Goal: Task Accomplishment & Management: Use online tool/utility

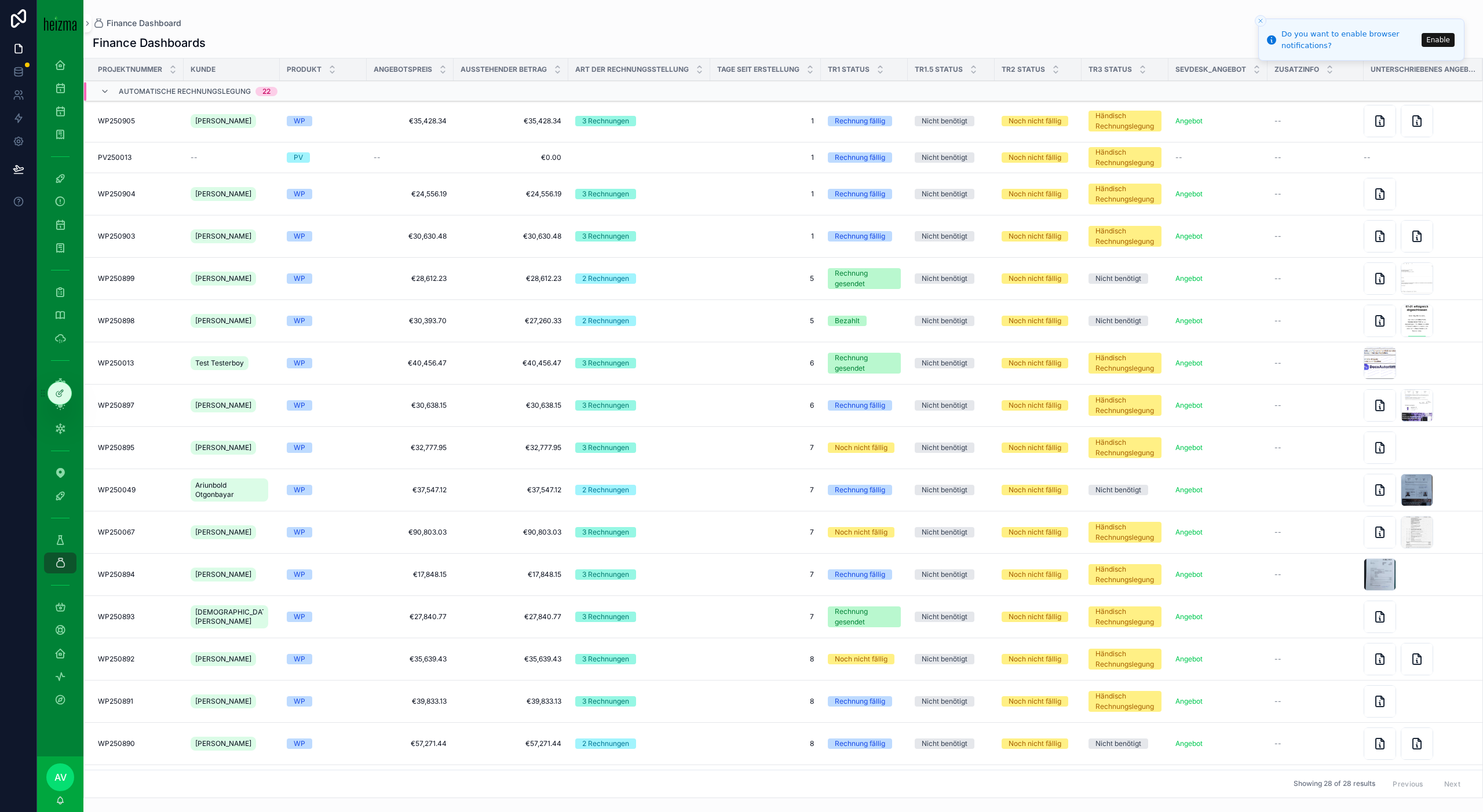
click at [1259, 25] on button "Close toast" at bounding box center [1260, 21] width 11 height 11
click at [739, 128] on td "1 1" at bounding box center [765, 121] width 111 height 42
click at [250, 121] on div "[PERSON_NAME]" at bounding box center [226, 121] width 70 height 19
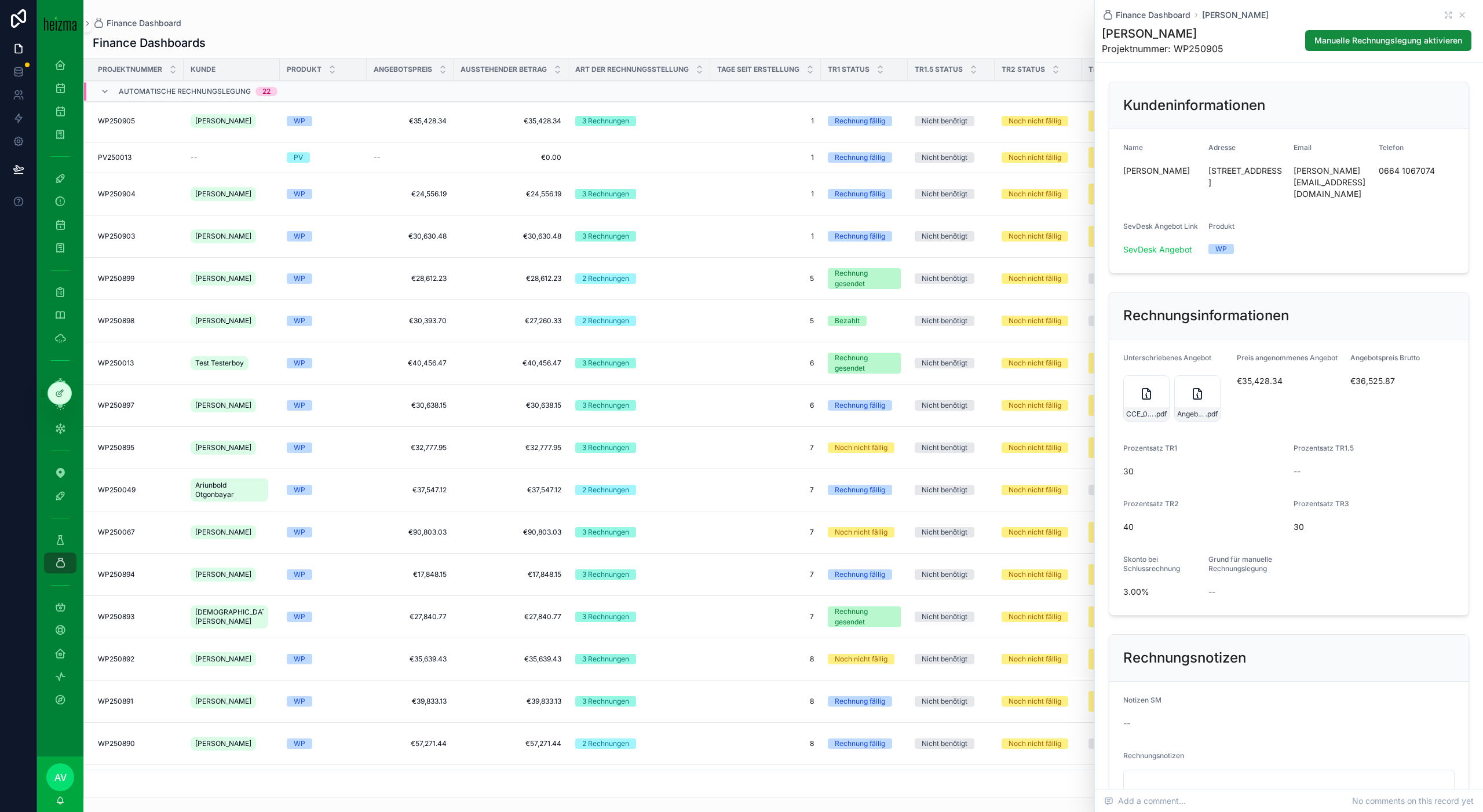
click at [1138, 384] on div "CCE_000081 .pdf" at bounding box center [1146, 398] width 46 height 46
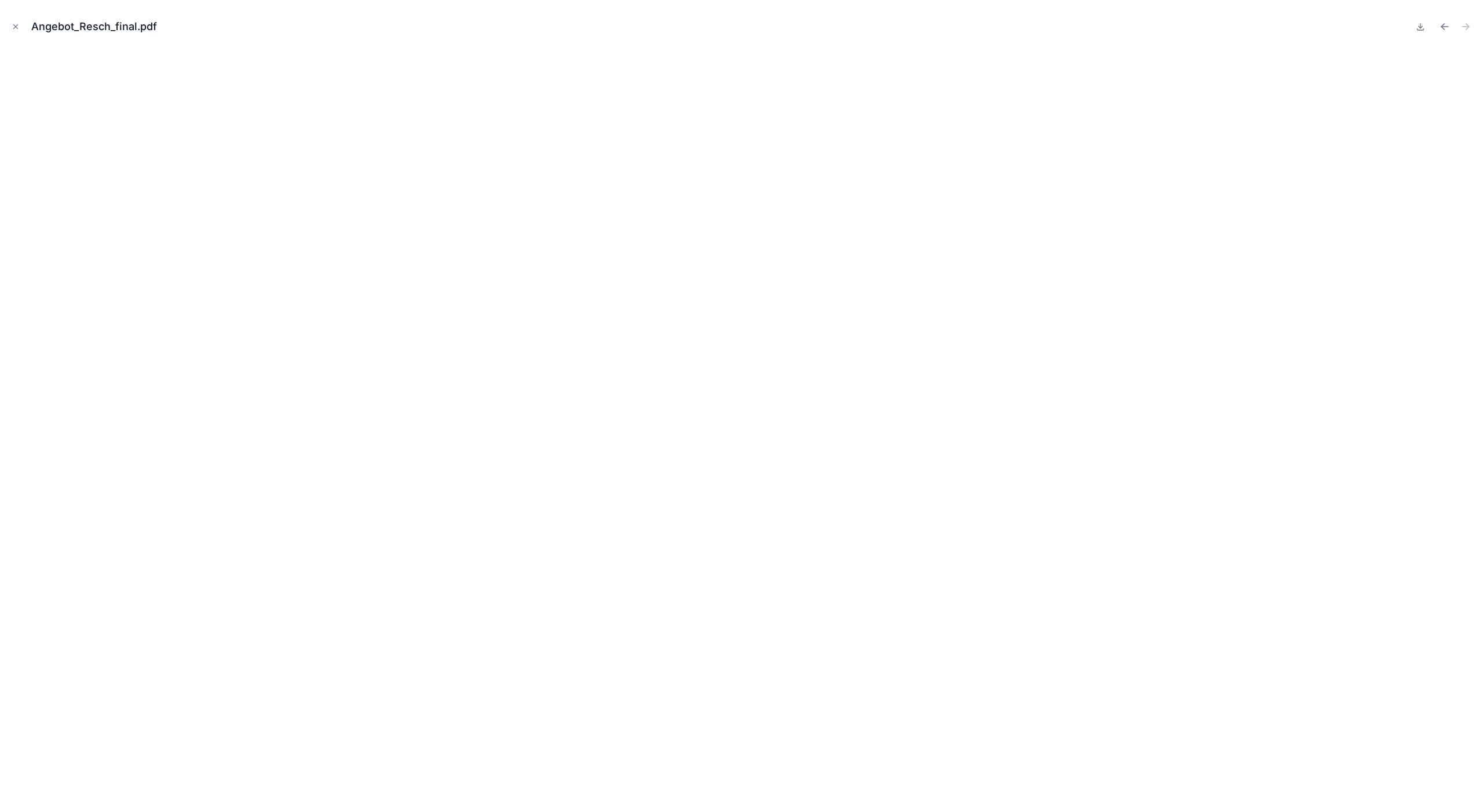
click at [19, 27] on icon "Close modal" at bounding box center [15, 26] width 8 height 8
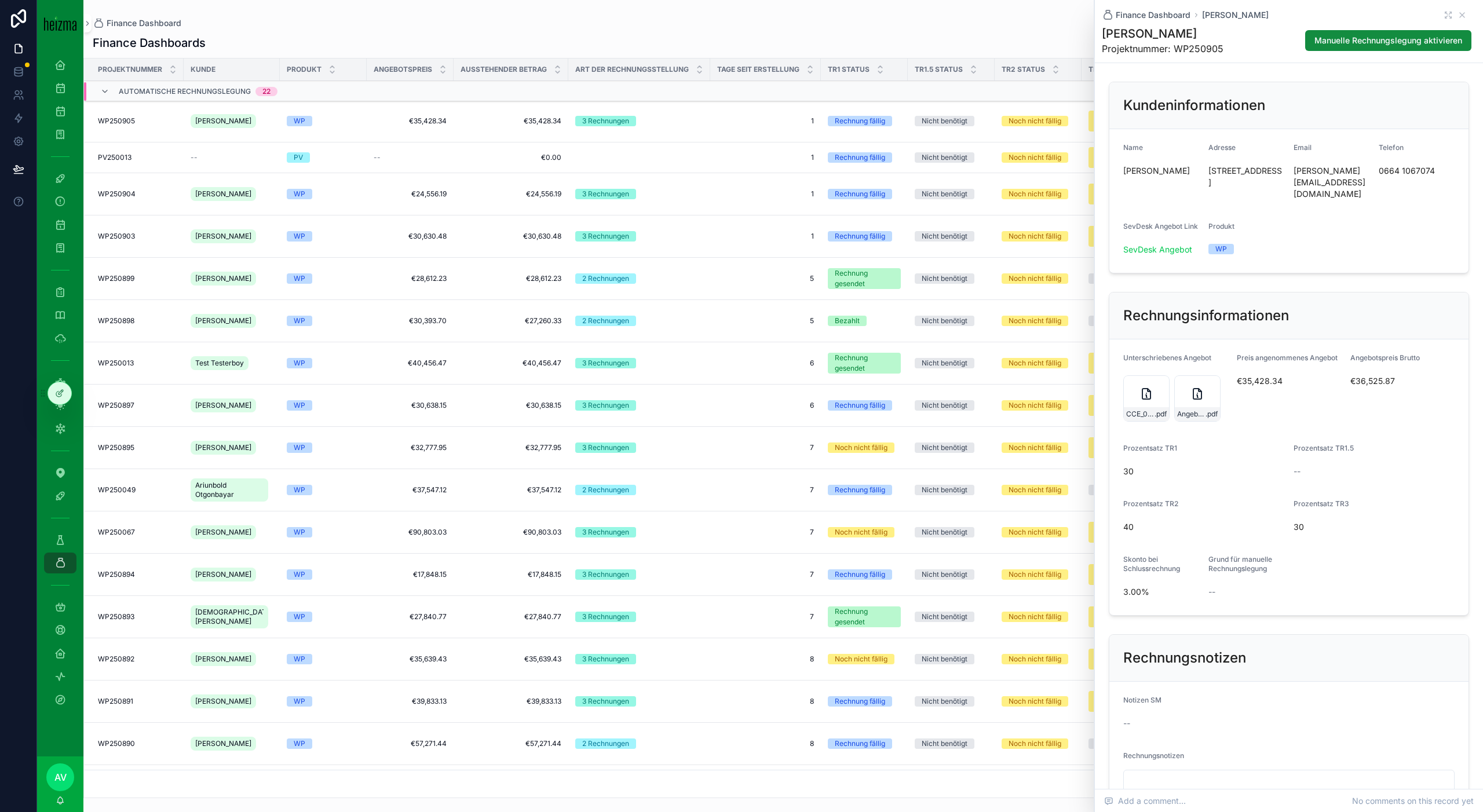
click at [1347, 518] on div "30" at bounding box center [1374, 527] width 161 height 19
click at [1193, 389] on icon "scrollable content" at bounding box center [1197, 394] width 8 height 11
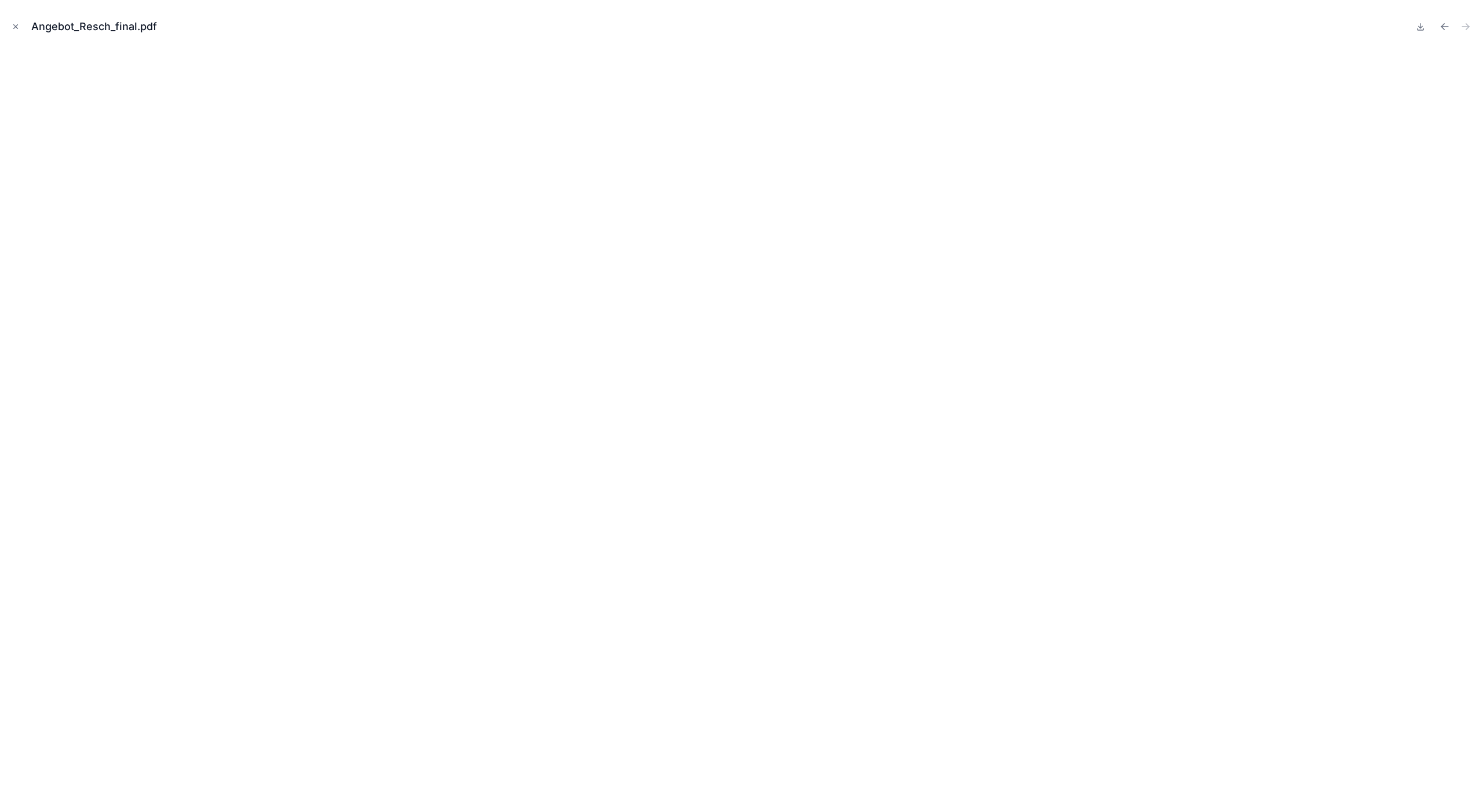
click at [17, 29] on icon "Close modal" at bounding box center [15, 26] width 8 height 8
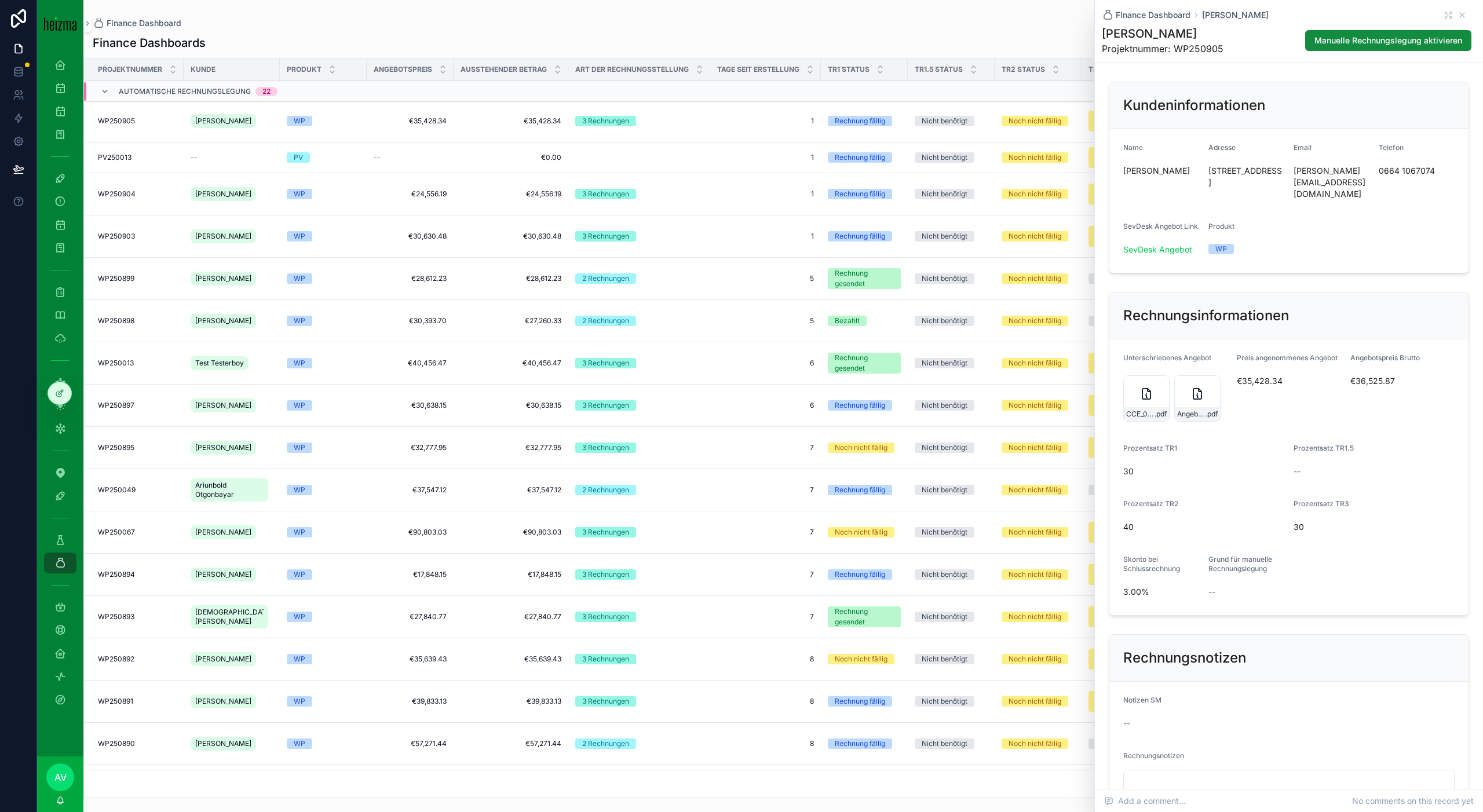
click at [1264, 375] on span "€35,428.34" at bounding box center [1289, 381] width 104 height 11
click at [1147, 395] on icon "scrollable content" at bounding box center [1146, 396] width 1 height 2
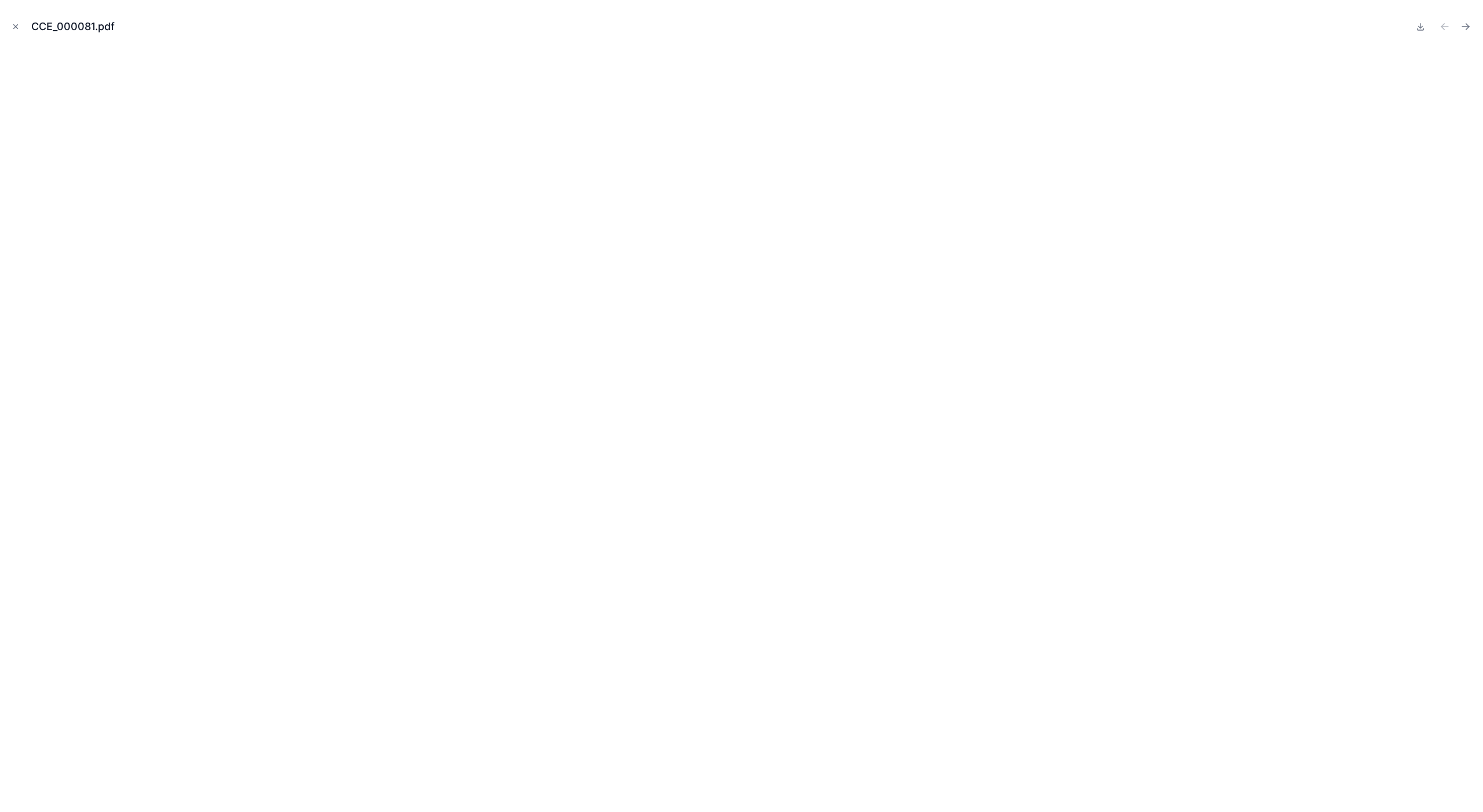
click at [11, 25] on icon "Close modal" at bounding box center [15, 26] width 8 height 8
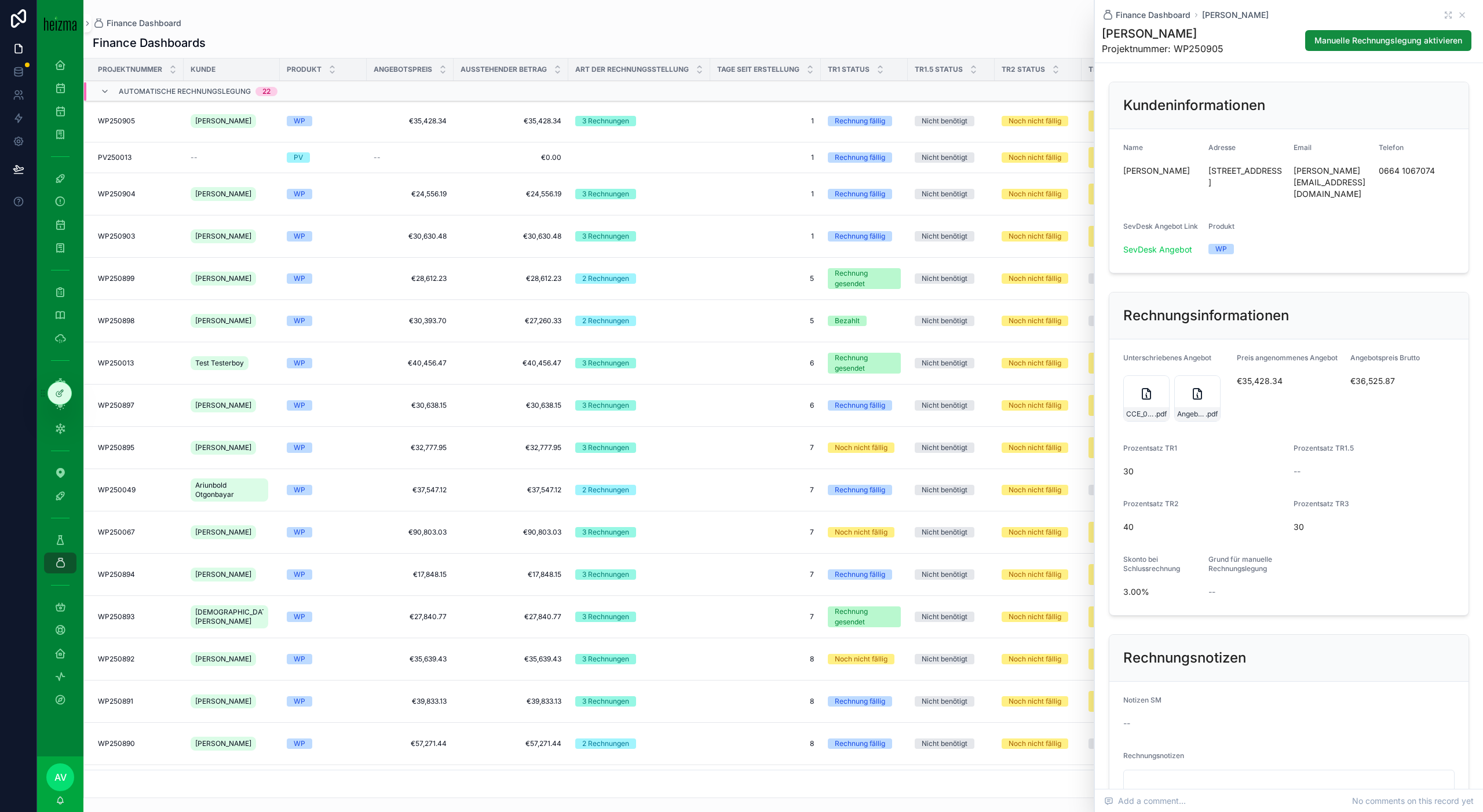
click at [1179, 380] on div "Angebot_Resch_final .pdf" at bounding box center [1197, 398] width 46 height 46
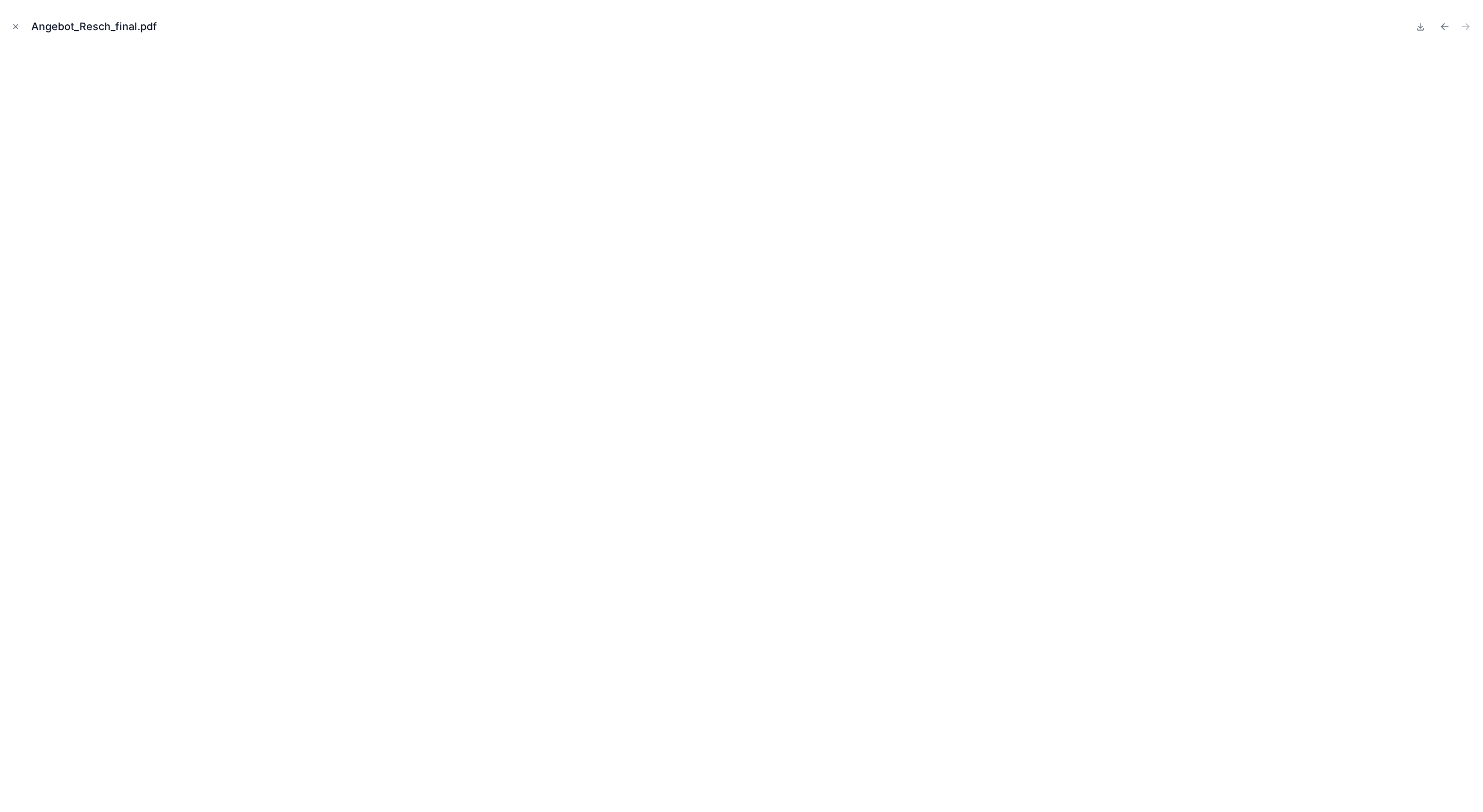
click at [14, 32] on button "Close modal" at bounding box center [16, 26] width 13 height 13
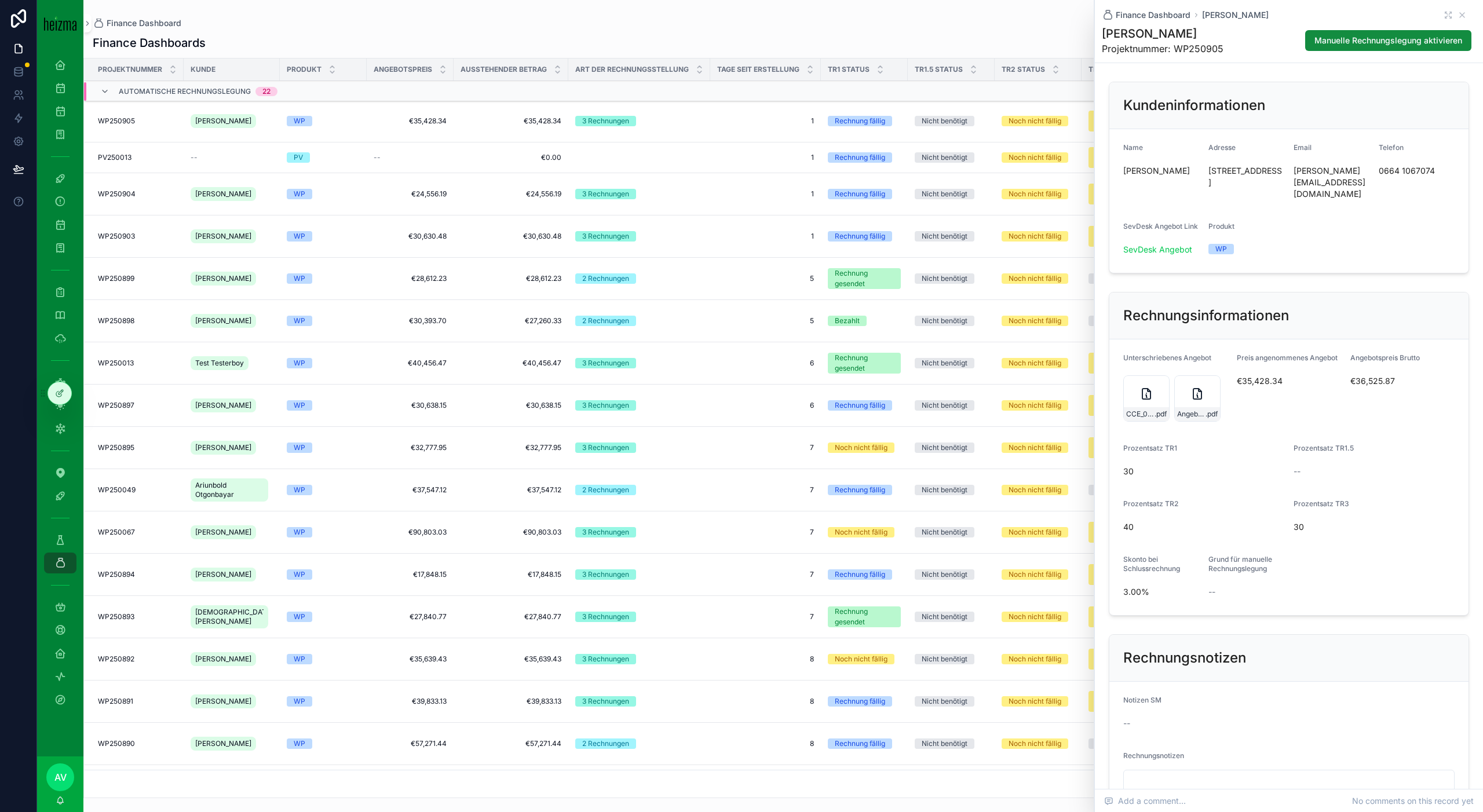
click at [1270, 375] on span "€35,428.34" at bounding box center [1289, 381] width 104 height 11
click at [1269, 375] on span "€35,428.34" at bounding box center [1289, 381] width 104 height 11
click at [1433, 444] on div "Prozentsatz TR1.5" at bounding box center [1374, 450] width 161 height 14
drag, startPoint x: 1236, startPoint y: 367, endPoint x: 1372, endPoint y: 365, distance: 136.0
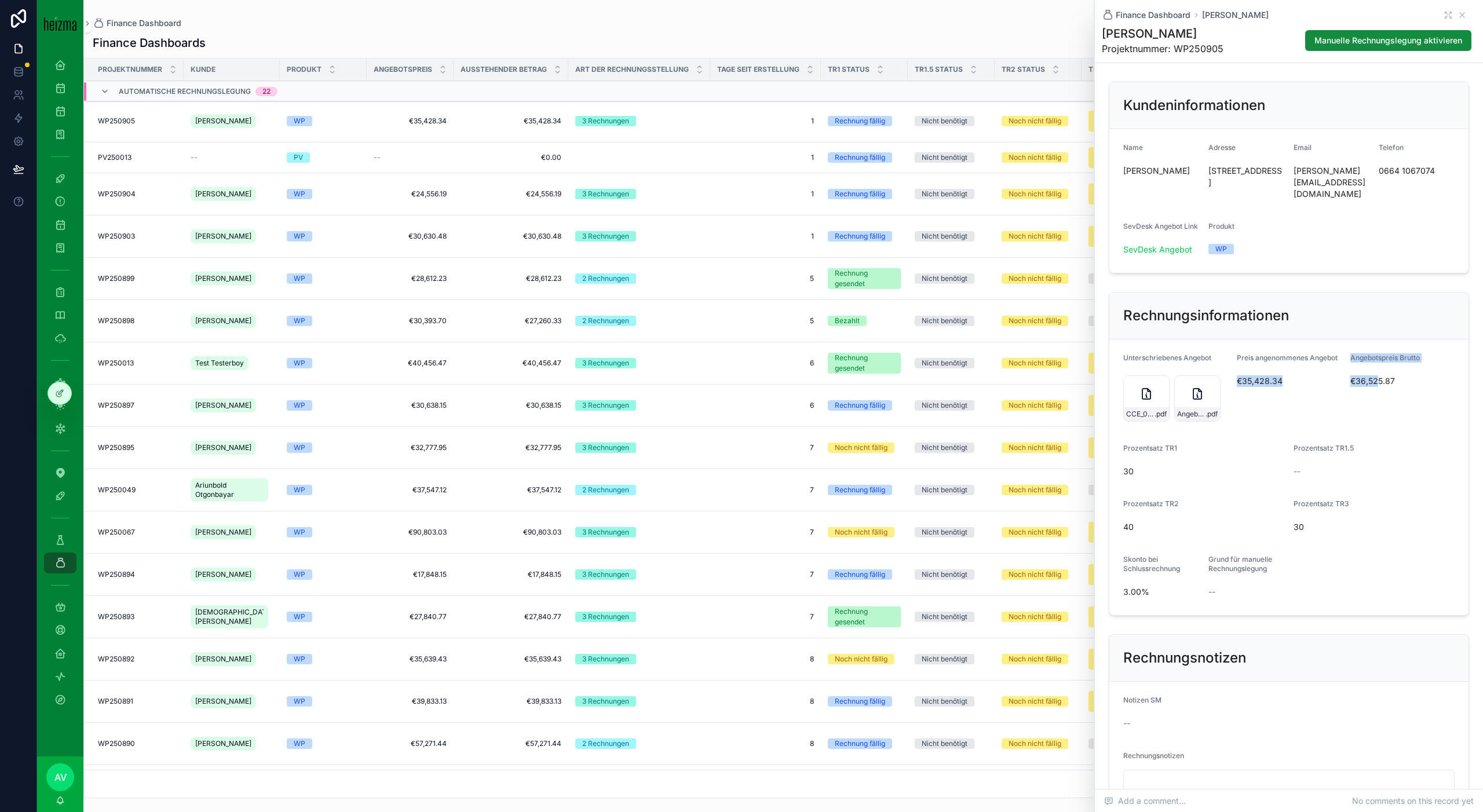
click at [1375, 367] on form "Unterschriebenes Angebot CCE_000081 .pdf Angebot_Resch_final .pdf Preis angenom…" at bounding box center [1288, 477] width 359 height 275
click at [1188, 381] on div "Angebot_Resch_final .pdf" at bounding box center [1197, 398] width 46 height 46
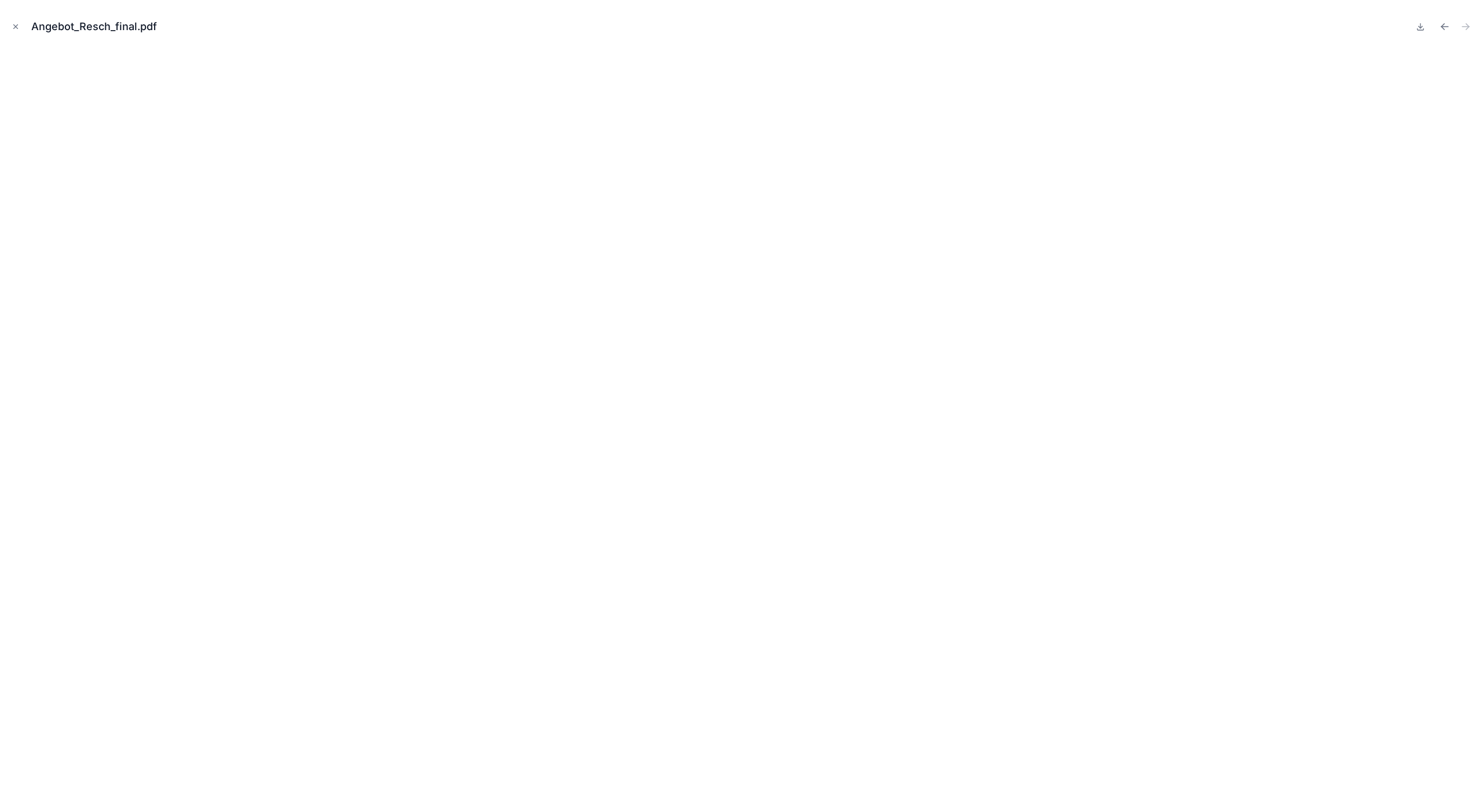
drag, startPoint x: 20, startPoint y: 25, endPoint x: 112, endPoint y: 41, distance: 93.4
click at [20, 25] on button "Close modal" at bounding box center [16, 26] width 13 height 13
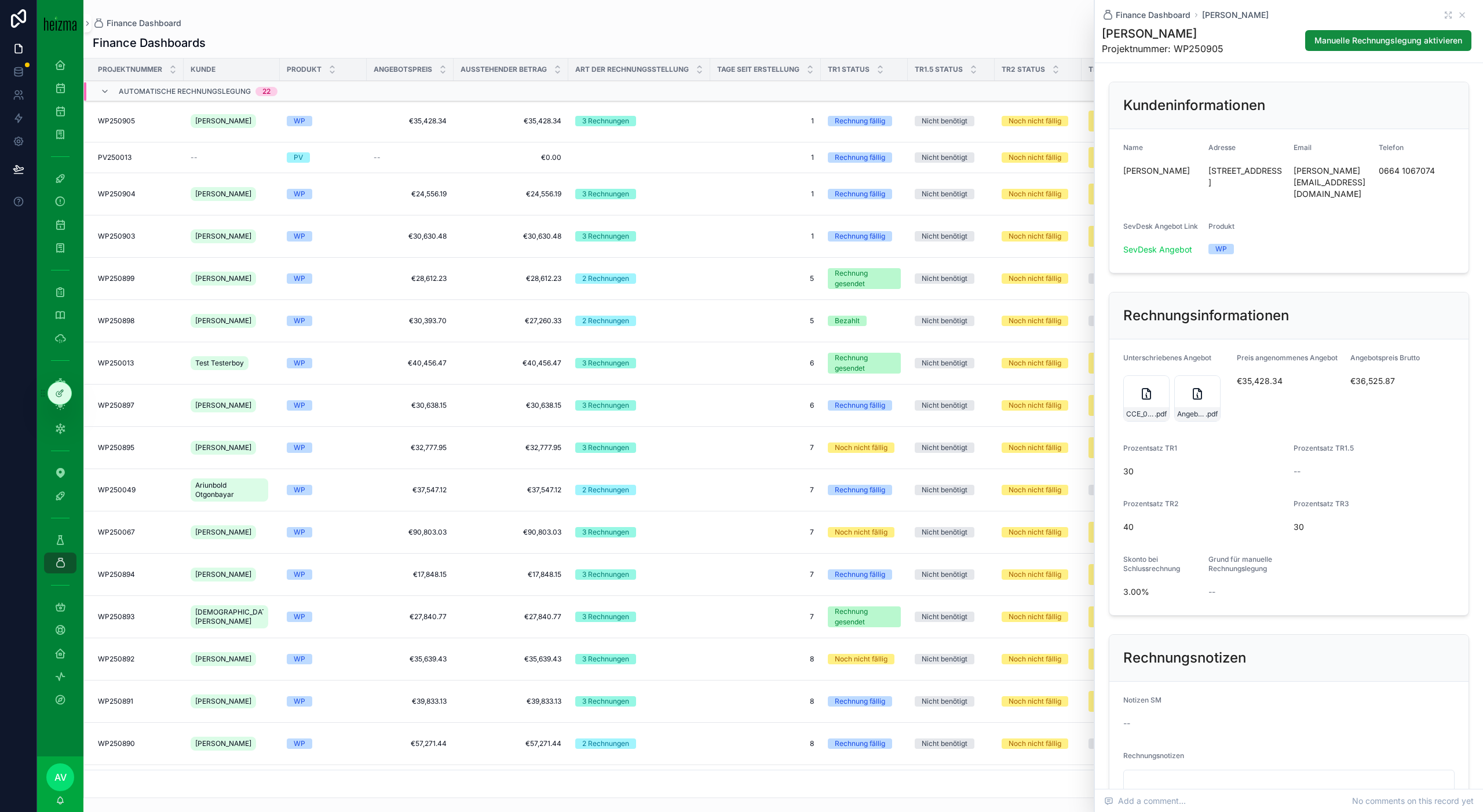
click at [1155, 30] on h1 "[PERSON_NAME]" at bounding box center [1163, 34] width 121 height 16
click at [1263, 375] on span "€35,428.34" at bounding box center [1289, 381] width 104 height 11
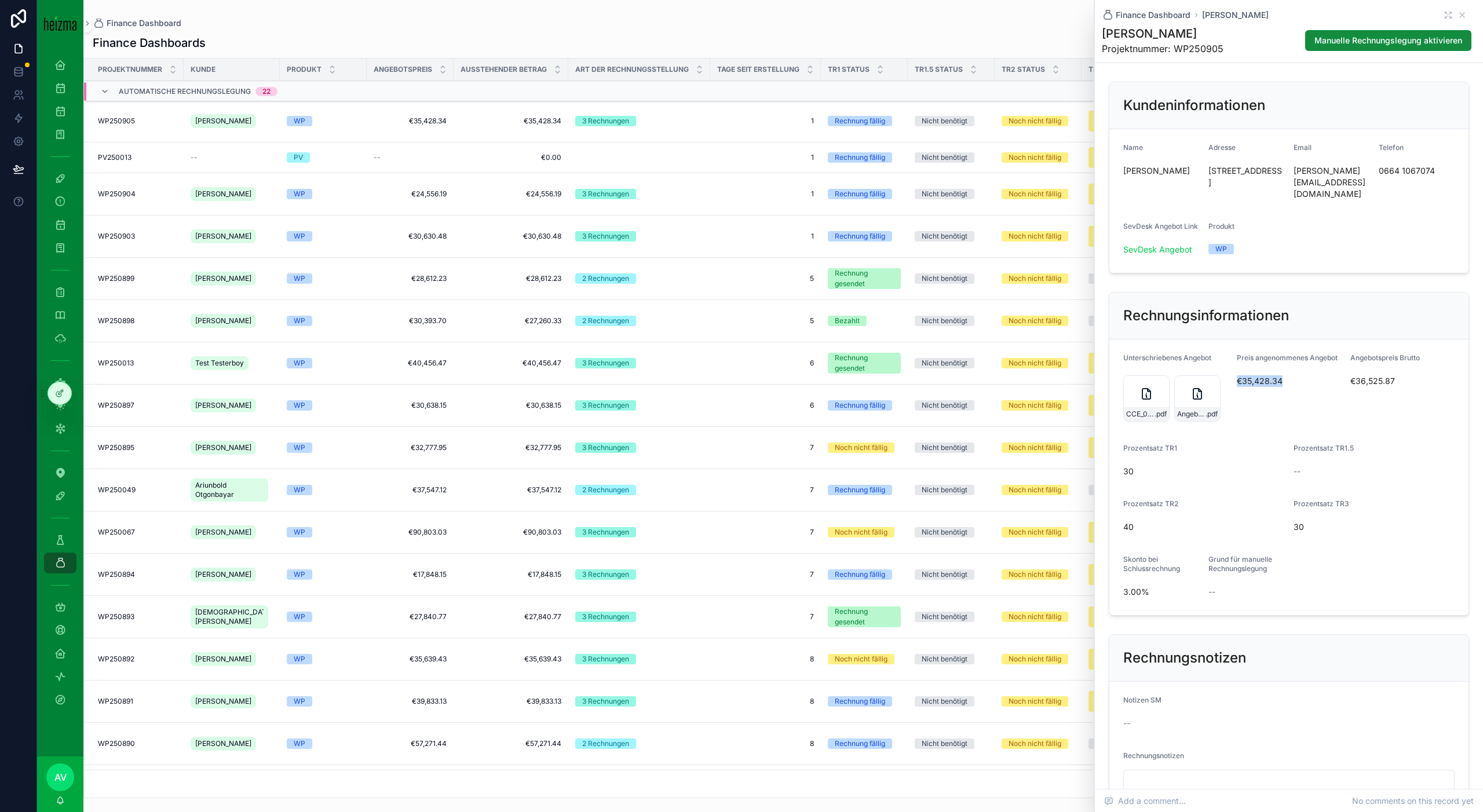
click at [1263, 375] on span "€35,428.34" at bounding box center [1289, 381] width 104 height 11
copy span "€35,428.34"
click at [1373, 375] on span "€36,525.87" at bounding box center [1388, 381] width 76 height 11
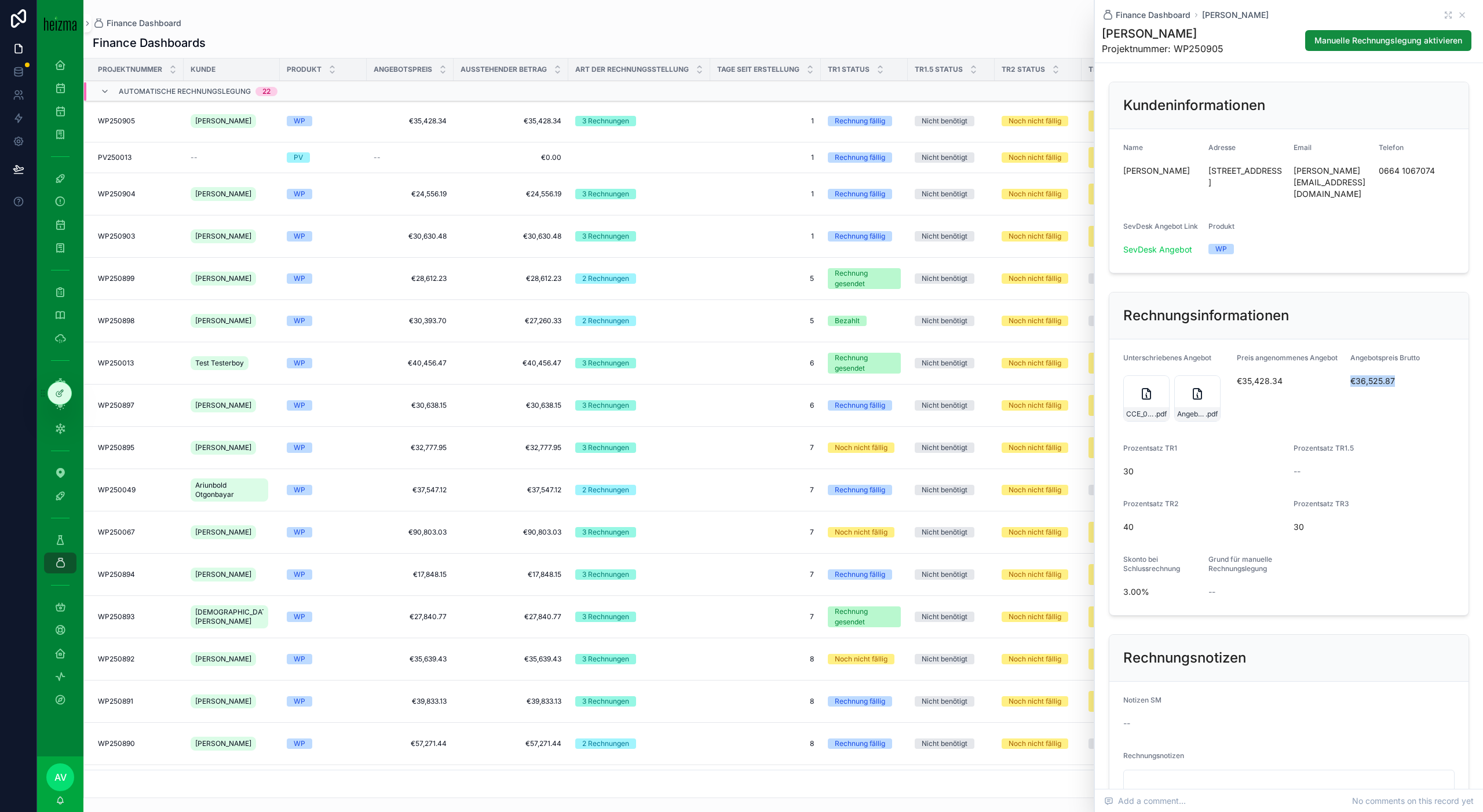
copy span "€36,525.87"
click at [1185, 390] on div "Angebot_Resch_final .pdf" at bounding box center [1197, 398] width 46 height 46
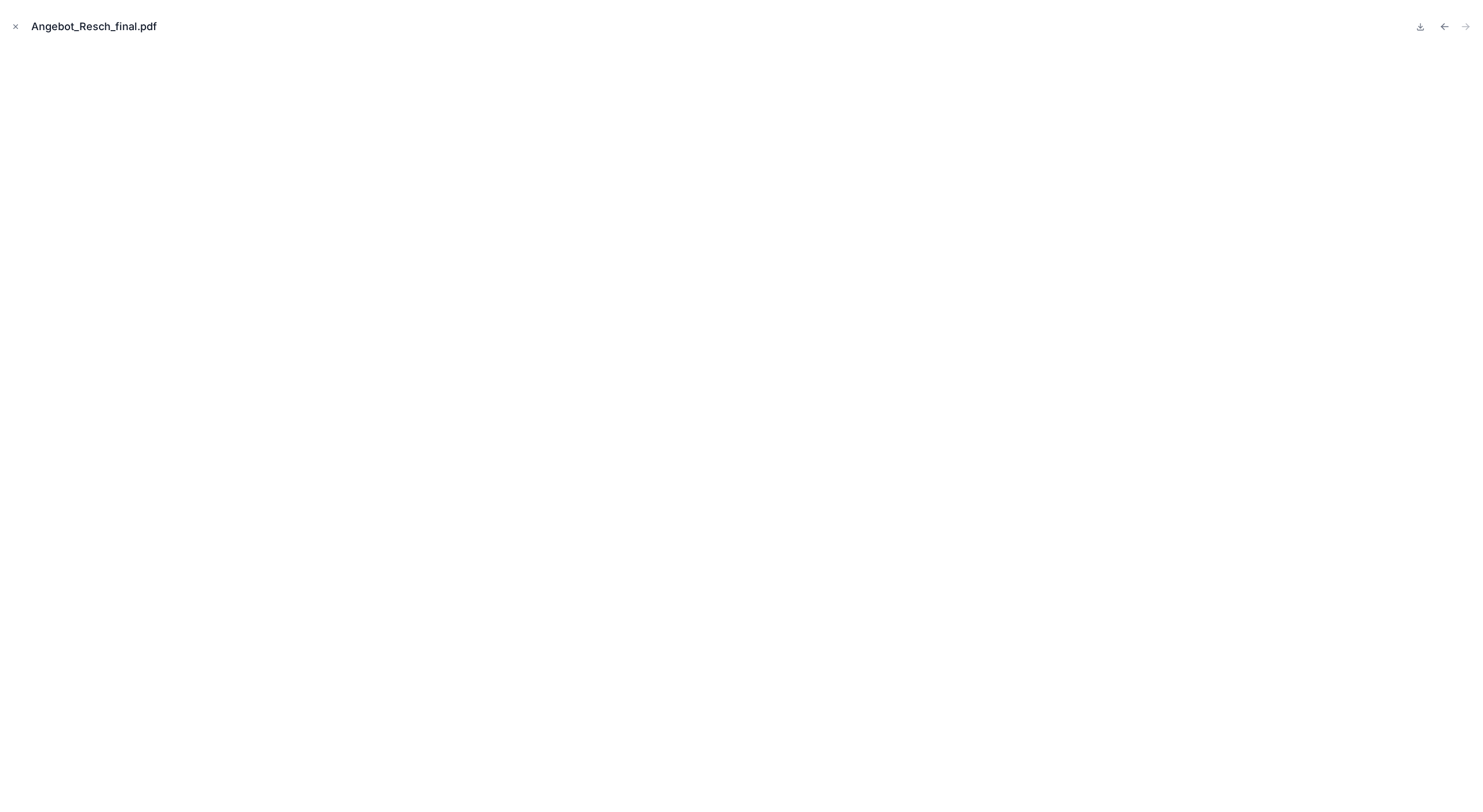
click at [16, 23] on icon "Close modal" at bounding box center [15, 26] width 8 height 8
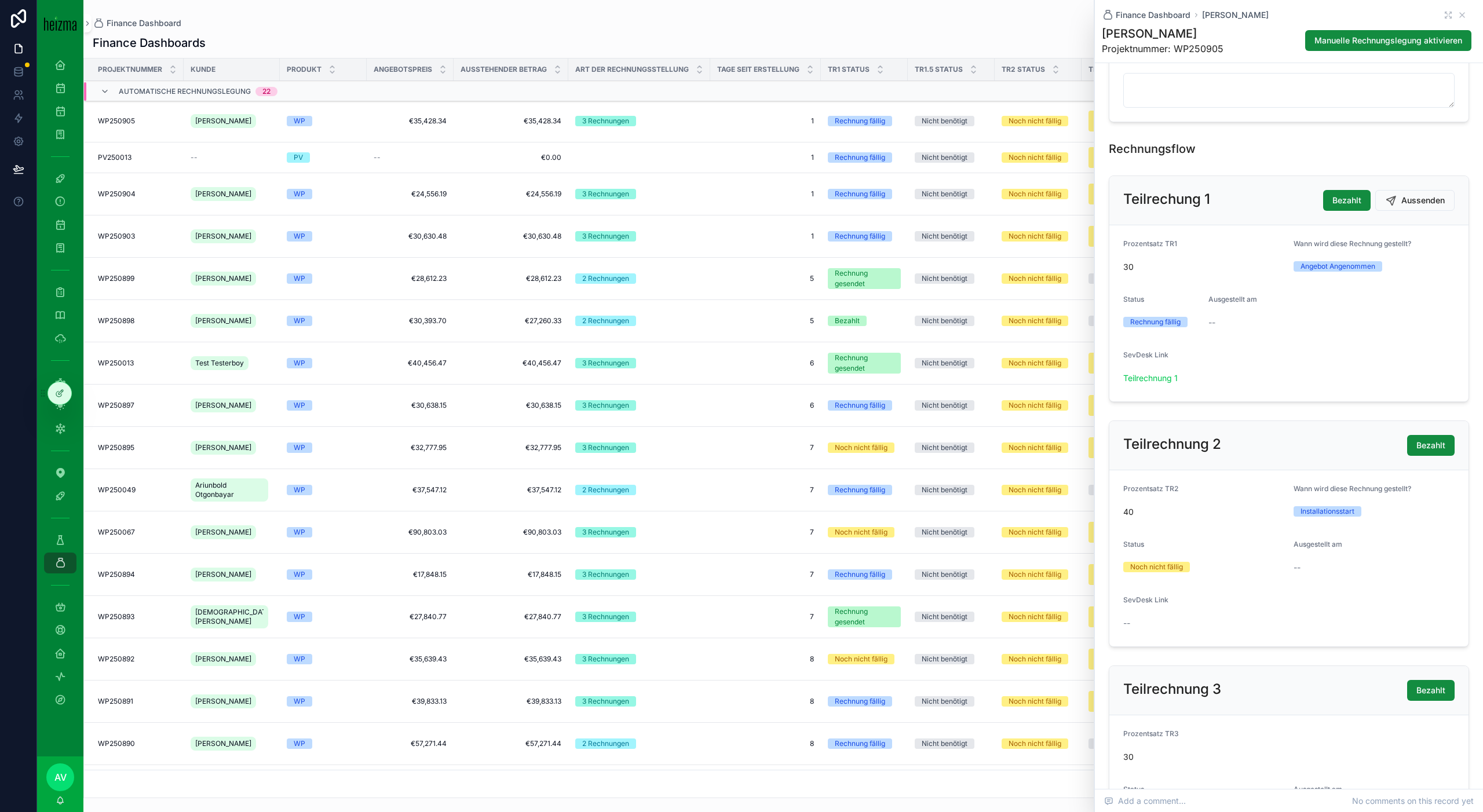
scroll to position [3, 0]
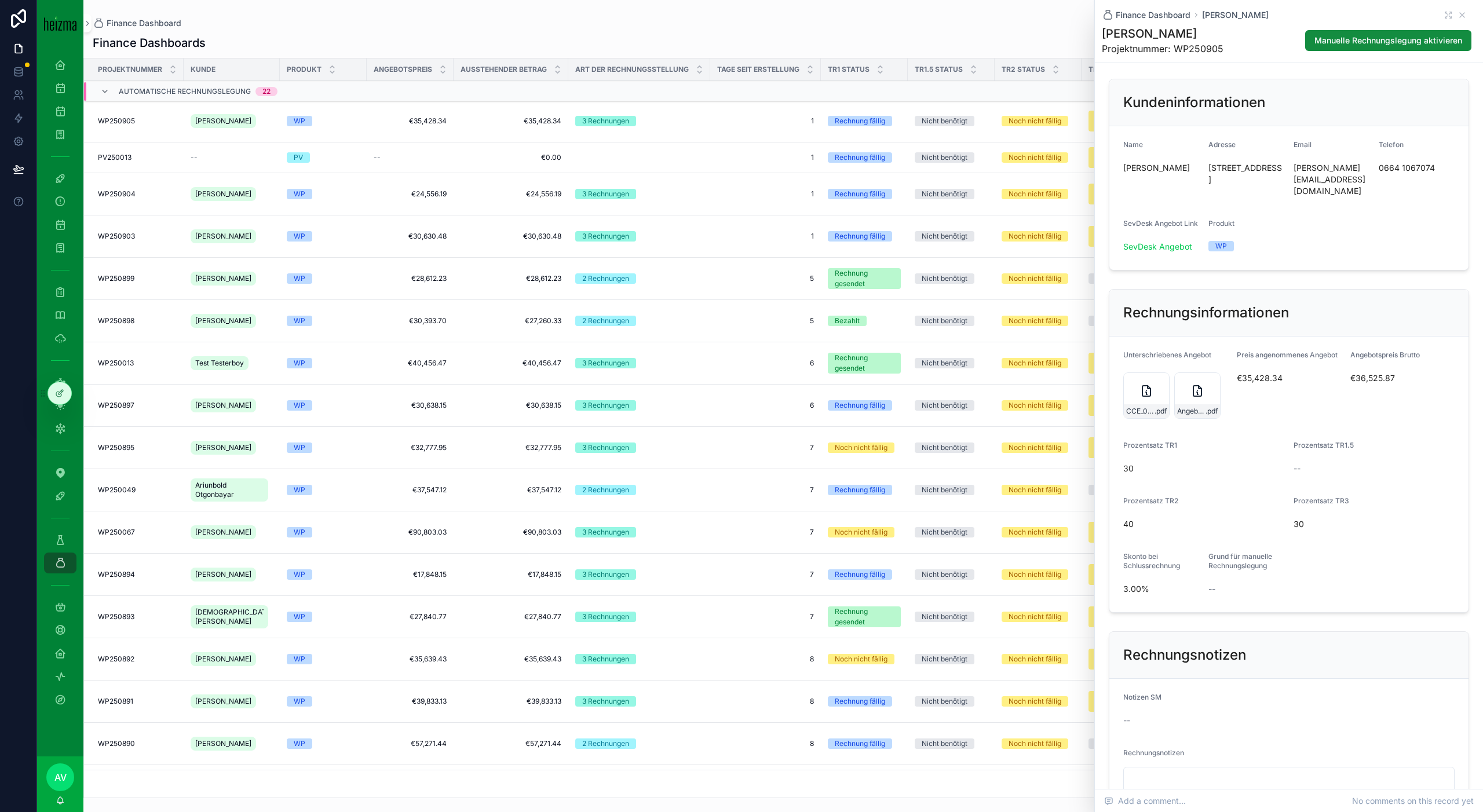
click at [286, 115] on td "WP" at bounding box center [323, 121] width 87 height 42
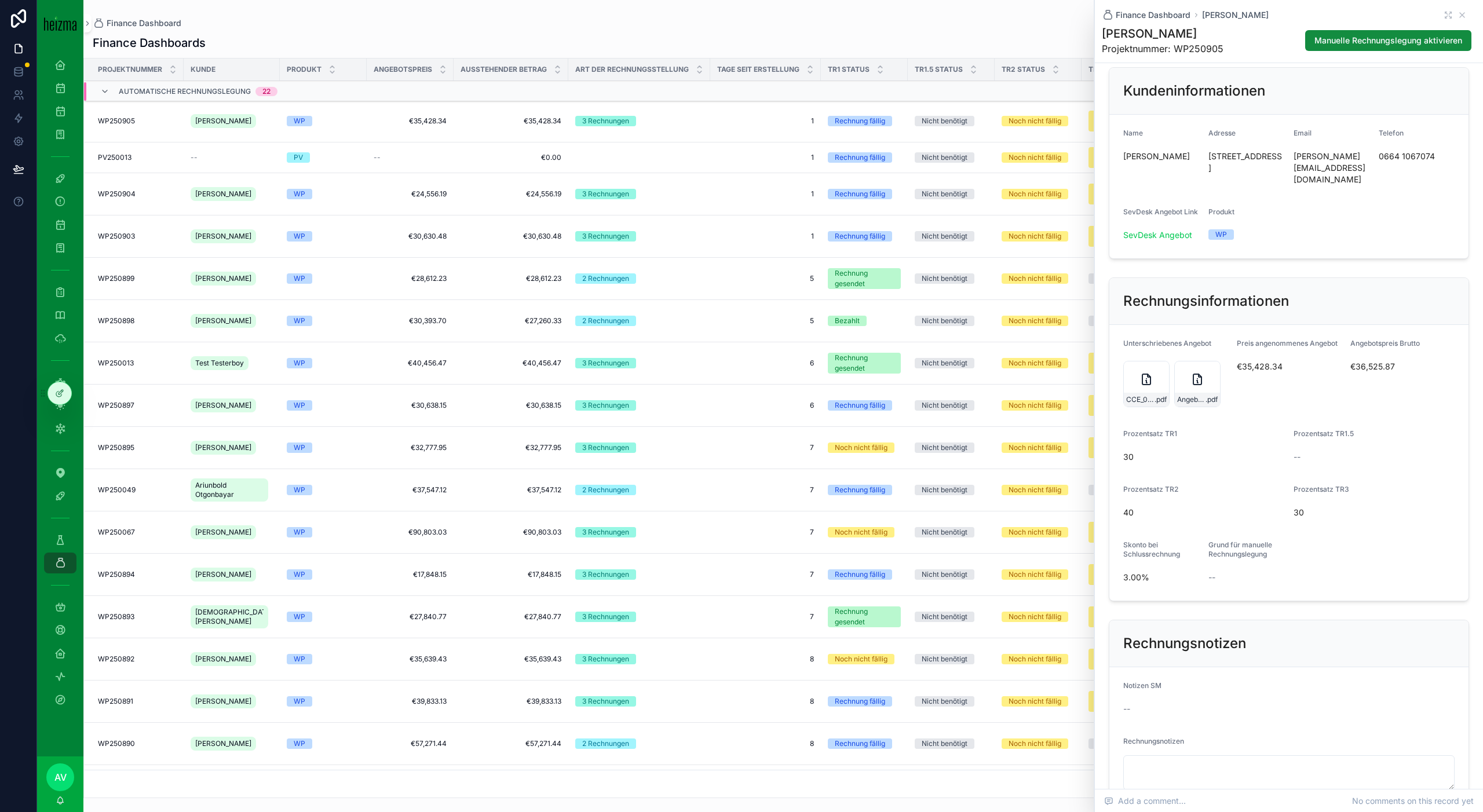
scroll to position [16, 0]
click at [408, 157] on div "--" at bounding box center [410, 157] width 73 height 9
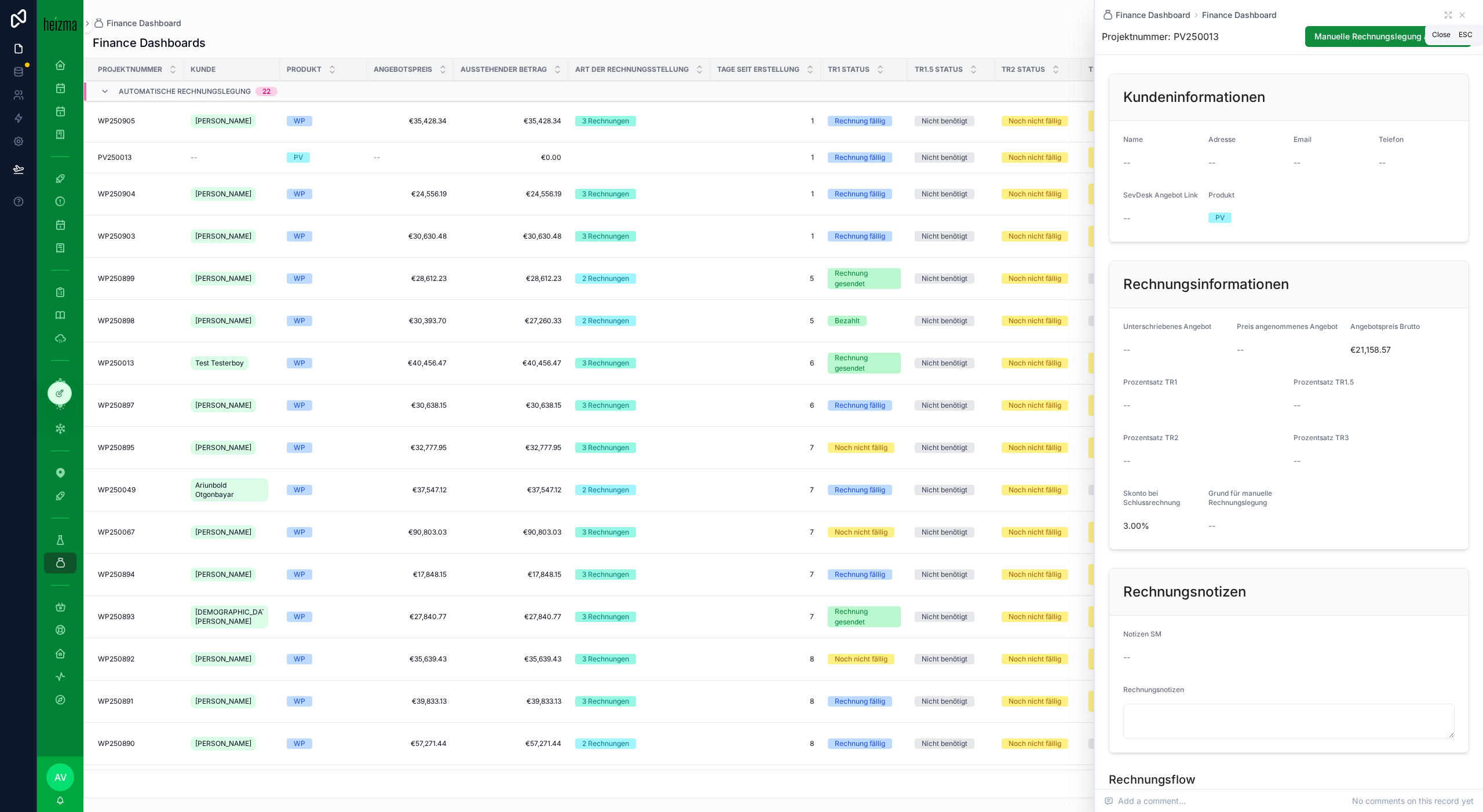
click at [1462, 17] on icon "scrollable content" at bounding box center [1462, 15] width 9 height 9
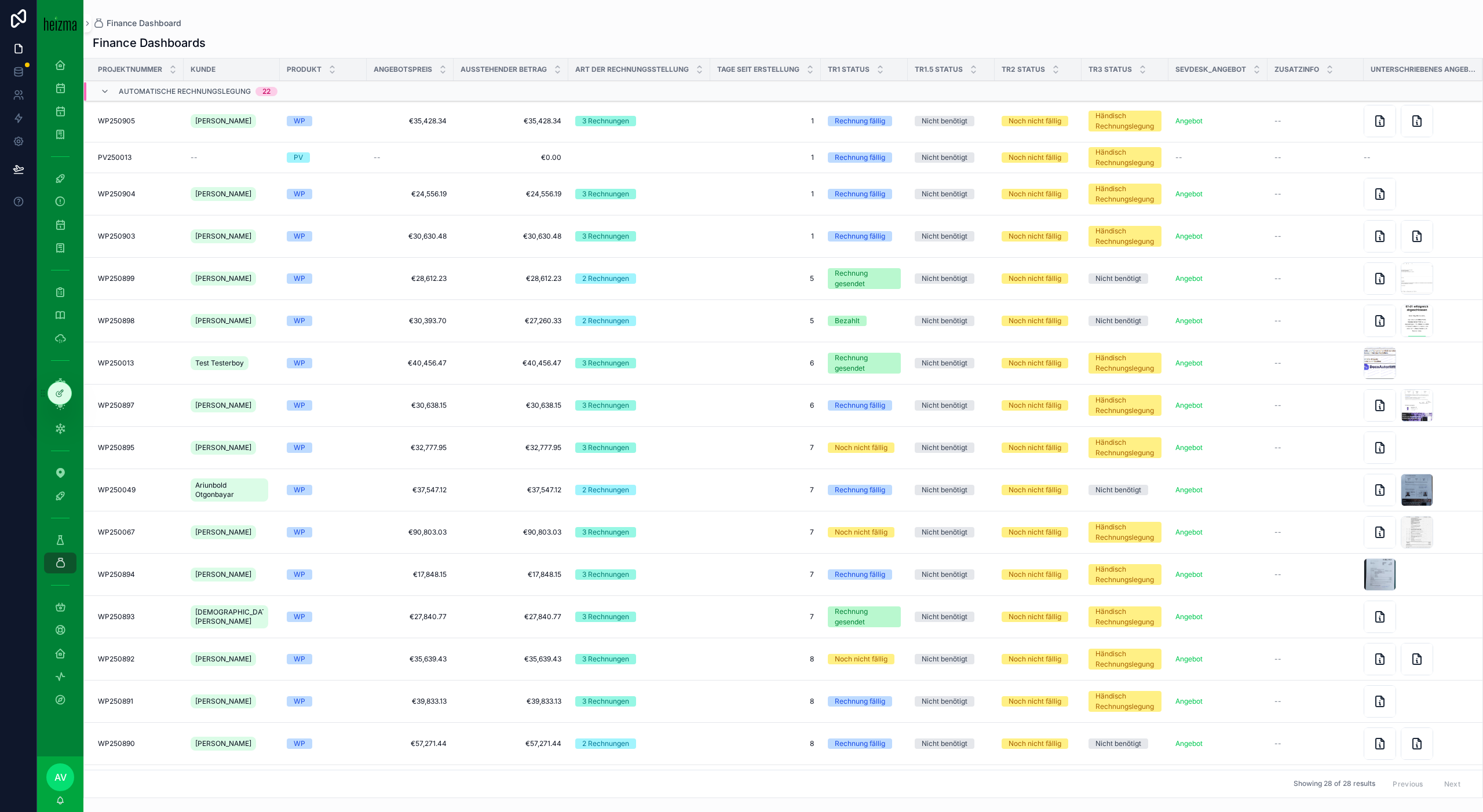
click at [737, 150] on td "1 1" at bounding box center [765, 158] width 111 height 31
click at [473, 117] on span "€35,428.34" at bounding box center [510, 121] width 101 height 9
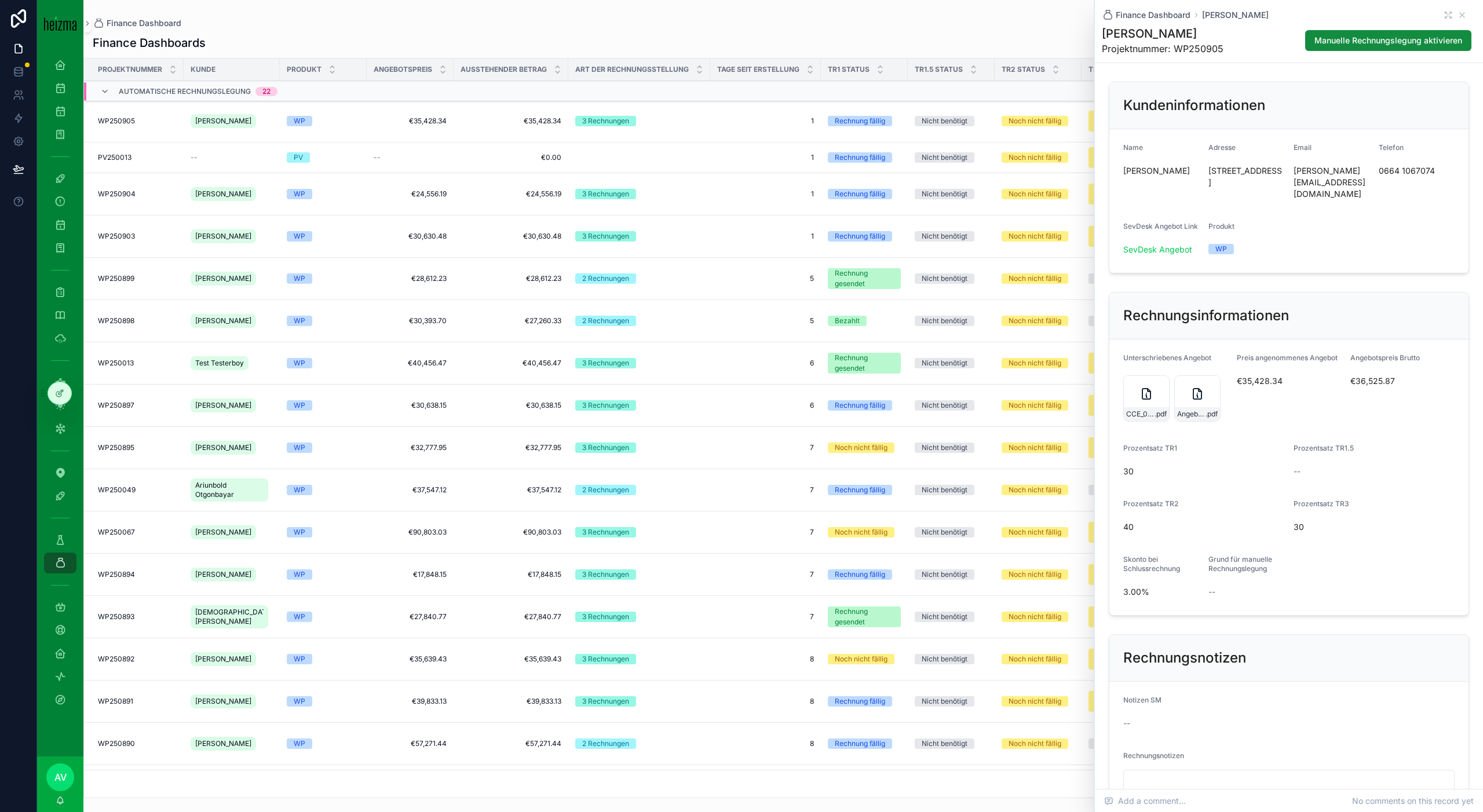
click at [1196, 387] on icon "scrollable content" at bounding box center [1197, 393] width 14 height 14
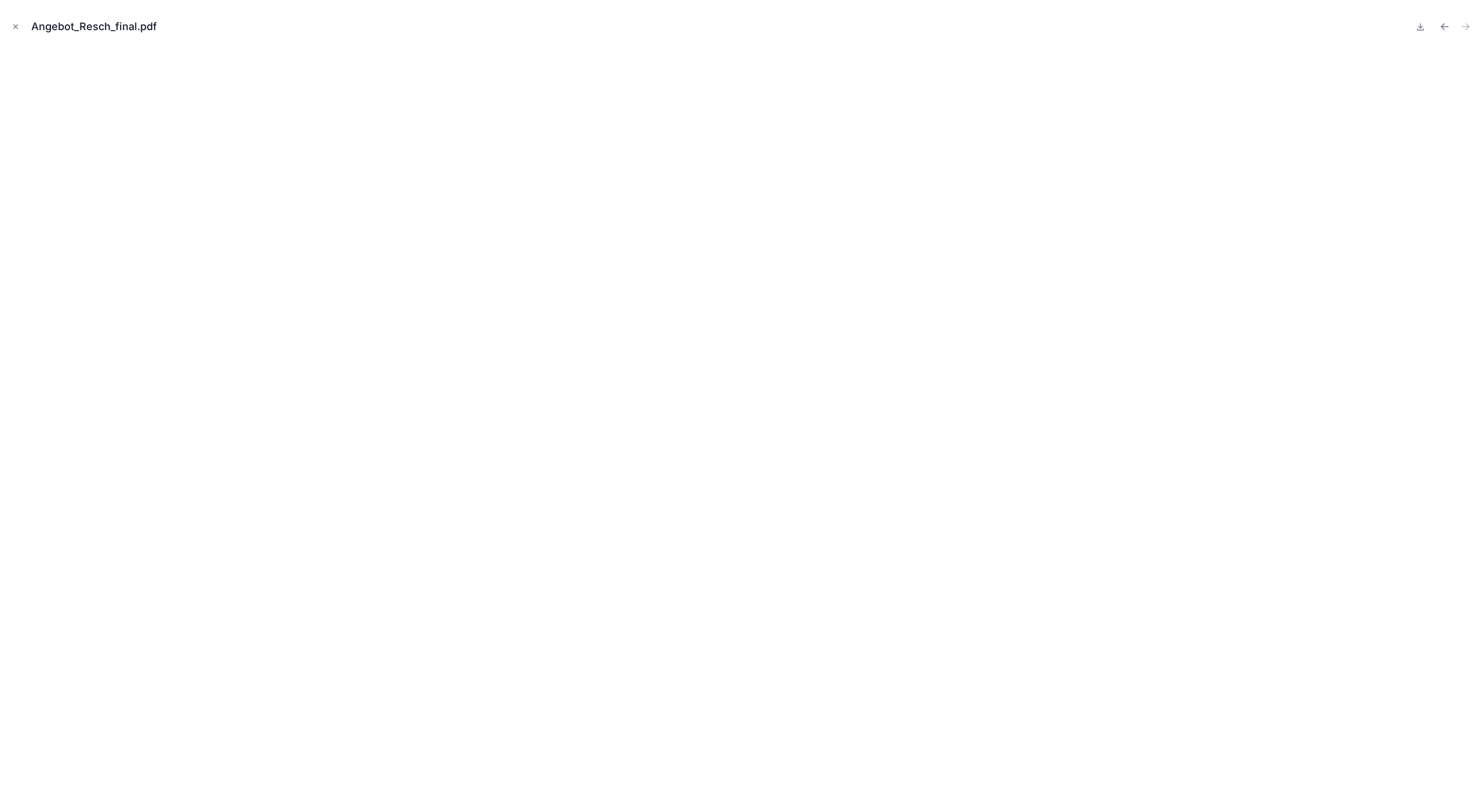
click at [4, 25] on div "Angebot_Resch_final.pdf" at bounding box center [742, 406] width 1483 height 812
click at [11, 24] on icon "Close modal" at bounding box center [15, 26] width 8 height 8
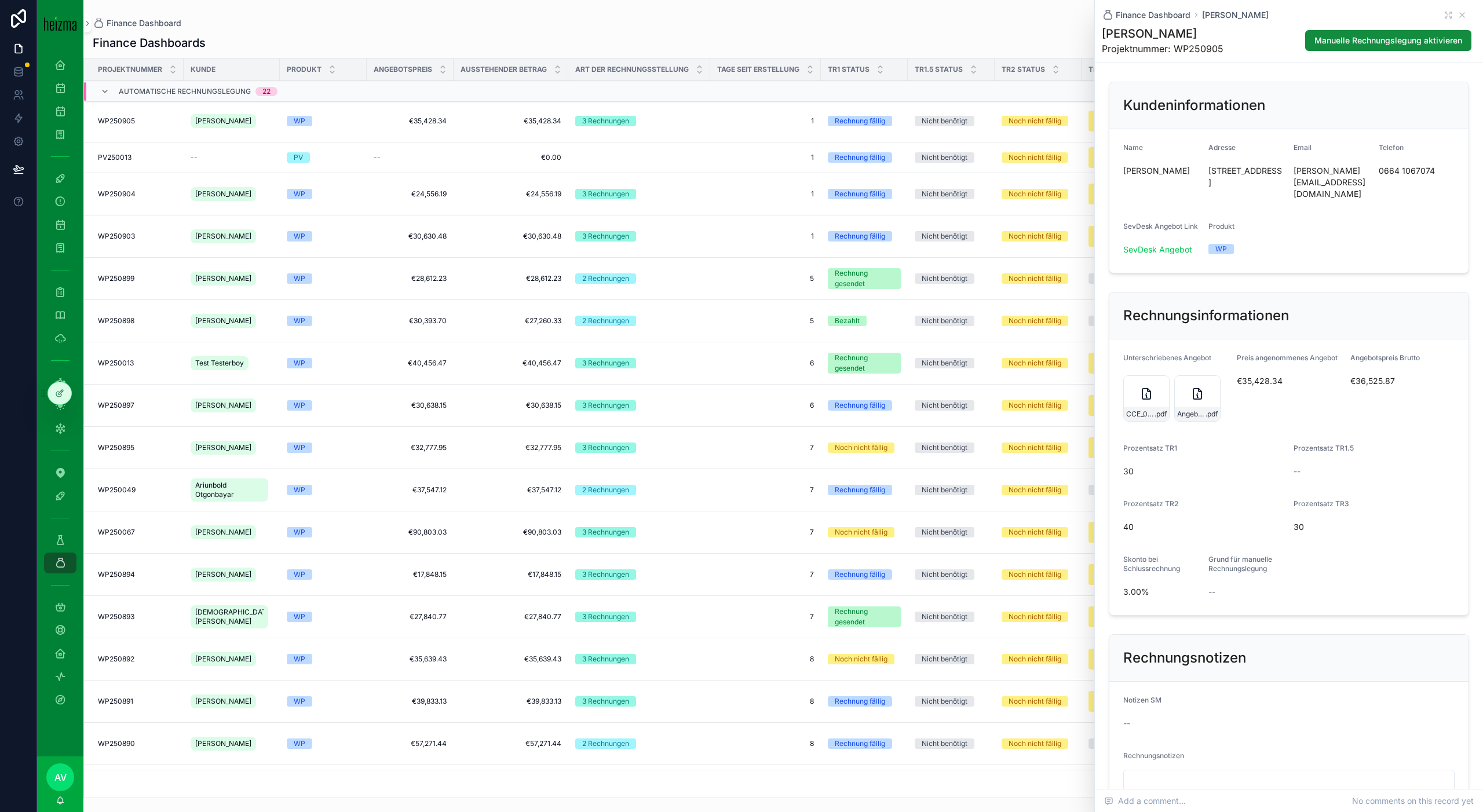
click at [1364, 375] on span "€36,525.87" at bounding box center [1388, 381] width 76 height 11
click at [1304, 395] on div "Preis angenommenes Angebot €35,428.34" at bounding box center [1289, 389] width 104 height 72
click at [1269, 375] on span "€35,428.34" at bounding box center [1289, 381] width 104 height 11
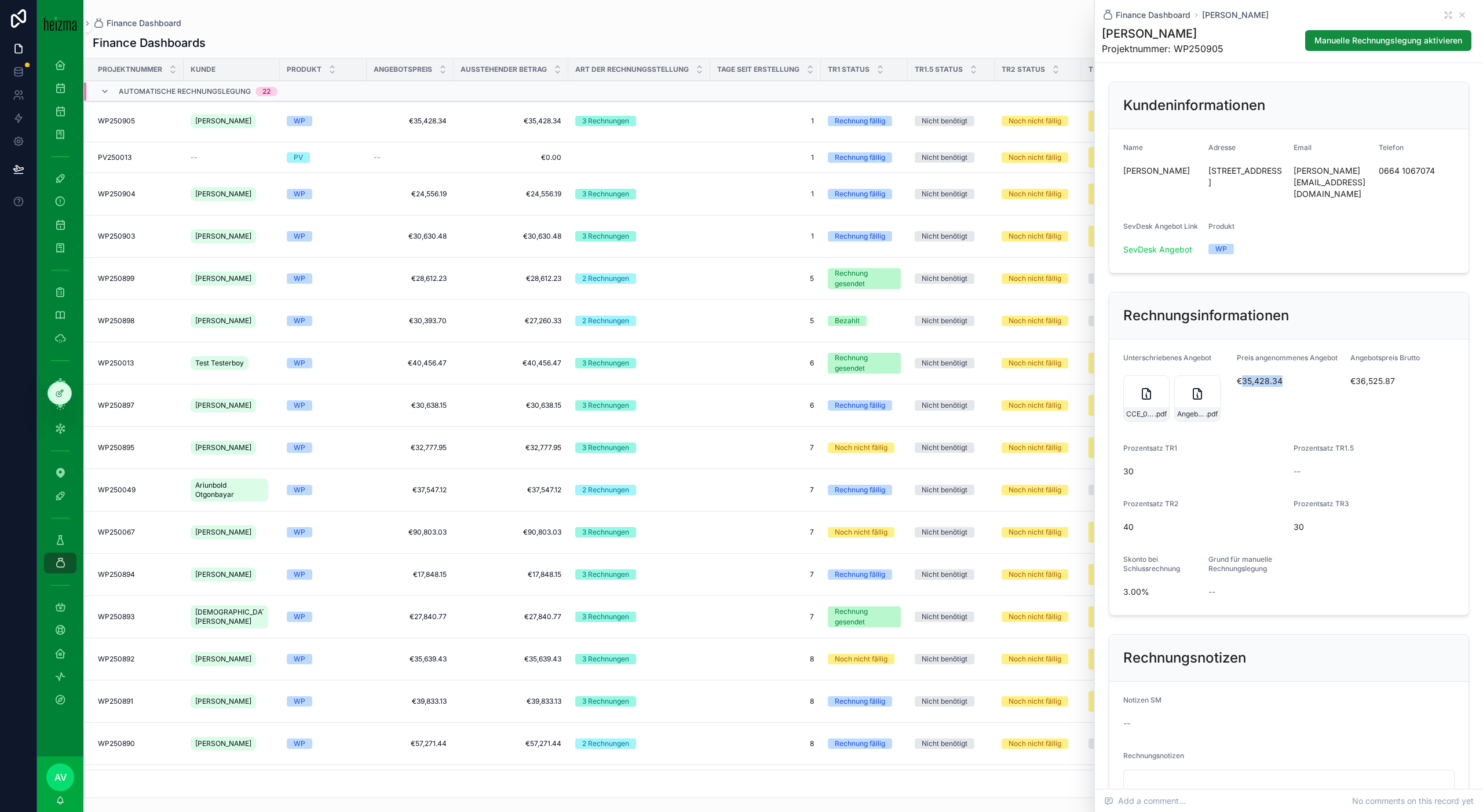
click at [1269, 375] on span "€35,428.34" at bounding box center [1289, 381] width 104 height 11
copy span "€35,428.34"
click at [1463, 16] on icon "scrollable content" at bounding box center [1462, 15] width 4 height 4
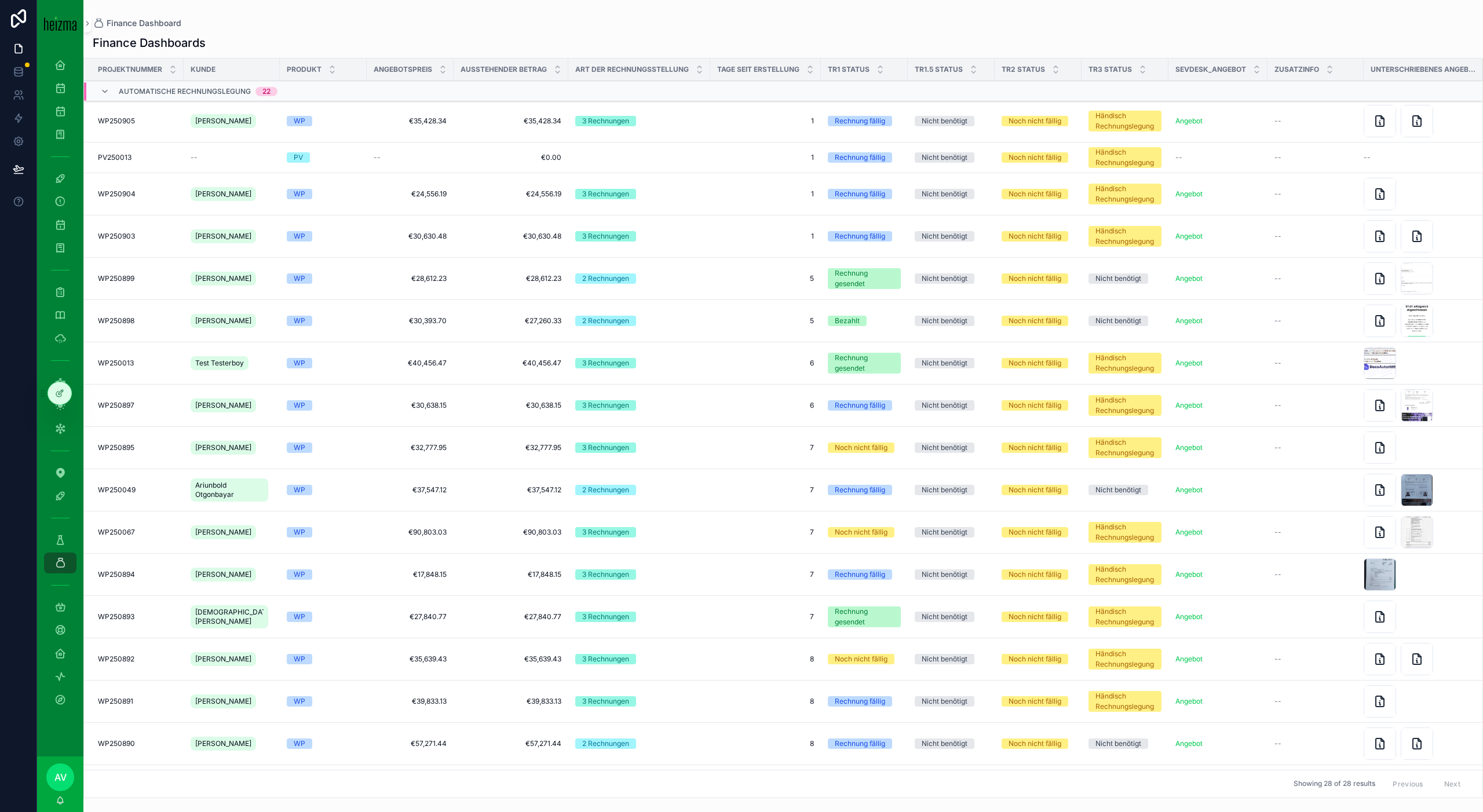
click at [792, 126] on td "1 1" at bounding box center [765, 121] width 111 height 42
click at [710, 163] on td "1 1" at bounding box center [765, 158] width 111 height 31
click at [152, 158] on div "PV250013 PV250013" at bounding box center [137, 157] width 79 height 9
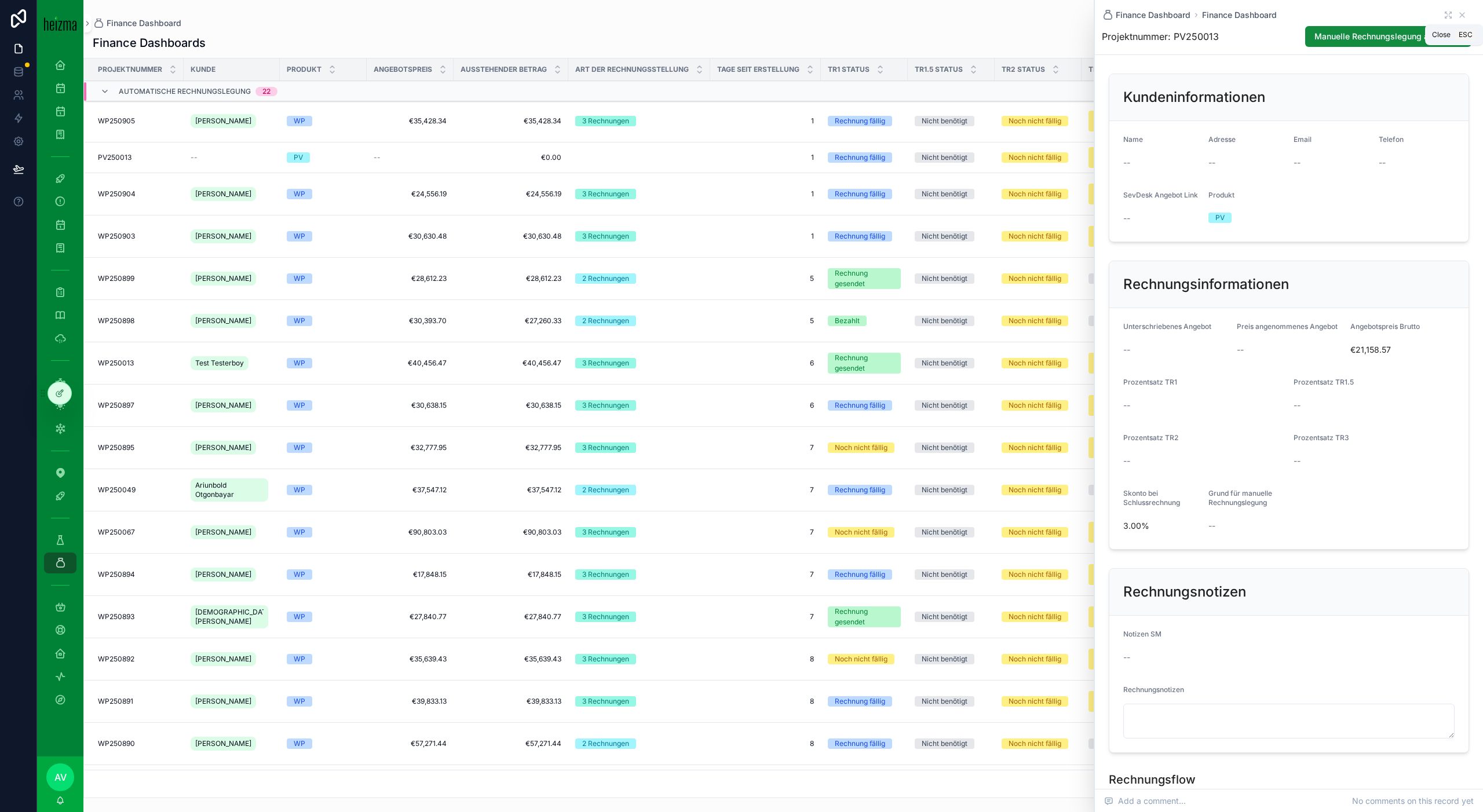
click at [1460, 13] on icon "scrollable content" at bounding box center [1462, 15] width 9 height 9
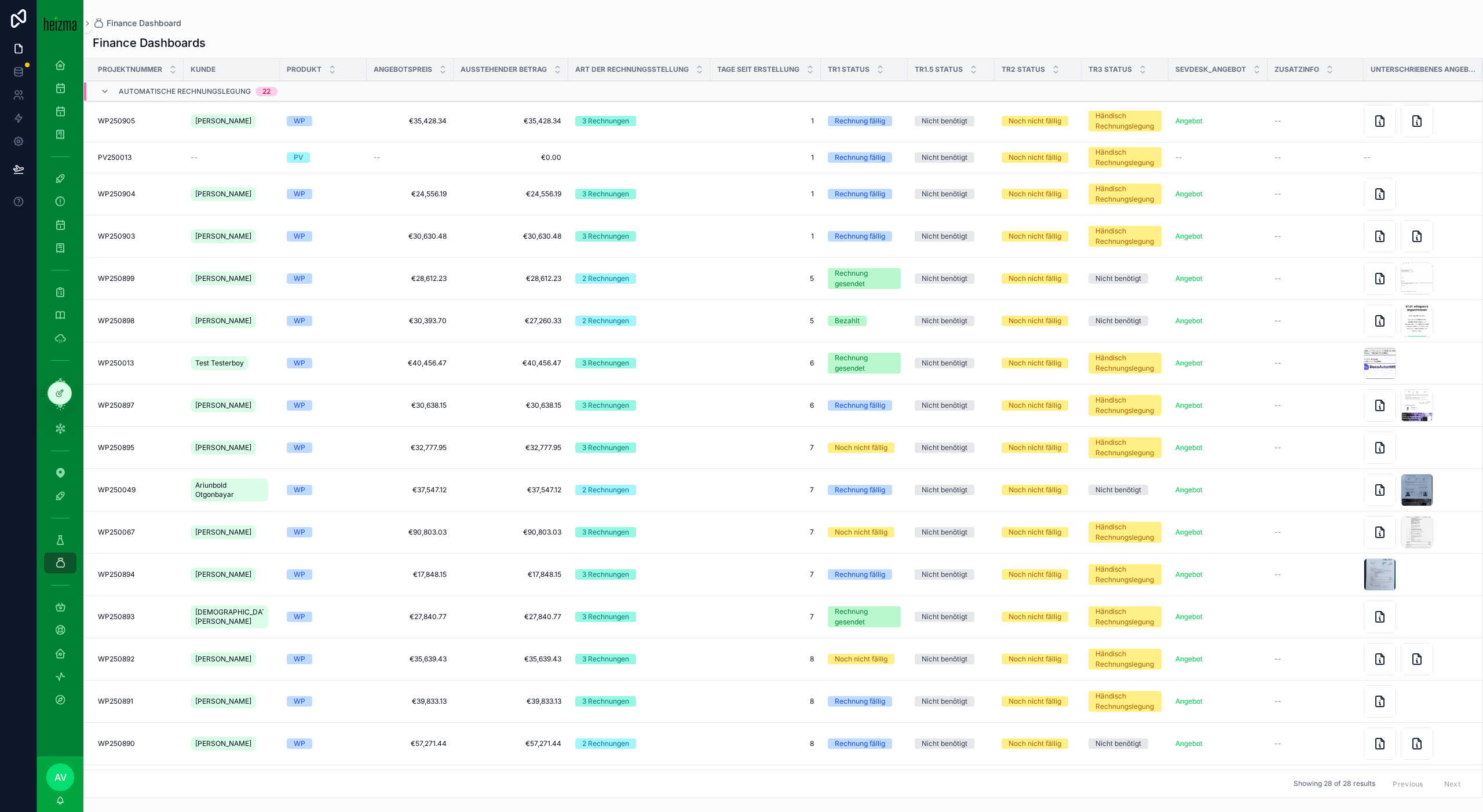
click at [718, 174] on td "1 1" at bounding box center [765, 194] width 111 height 42
click at [335, 196] on div "WP" at bounding box center [323, 194] width 73 height 11
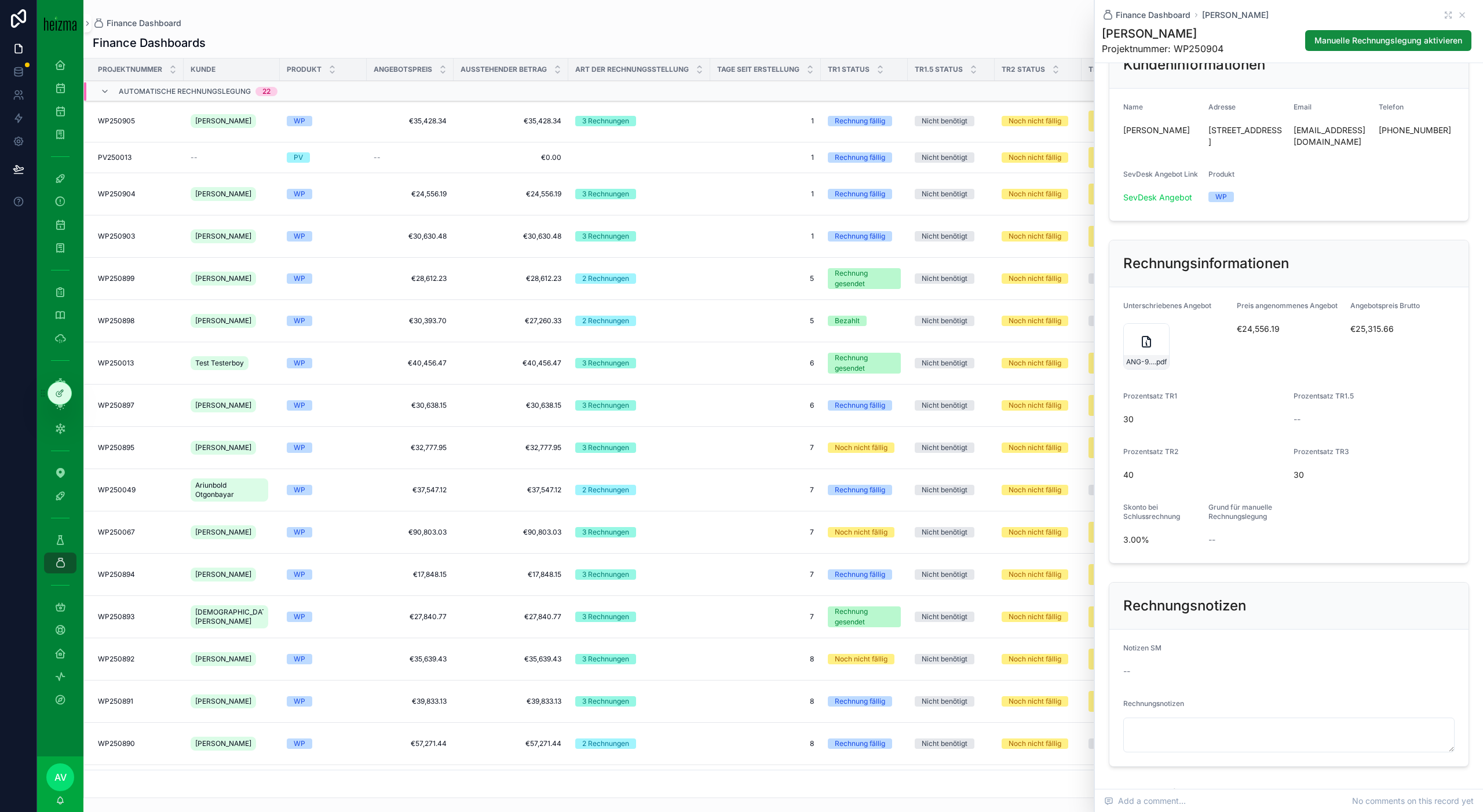
scroll to position [14, 0]
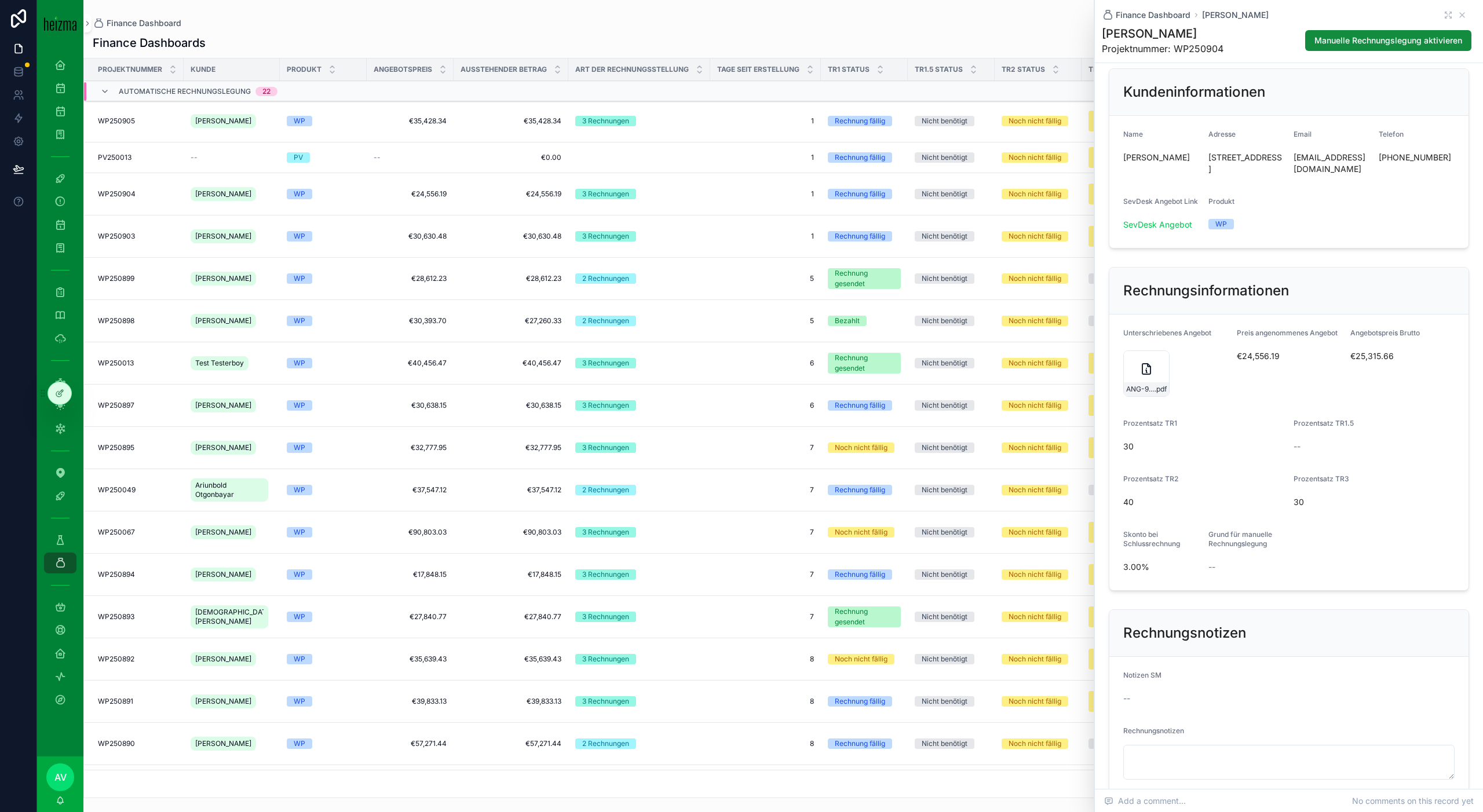
click at [1162, 153] on span "[PERSON_NAME]" at bounding box center [1161, 158] width 76 height 11
click at [1161, 153] on span "[PERSON_NAME]" at bounding box center [1161, 158] width 76 height 11
copy span "[PERSON_NAME]"
drag, startPoint x: 1407, startPoint y: 365, endPoint x: 1356, endPoint y: 340, distance: 56.8
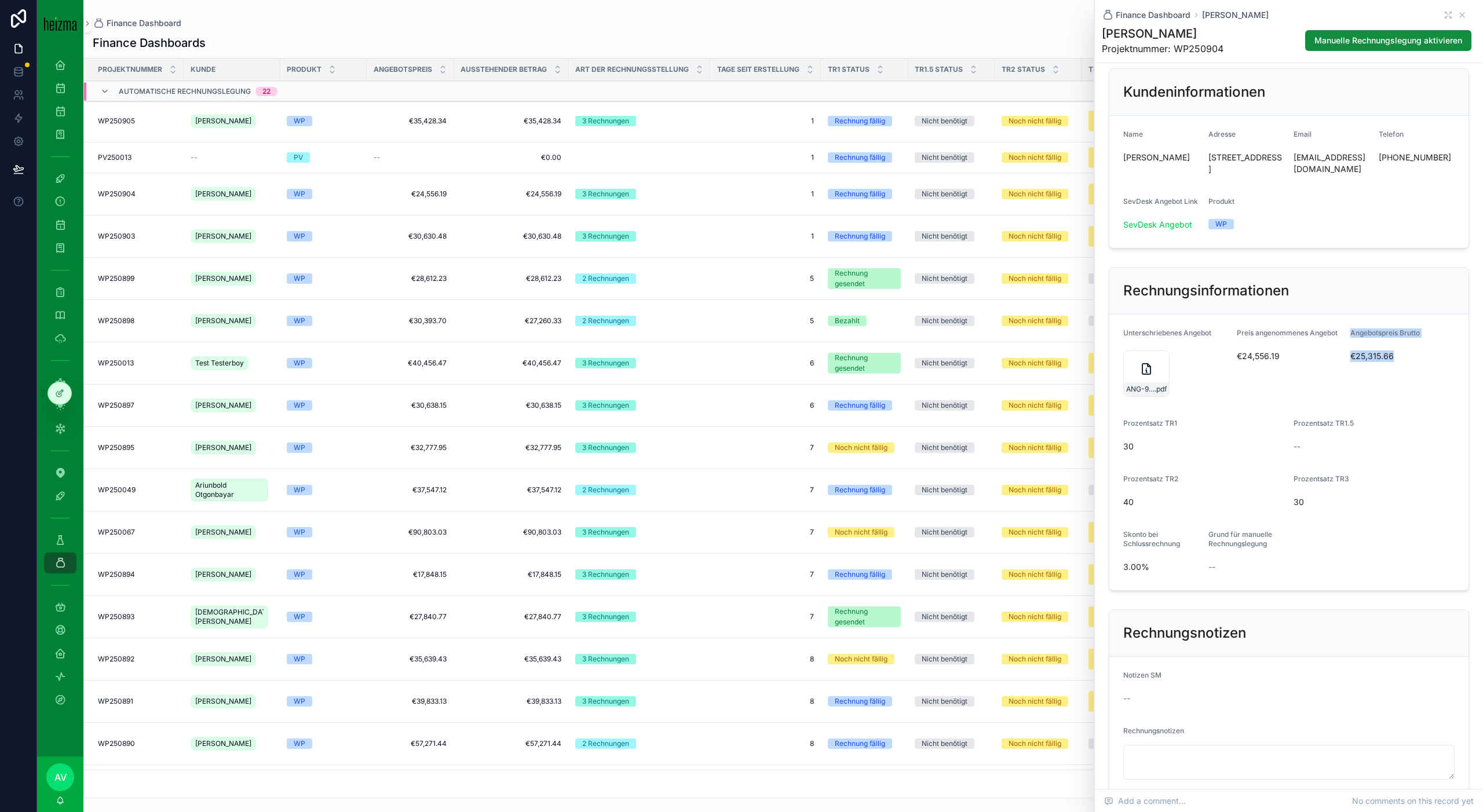
click at [1356, 340] on div "Angebotspreis Brutto €25,315.66" at bounding box center [1388, 364] width 76 height 72
click at [1355, 337] on span "Angebotspreis Brutto" at bounding box center [1385, 333] width 69 height 9
click at [1463, 12] on icon "scrollable content" at bounding box center [1462, 15] width 9 height 9
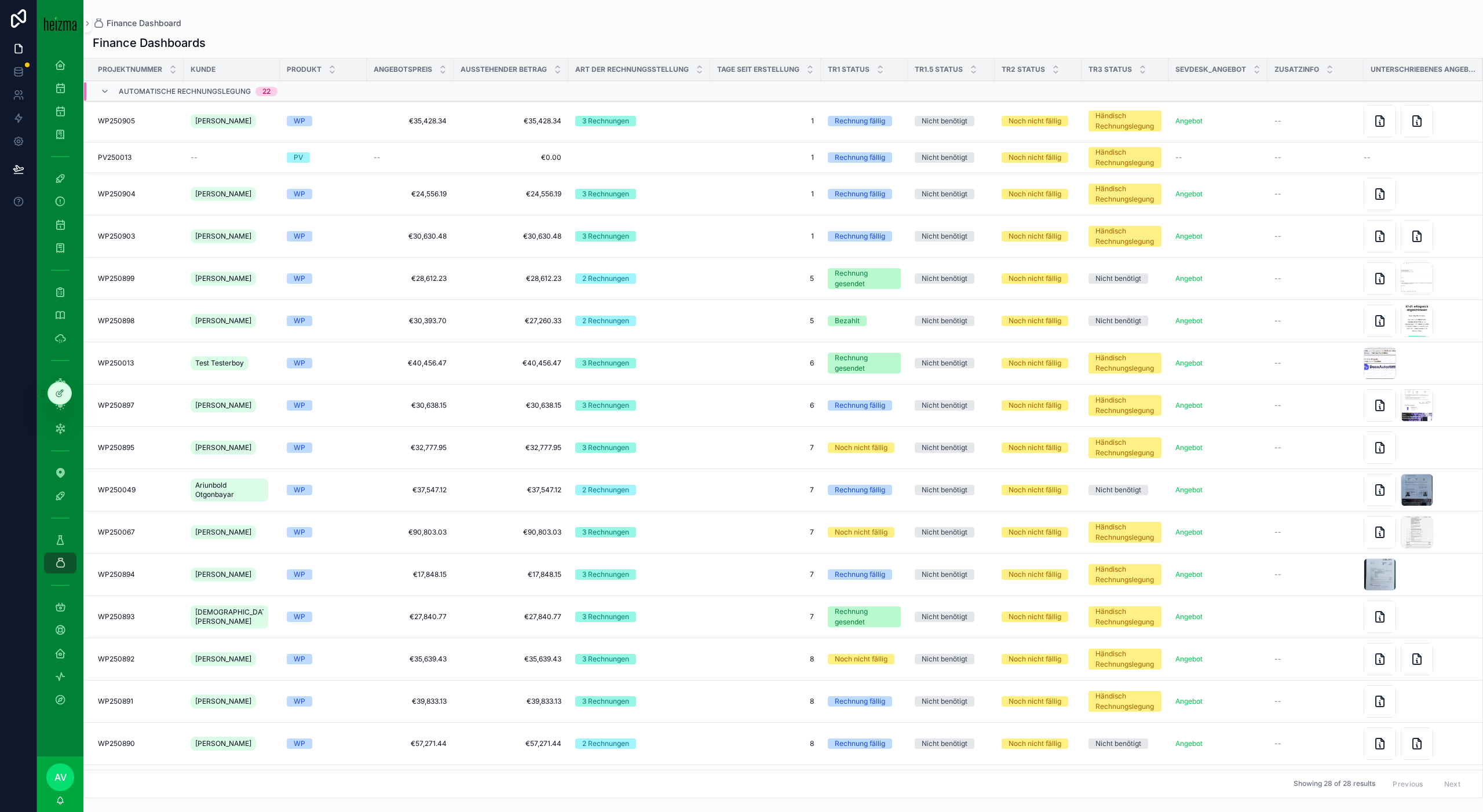
click at [782, 127] on td "1 1" at bounding box center [765, 121] width 111 height 42
click at [123, 121] on span "WP250905" at bounding box center [116, 121] width 37 height 9
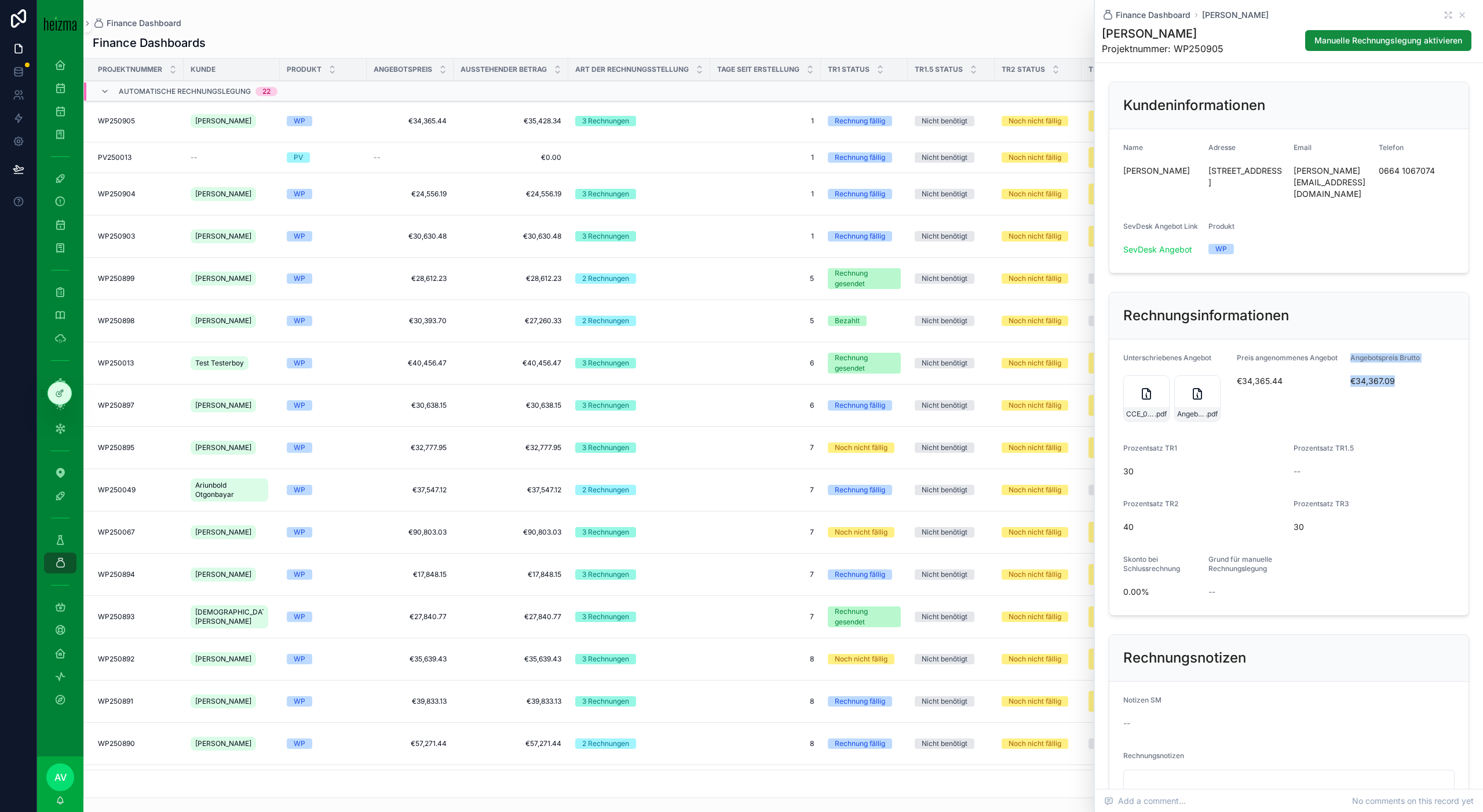
drag, startPoint x: 1341, startPoint y: 367, endPoint x: 1422, endPoint y: 367, distance: 81.0
click at [1422, 367] on form "Unterschriebenes Angebot CCE_000081 .pdf Angebot_Resch_final .pdf Preis angenom…" at bounding box center [1288, 477] width 359 height 275
click at [1423, 375] on span "€34,367.09" at bounding box center [1388, 381] width 76 height 11
drag, startPoint x: 1423, startPoint y: 367, endPoint x: 1350, endPoint y: 368, distance: 73.0
click at [1350, 375] on span "€34,367.09" at bounding box center [1388, 381] width 76 height 11
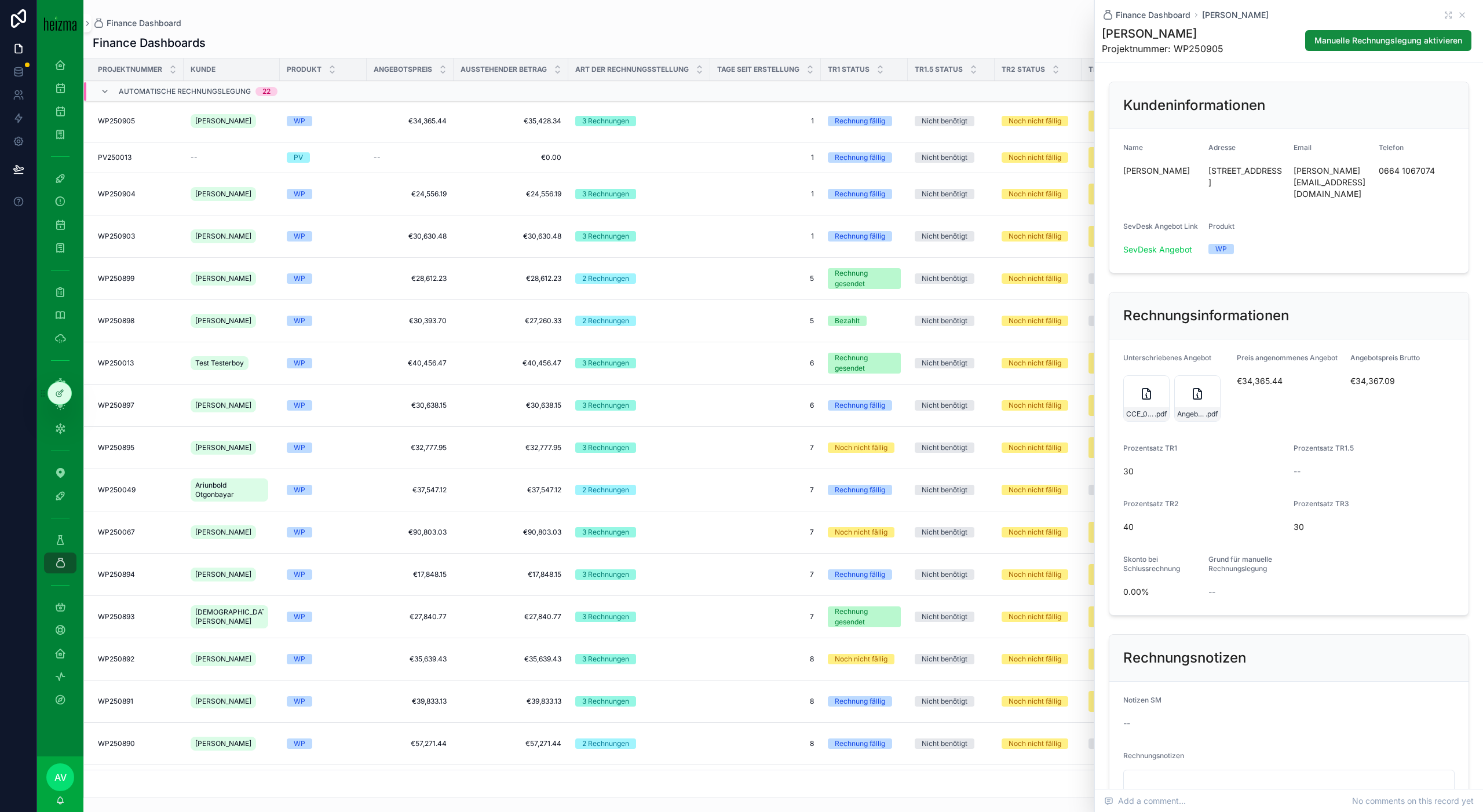
click at [1256, 375] on span "€34,365.44" at bounding box center [1289, 381] width 104 height 11
click at [1255, 375] on span "€34,365.44" at bounding box center [1289, 381] width 104 height 11
click at [1400, 375] on span "€34,367.09" at bounding box center [1388, 381] width 76 height 11
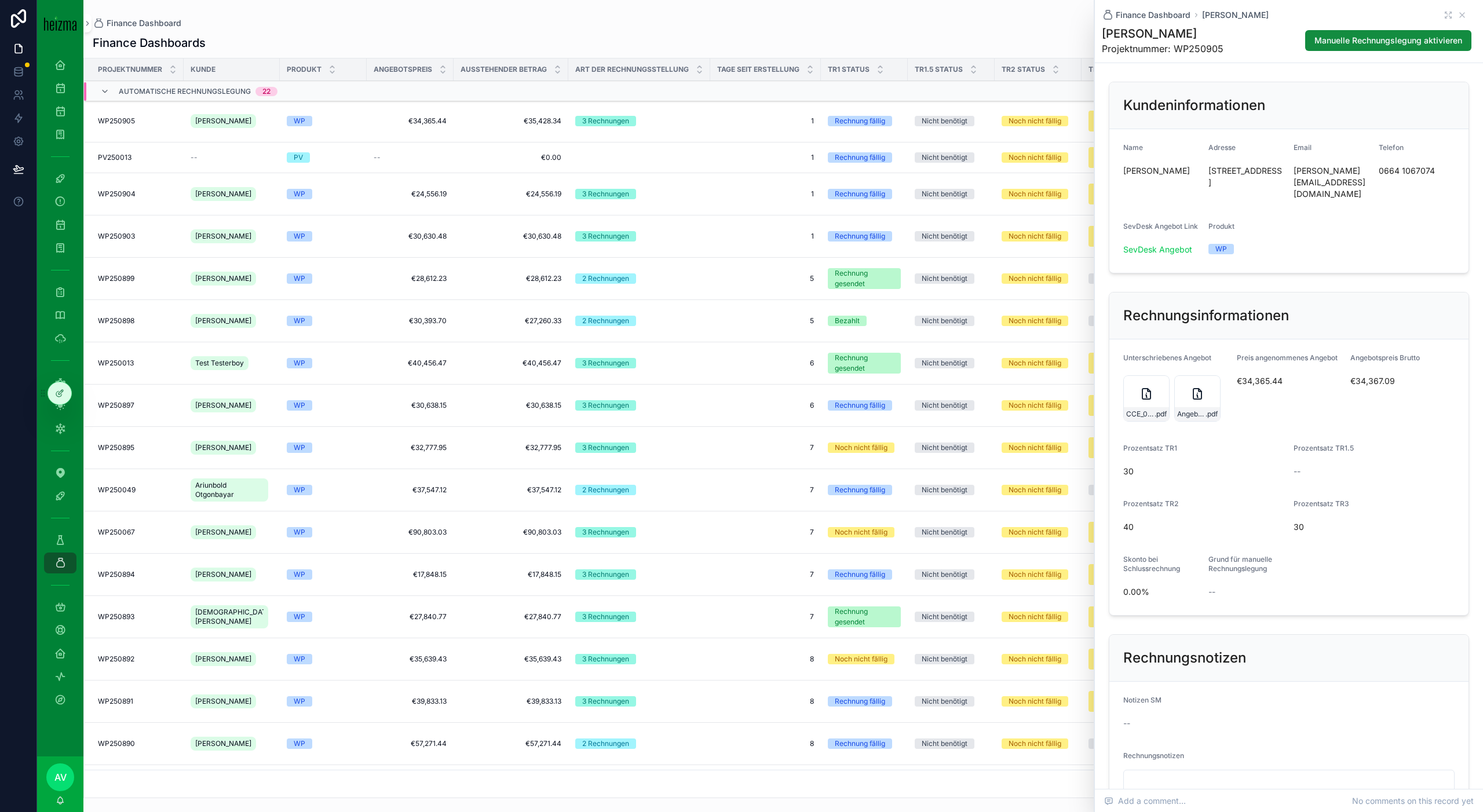
click at [1407, 375] on span "€34,367.09" at bounding box center [1388, 381] width 76 height 11
drag, startPoint x: 1407, startPoint y: 370, endPoint x: 1350, endPoint y: 370, distance: 57.0
click at [1350, 375] on span "€34,367.09" at bounding box center [1388, 381] width 76 height 11
click at [1361, 379] on div "Angebotspreis Brutto €34,367.09" at bounding box center [1388, 389] width 76 height 72
click at [1363, 375] on span "€34,367.09" at bounding box center [1388, 381] width 76 height 11
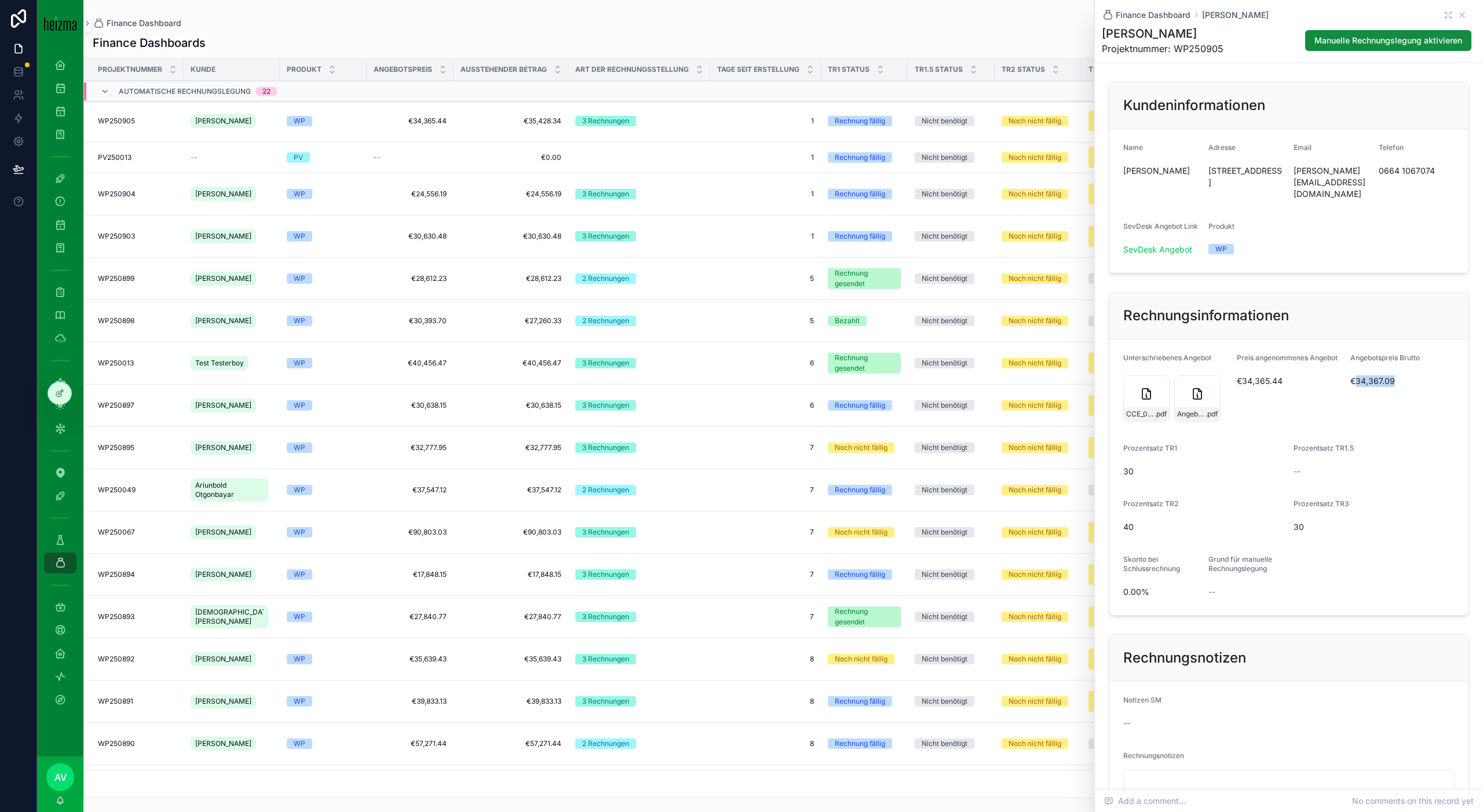
click at [1363, 375] on span "€34,367.09" at bounding box center [1388, 381] width 76 height 11
drag, startPoint x: 1239, startPoint y: 367, endPoint x: 1456, endPoint y: 367, distance: 217.0
click at [1461, 367] on form "Unterschriebenes Angebot CCE_000081 .pdf Angebot_Resch_final .pdf Preis angenom…" at bounding box center [1288, 477] width 359 height 275
drag, startPoint x: 1426, startPoint y: 370, endPoint x: 1268, endPoint y: 370, distance: 158.0
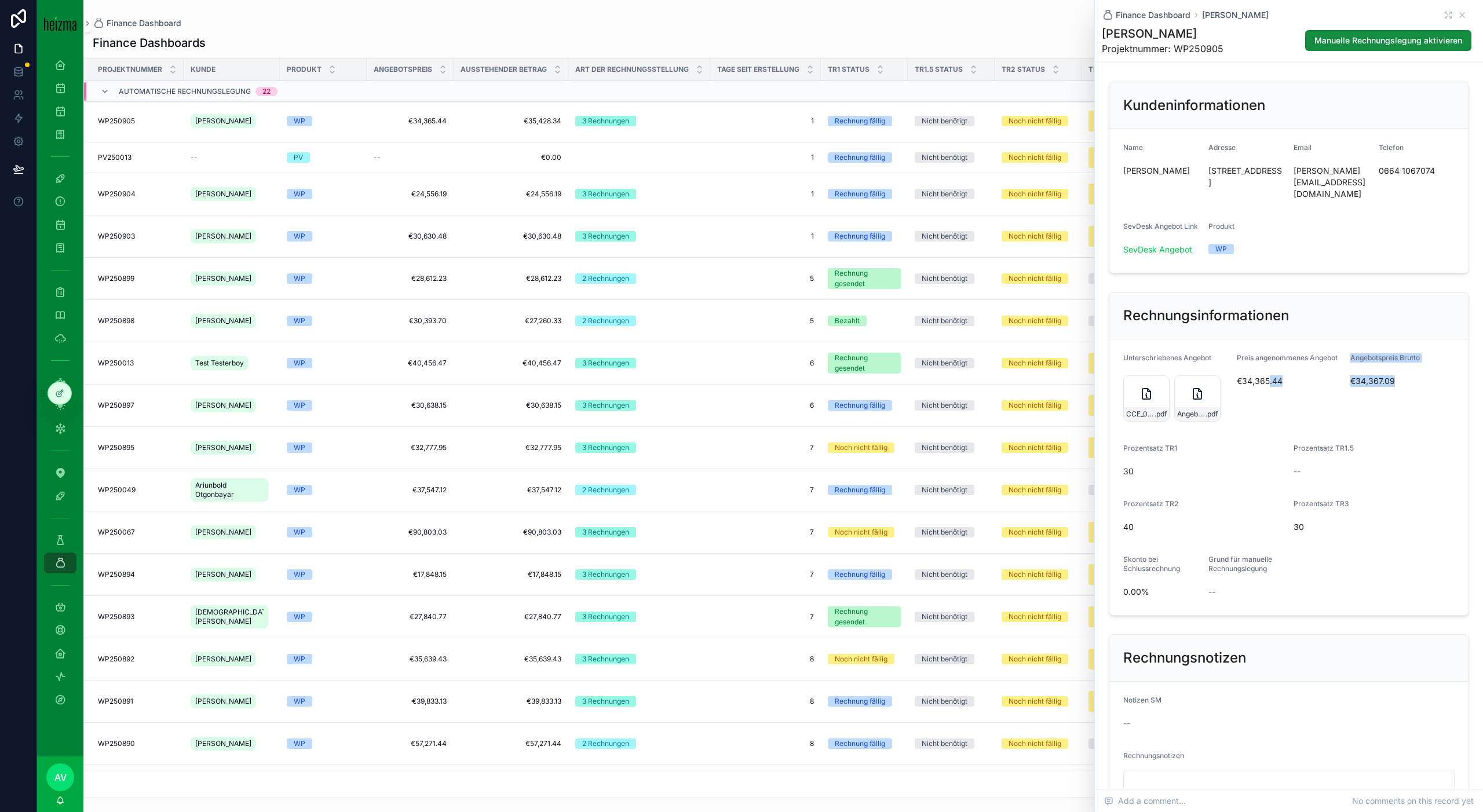
click at [1268, 370] on form "Unterschriebenes Angebot CCE_000081 .pdf Angebot_Resch_final .pdf Preis angenom…" at bounding box center [1288, 477] width 359 height 275
click at [1268, 375] on span "€34,365.44" at bounding box center [1289, 381] width 104 height 11
drag, startPoint x: 1237, startPoint y: 370, endPoint x: 1388, endPoint y: 369, distance: 151.0
click at [1388, 369] on form "Unterschriebenes Angebot CCE_000081 .pdf Angebot_Resch_final .pdf Preis angenom…" at bounding box center [1288, 477] width 359 height 275
click at [1388, 375] on span "€34,367.09" at bounding box center [1388, 381] width 76 height 11
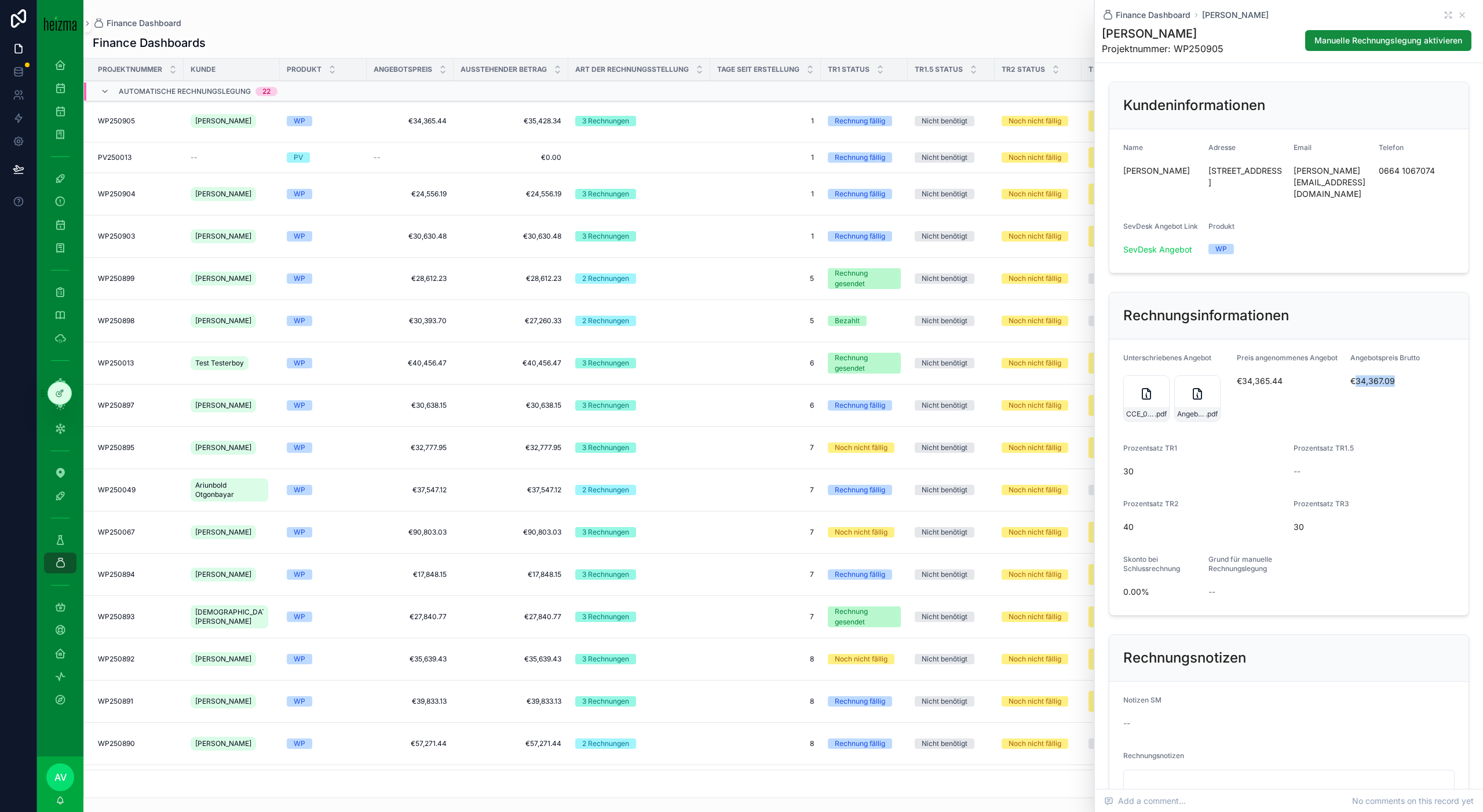
click at [1388, 375] on span "€34,367.09" at bounding box center [1388, 381] width 76 height 11
click at [1377, 375] on span "€34,367.09" at bounding box center [1388, 381] width 76 height 11
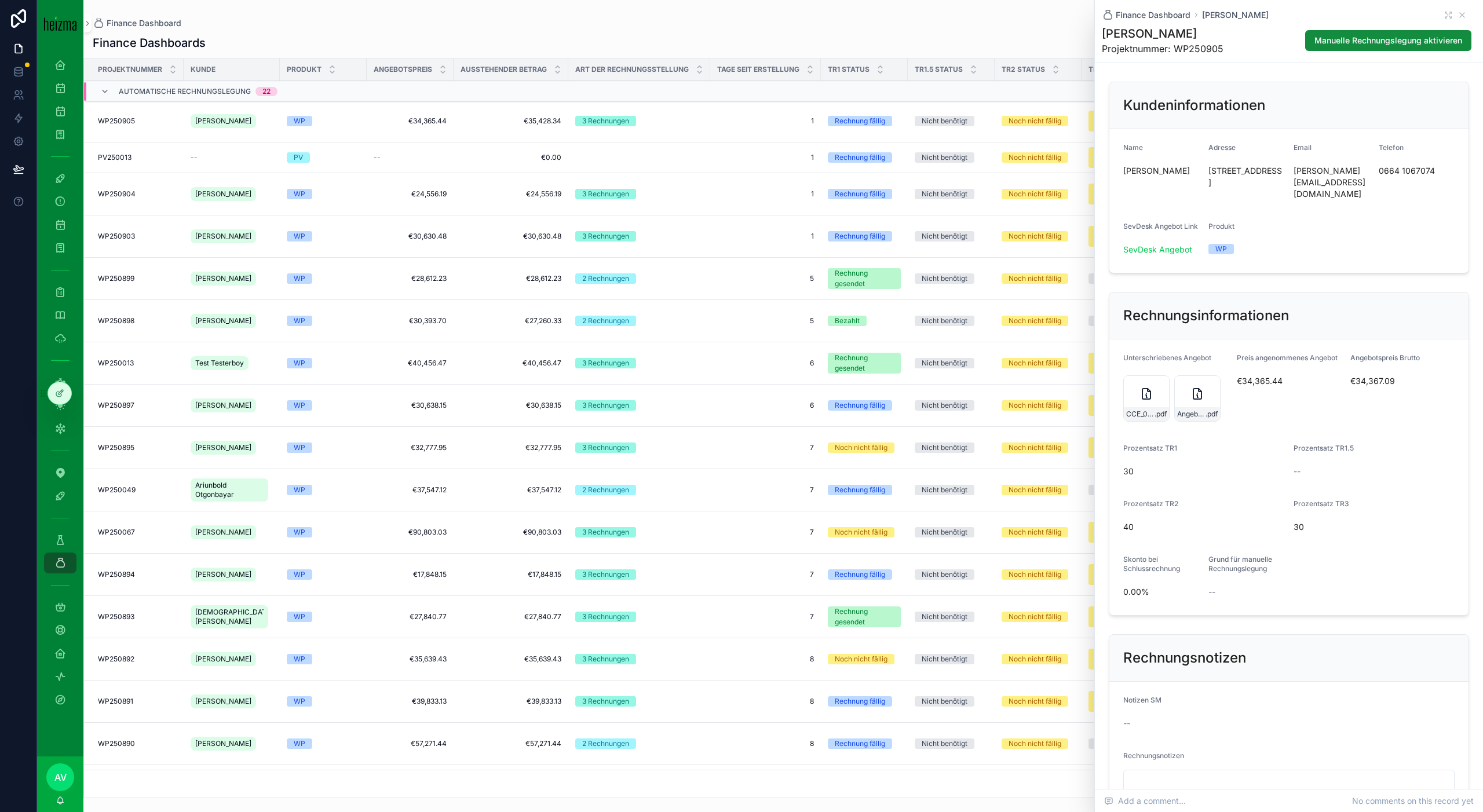
click at [1262, 358] on div "Preis angenommenes Angebot €34,365.44" at bounding box center [1289, 389] width 104 height 72
click at [1262, 375] on span "€34,365.44" at bounding box center [1289, 381] width 104 height 11
click at [1385, 355] on div "Angebotspreis Brutto €34,367.09" at bounding box center [1388, 389] width 76 height 72
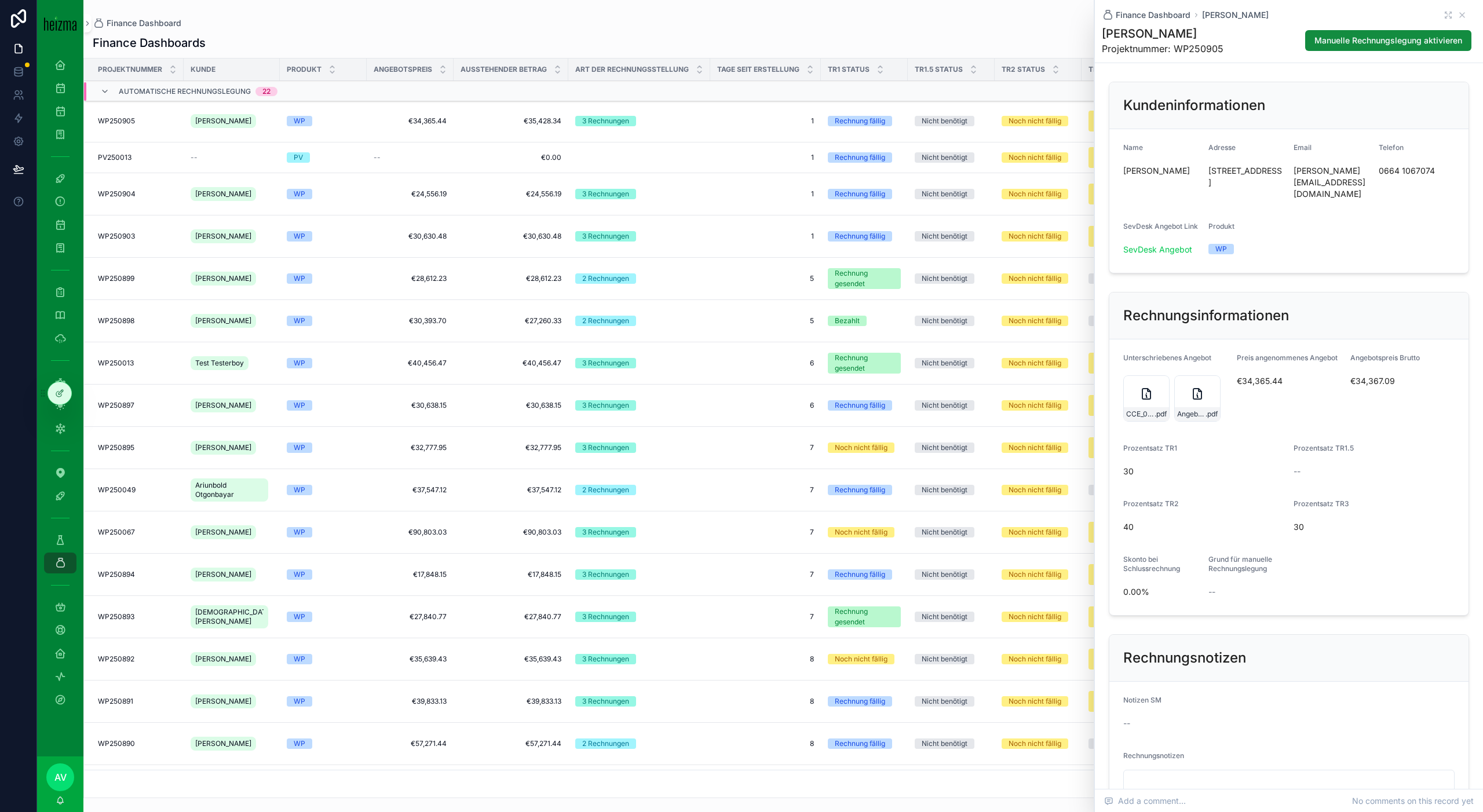
click at [1385, 375] on span "€34,367.09" at bounding box center [1388, 381] width 76 height 11
click at [1462, 15] on icon "scrollable content" at bounding box center [1462, 15] width 4 height 4
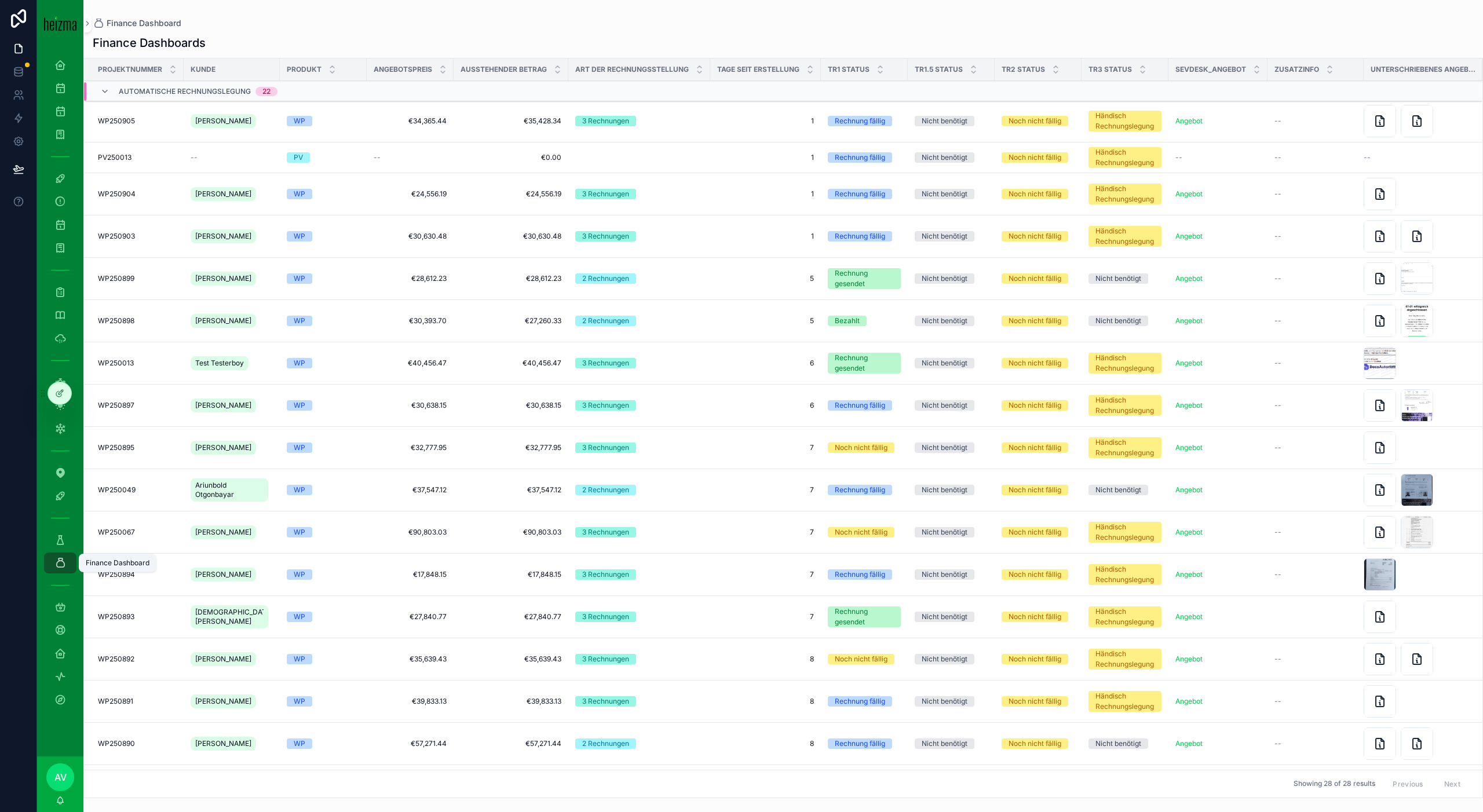
click at [61, 573] on link "Finance Dashboard" at bounding box center [60, 562] width 32 height 21
click at [61, 563] on icon "scrollable content" at bounding box center [60, 563] width 11 height 11
click at [166, 116] on div "WP250905 WP250905" at bounding box center [137, 121] width 79 height 9
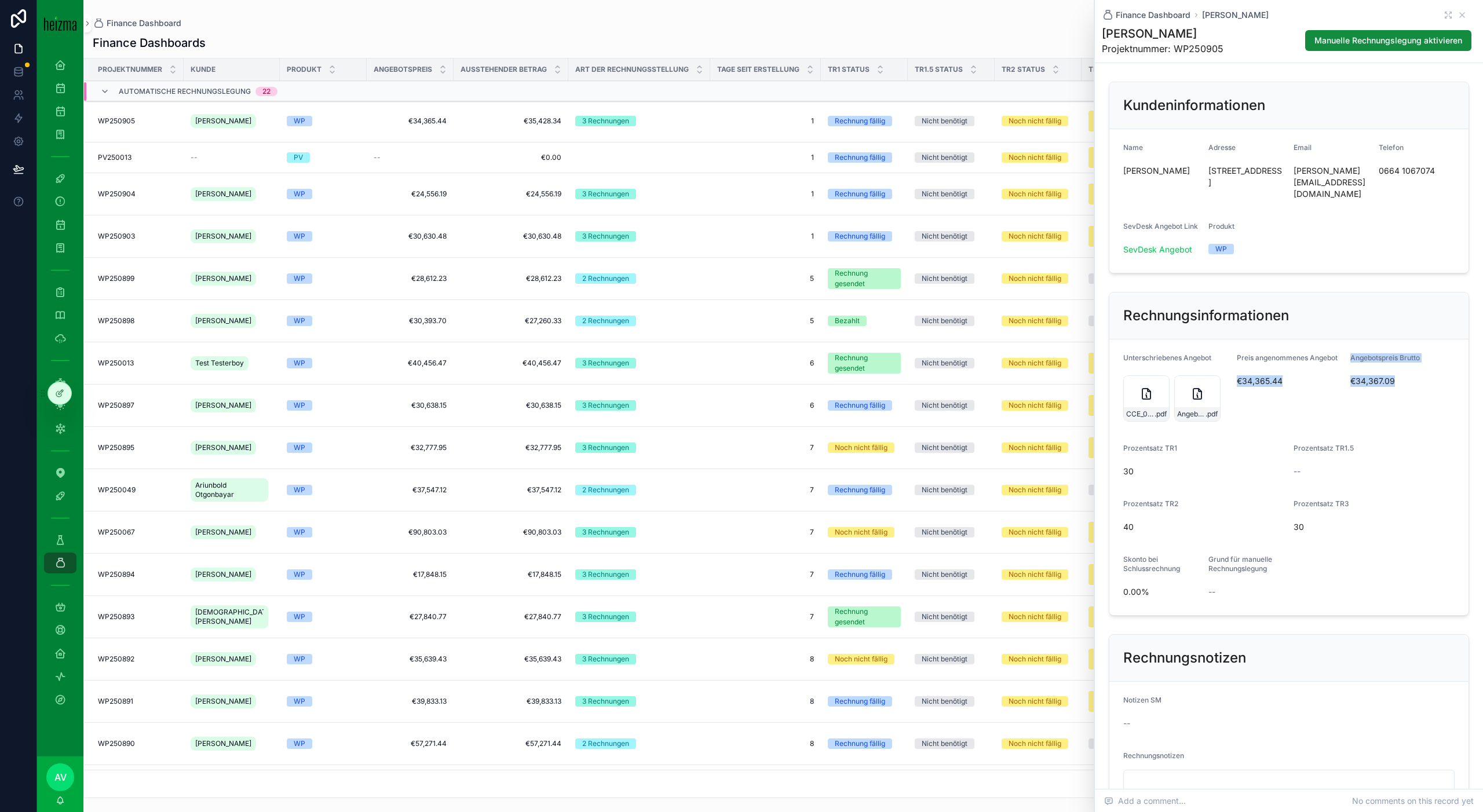
drag, startPoint x: 1407, startPoint y: 364, endPoint x: 1307, endPoint y: 361, distance: 100.0
click at [1307, 361] on form "Unterschriebenes Angebot CCE_000081 .pdf Angebot_Resch_final .pdf Preis angenom…" at bounding box center [1288, 477] width 359 height 275
click at [1370, 385] on div "Angebotspreis Brutto €34,367.09" at bounding box center [1388, 389] width 76 height 72
click at [1380, 372] on div "€34,367.09" at bounding box center [1388, 381] width 76 height 19
click at [1070, 24] on div "Finance Dashboard" at bounding box center [783, 23] width 1381 height 9
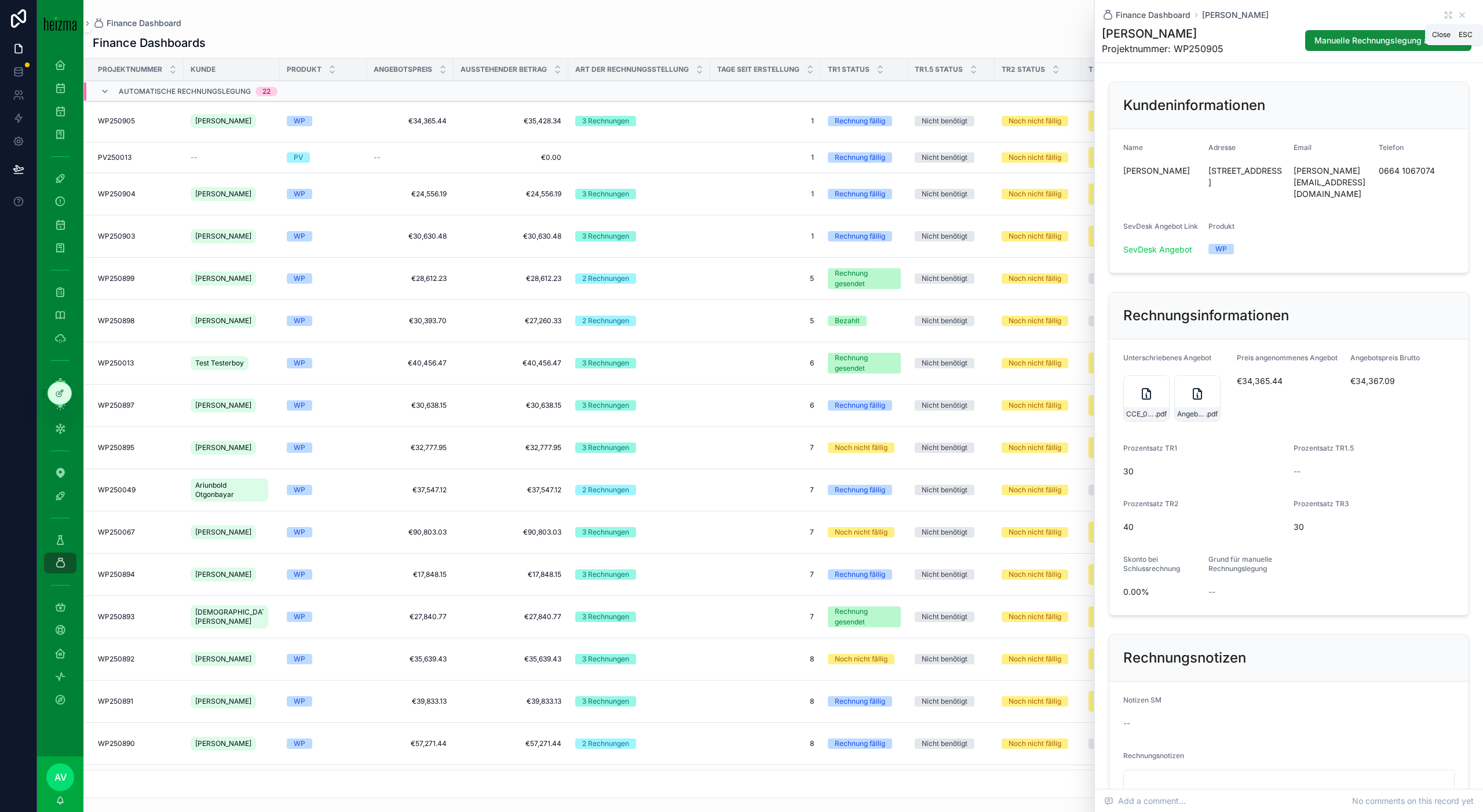
click at [1465, 11] on icon "scrollable content" at bounding box center [1462, 15] width 9 height 9
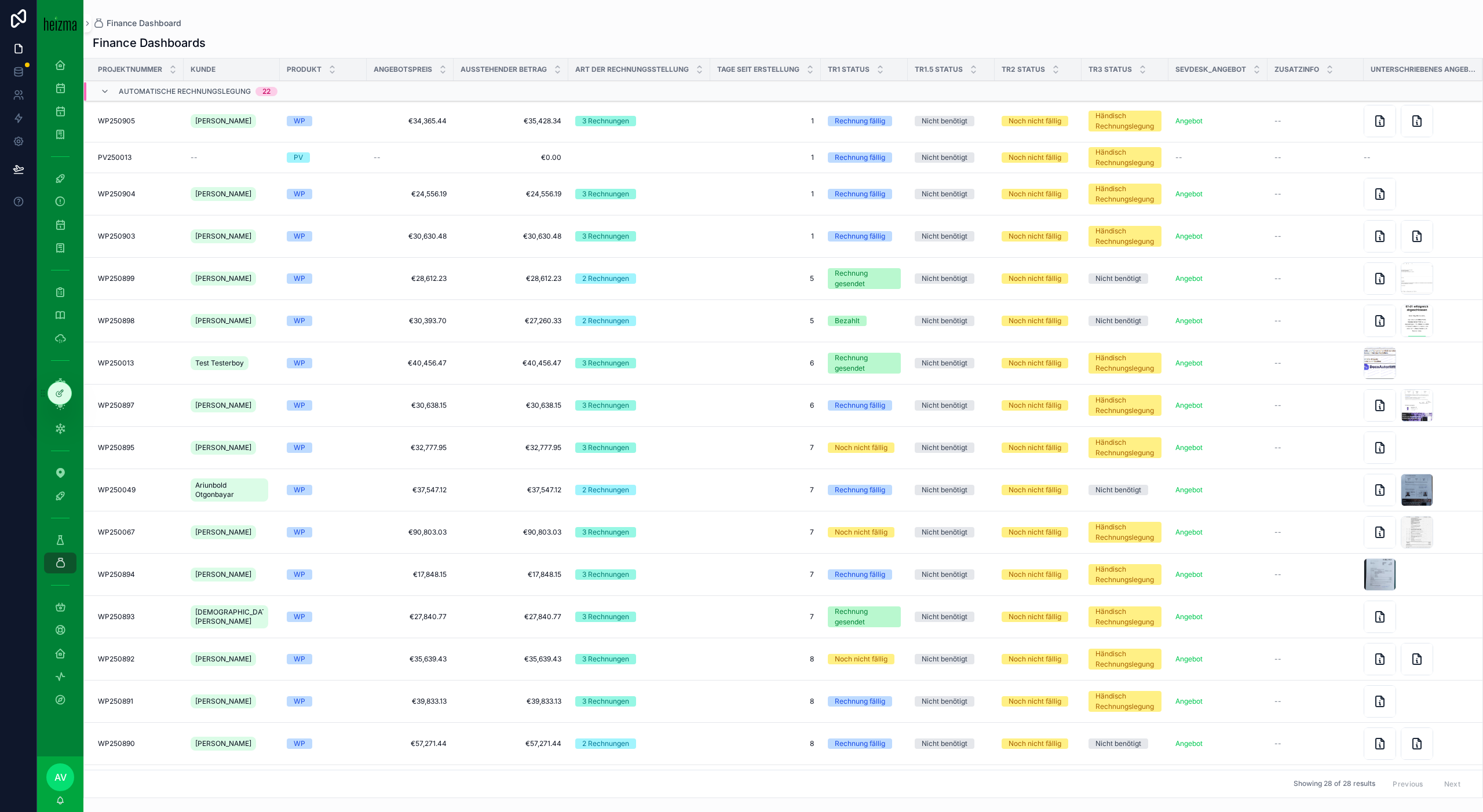
click at [498, 124] on span "€35,428.34" at bounding box center [510, 121] width 101 height 9
click at [65, 534] on icon "scrollable content" at bounding box center [60, 539] width 11 height 11
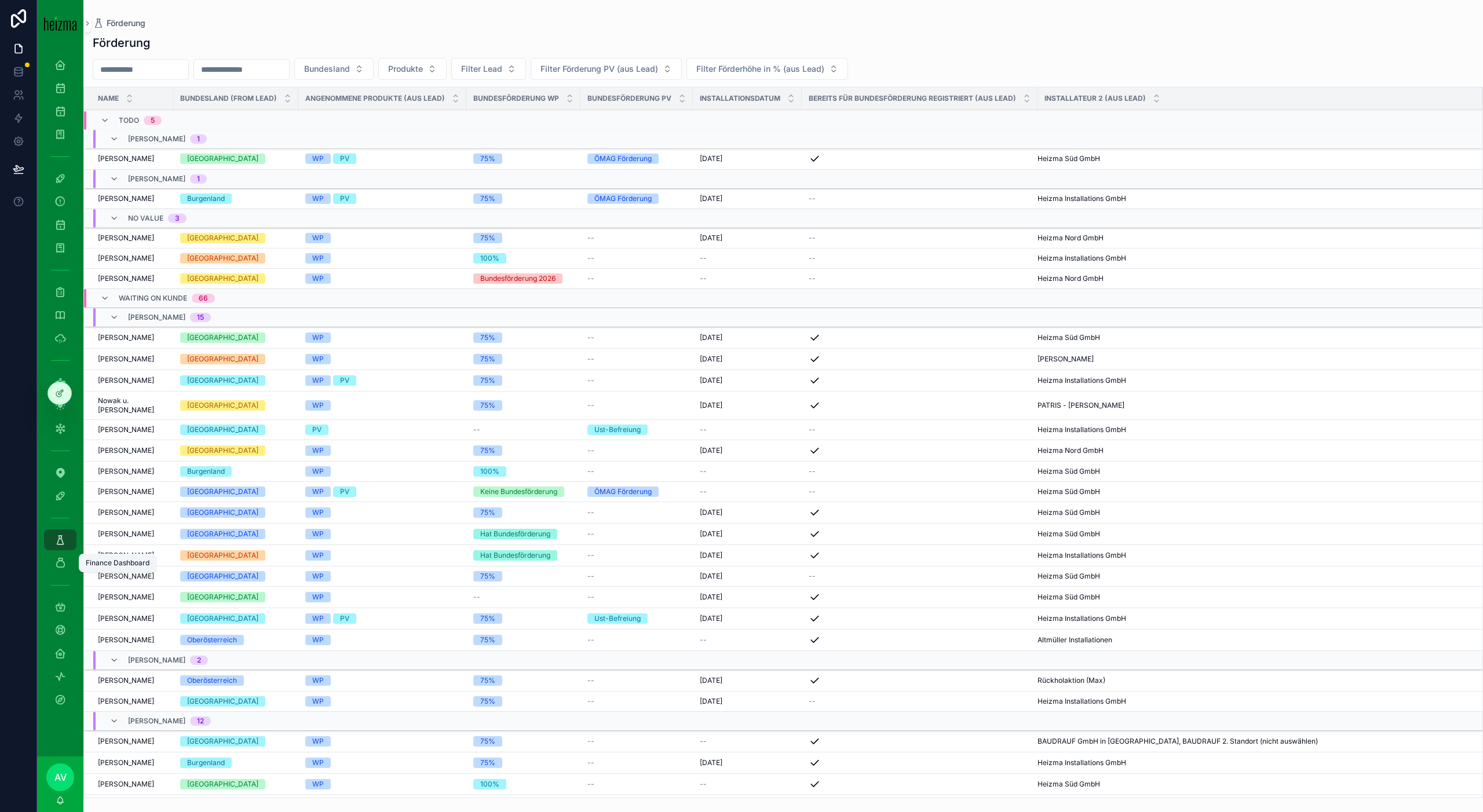
click at [64, 565] on icon "scrollable content" at bounding box center [60, 563] width 11 height 11
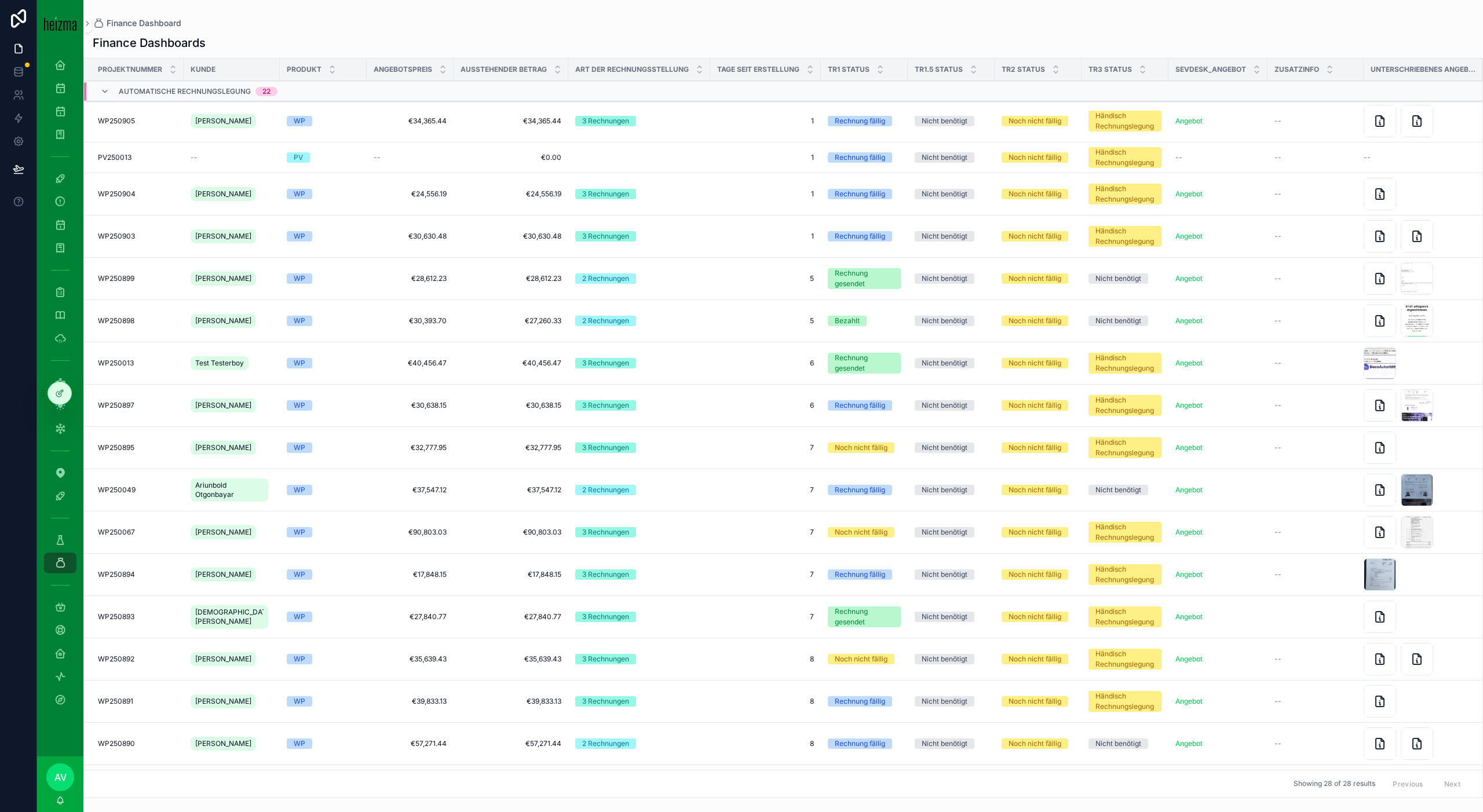
click at [467, 116] on td "€34,365.44 €34,365.44" at bounding box center [510, 121] width 115 height 42
click at [515, 121] on span "€34,365.44" at bounding box center [510, 121] width 101 height 9
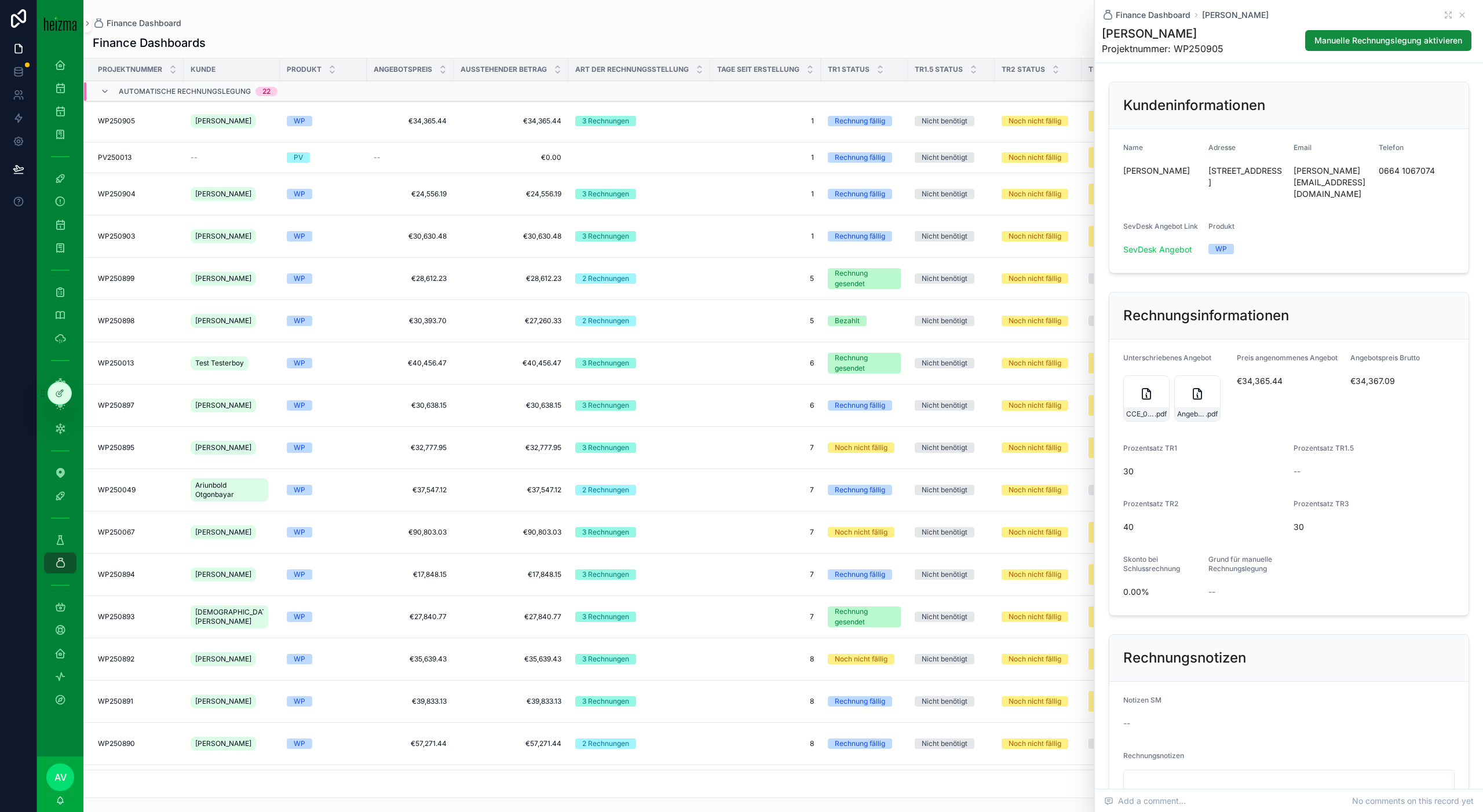
click at [1172, 245] on link "SevDesk Angebot" at bounding box center [1158, 250] width 69 height 10
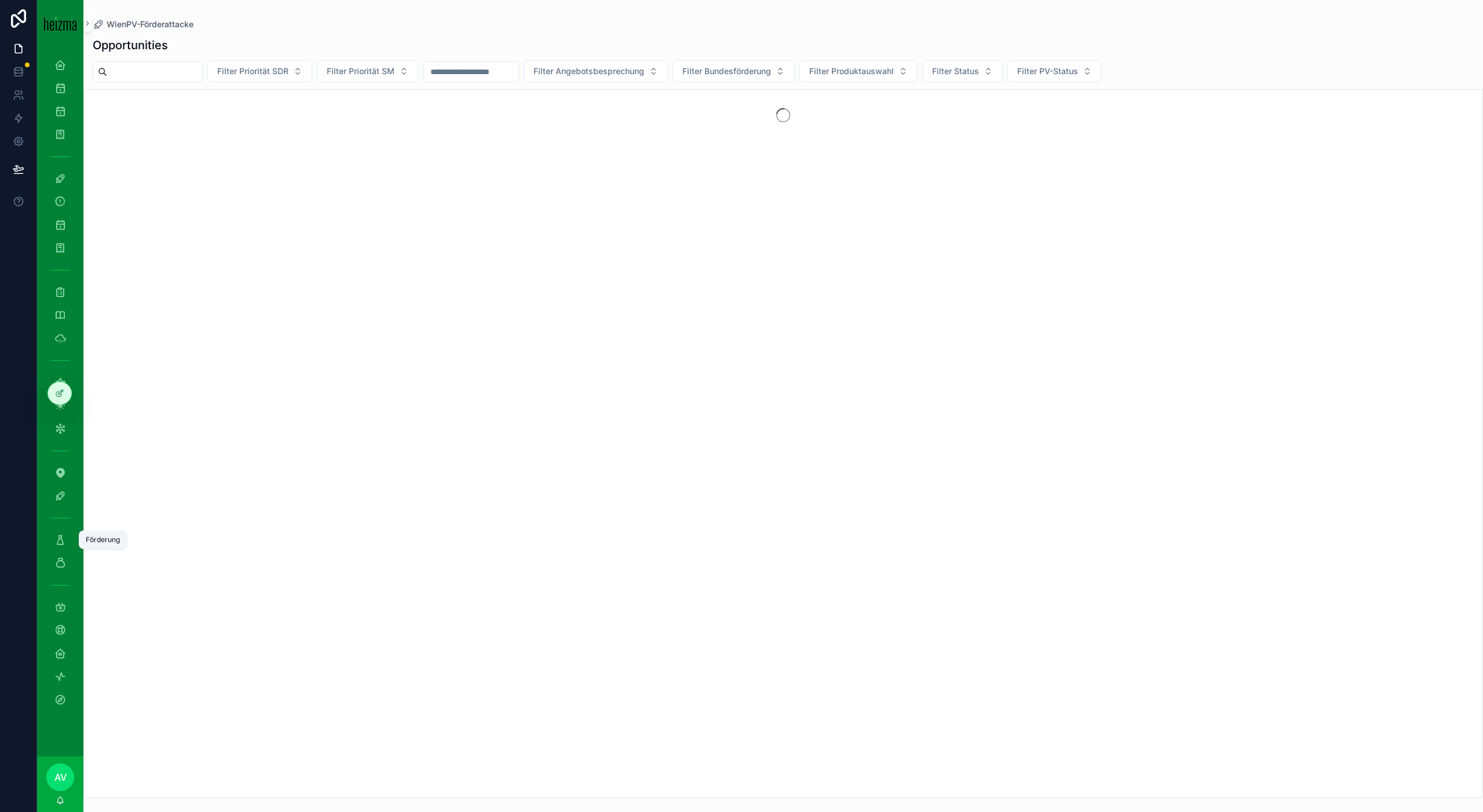
click at [64, 565] on icon "scrollable content" at bounding box center [60, 563] width 11 height 11
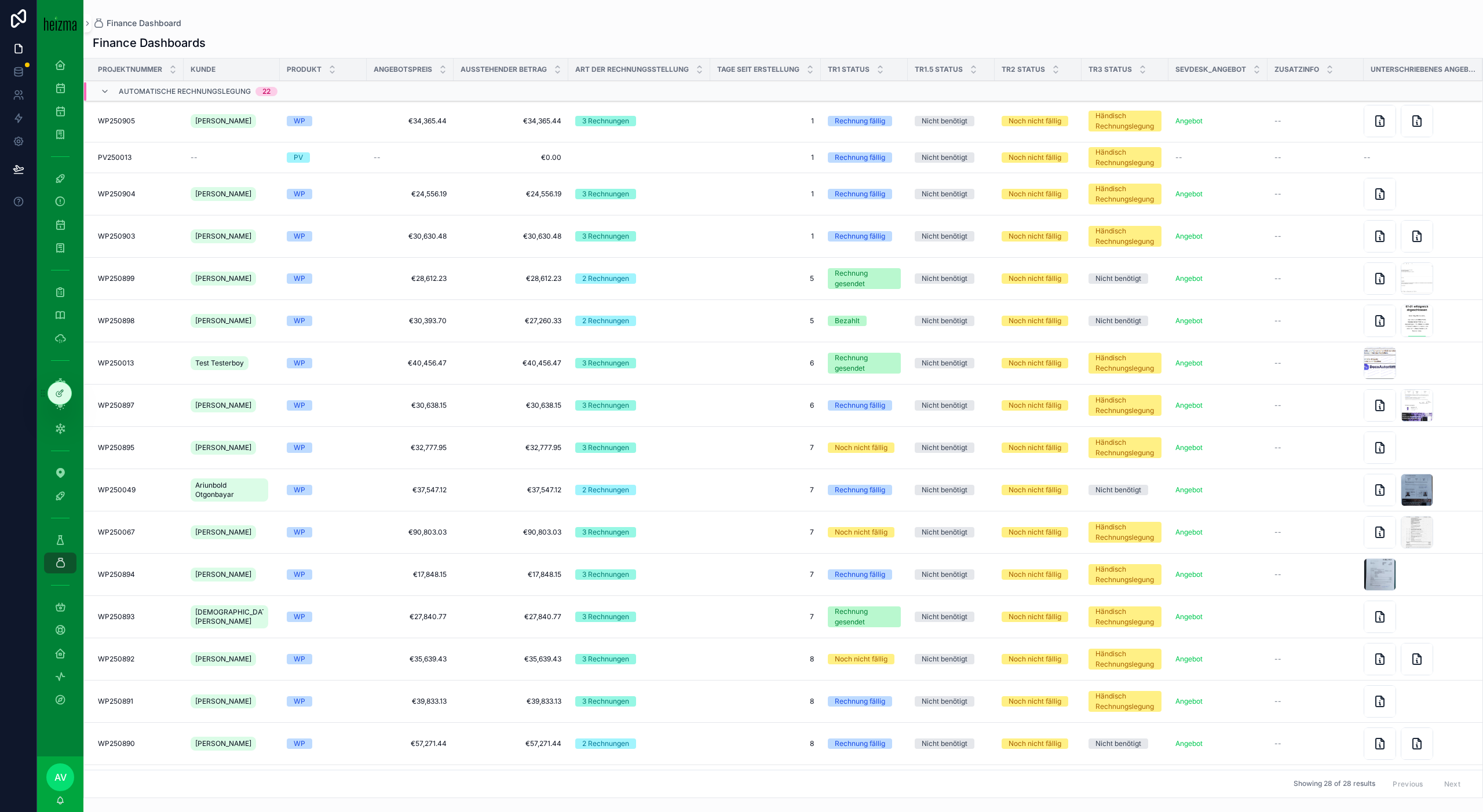
click at [355, 110] on td "WP" at bounding box center [323, 121] width 87 height 42
click at [350, 118] on div "WP" at bounding box center [323, 121] width 73 height 11
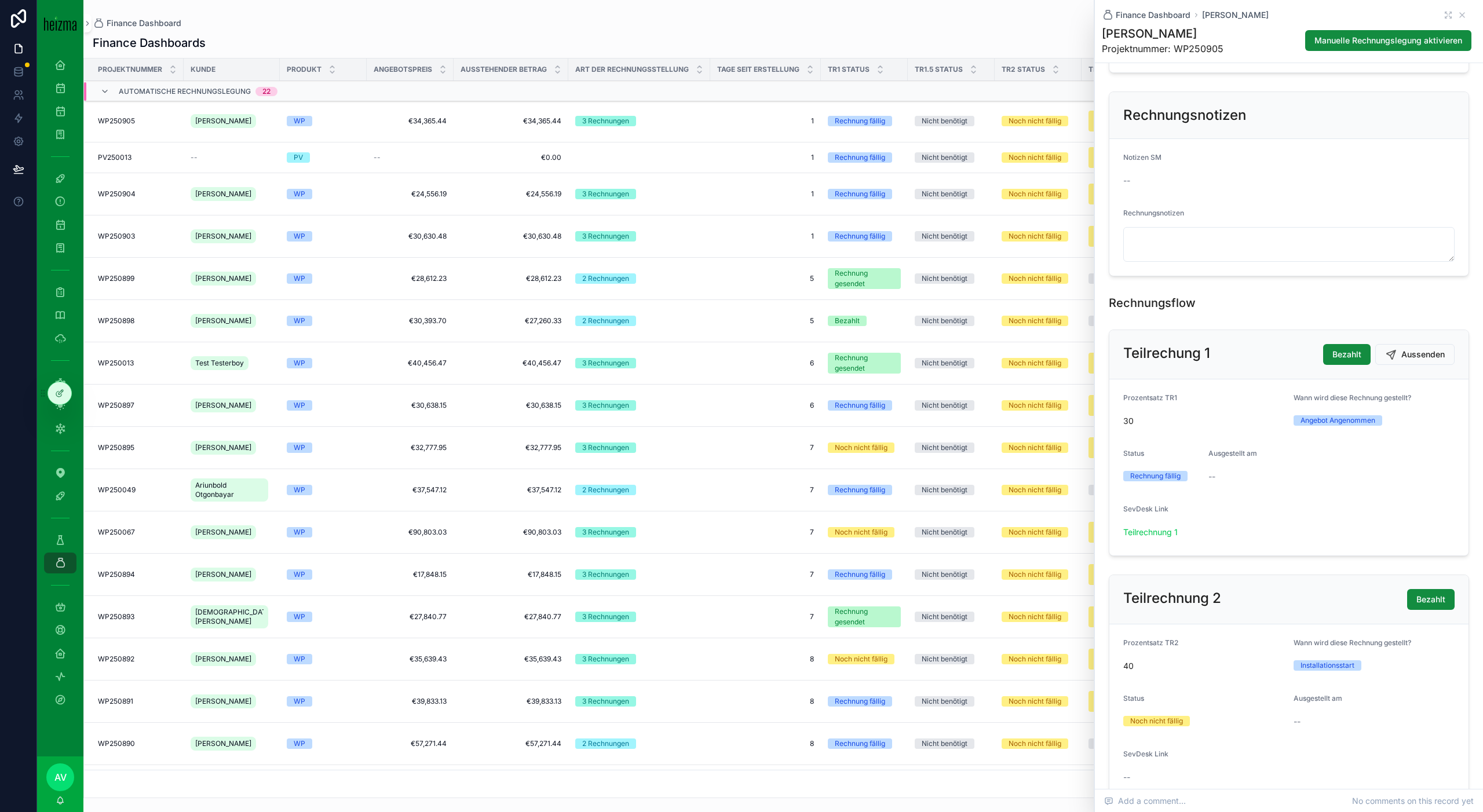
scroll to position [549, 0]
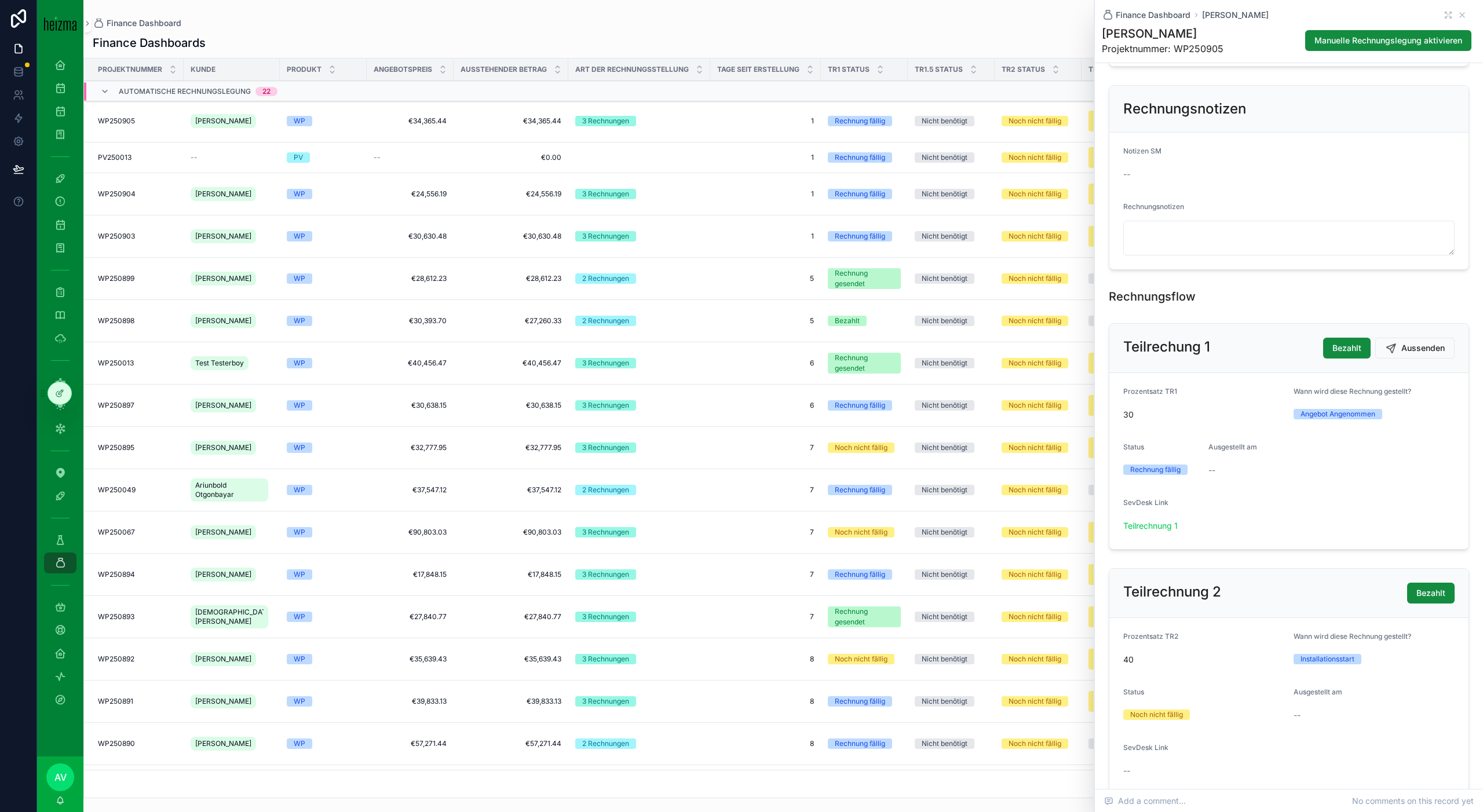
click at [1172, 521] on link "Teilrechnung 1" at bounding box center [1150, 526] width 54 height 10
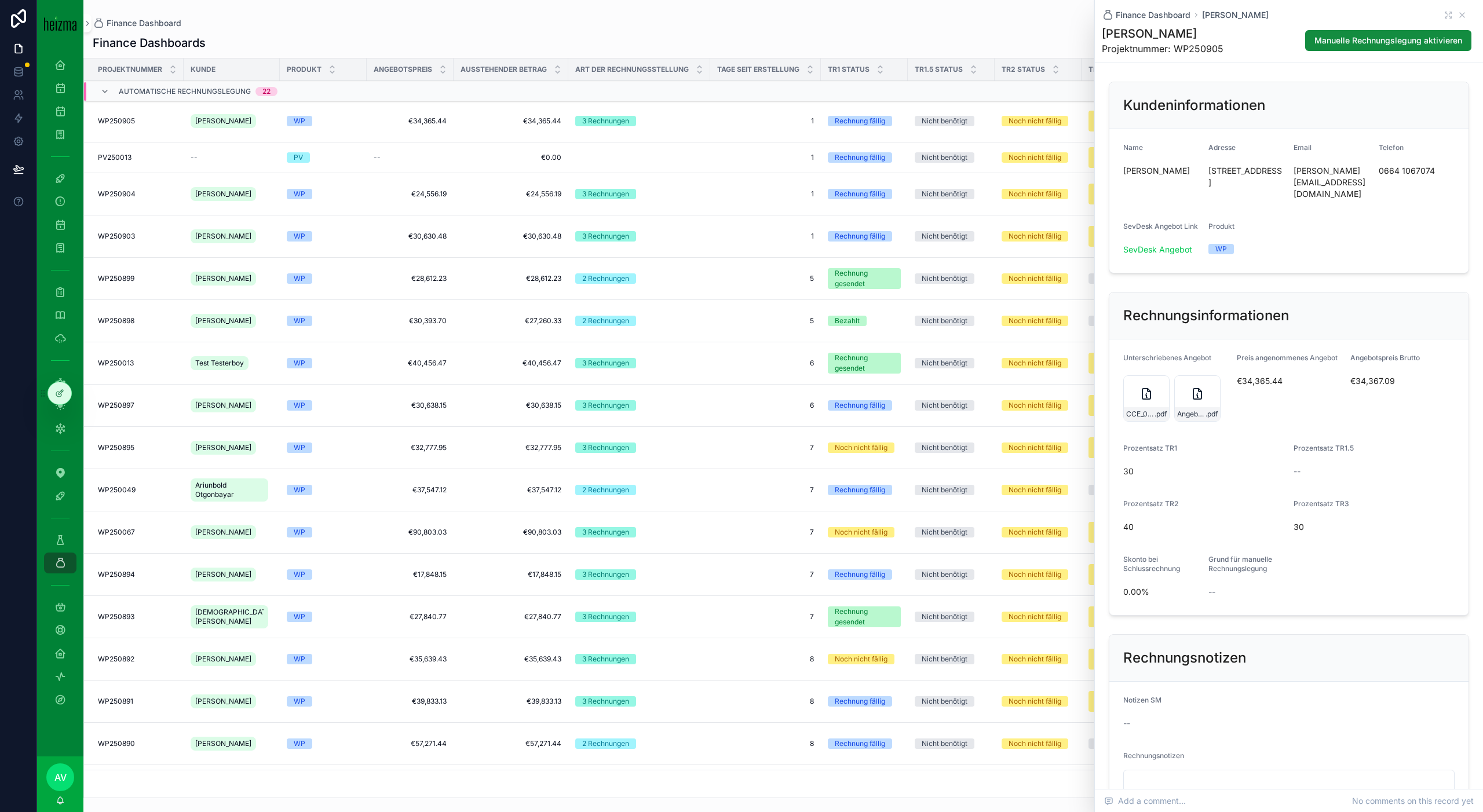
click at [1468, 16] on div "Finance Dashboard Werner Resch" at bounding box center [1289, 15] width 374 height 11
click at [1465, 16] on icon "scrollable content" at bounding box center [1462, 15] width 9 height 9
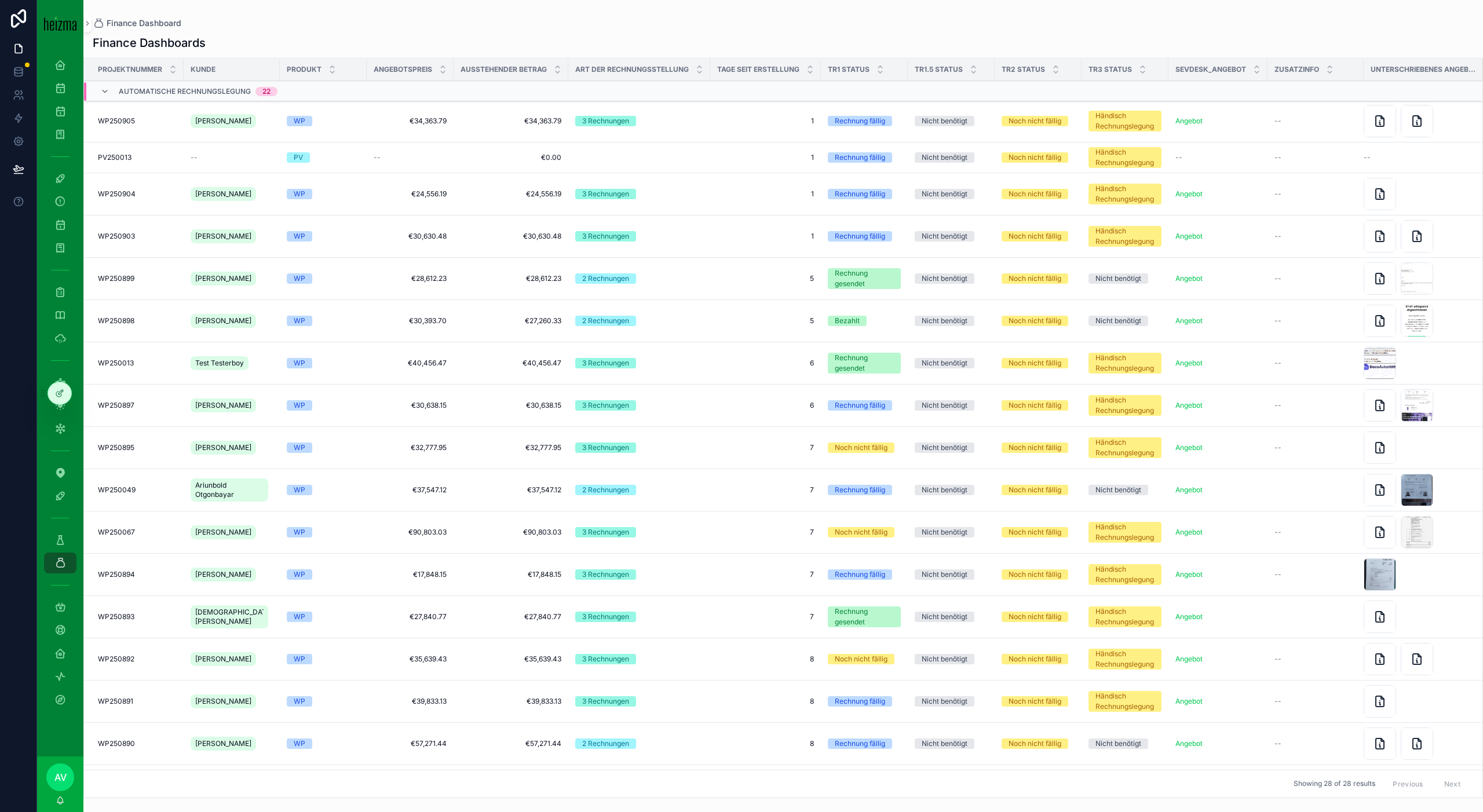
click at [329, 129] on td "WP" at bounding box center [323, 121] width 87 height 42
click at [149, 123] on div "WP250905 WP250905" at bounding box center [137, 121] width 79 height 9
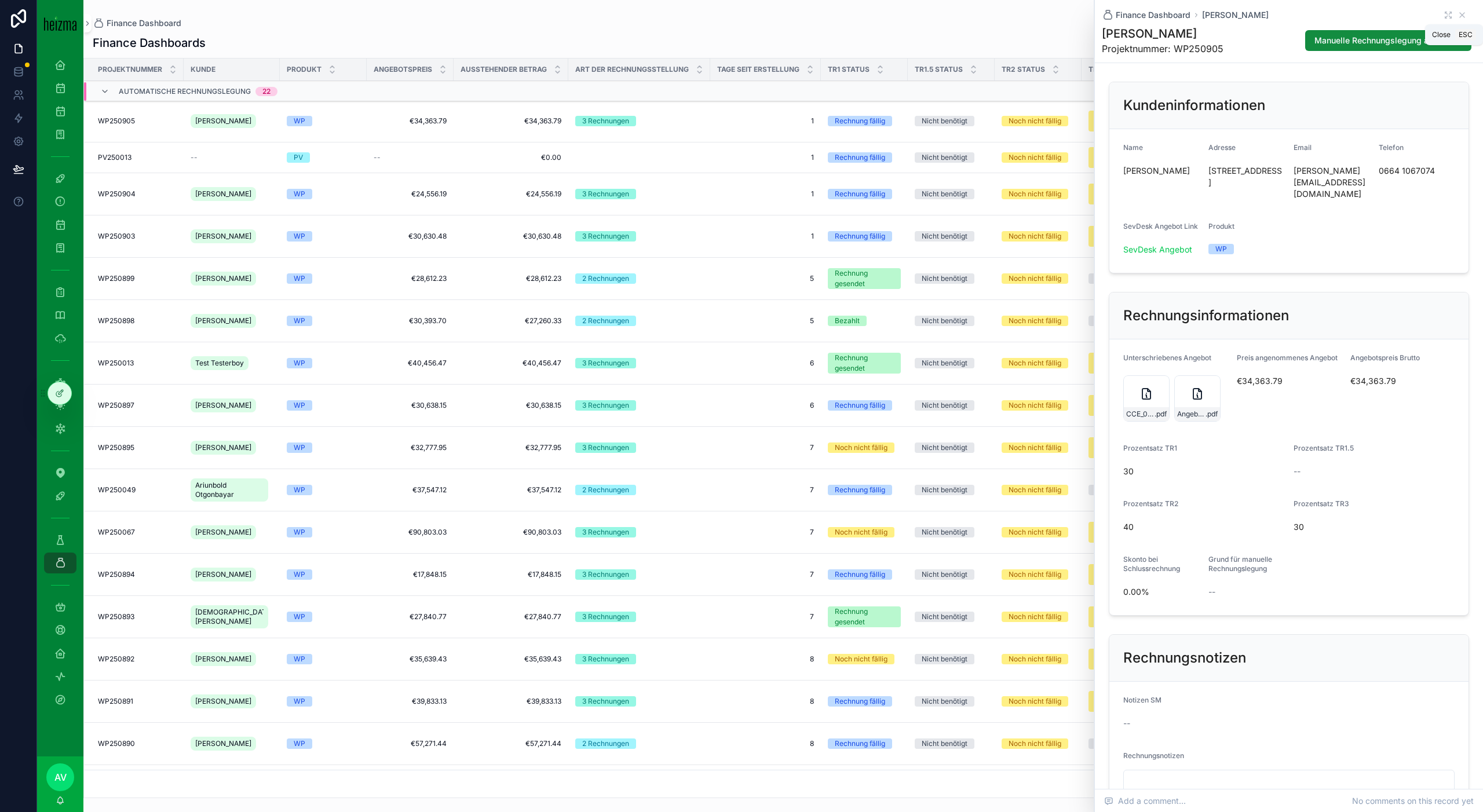
click at [1462, 14] on icon "scrollable content" at bounding box center [1462, 15] width 4 height 4
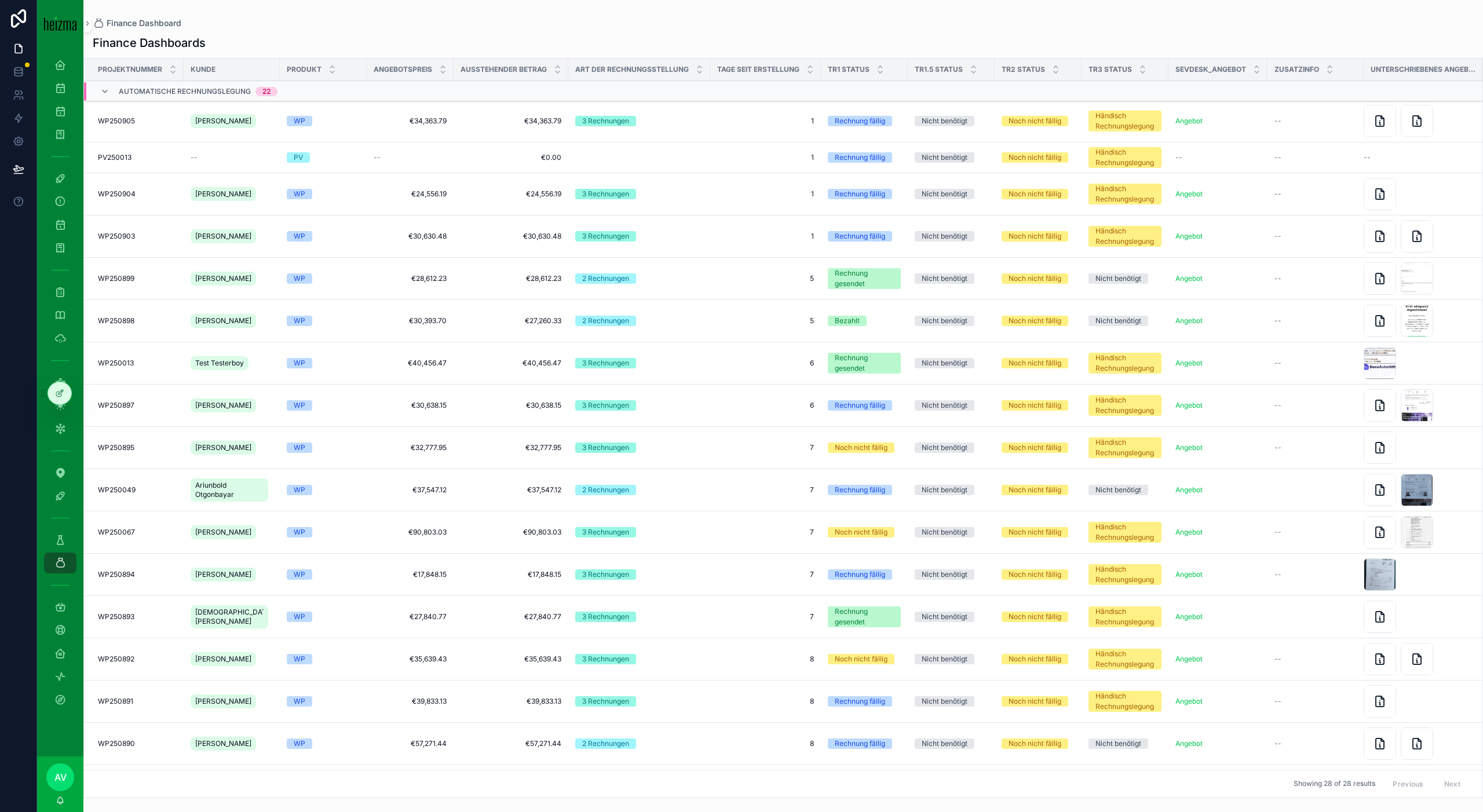
click at [671, 109] on td "3 Rechnungen" at bounding box center [639, 121] width 142 height 42
click at [671, 124] on div "3 Rechnungen" at bounding box center [639, 121] width 128 height 11
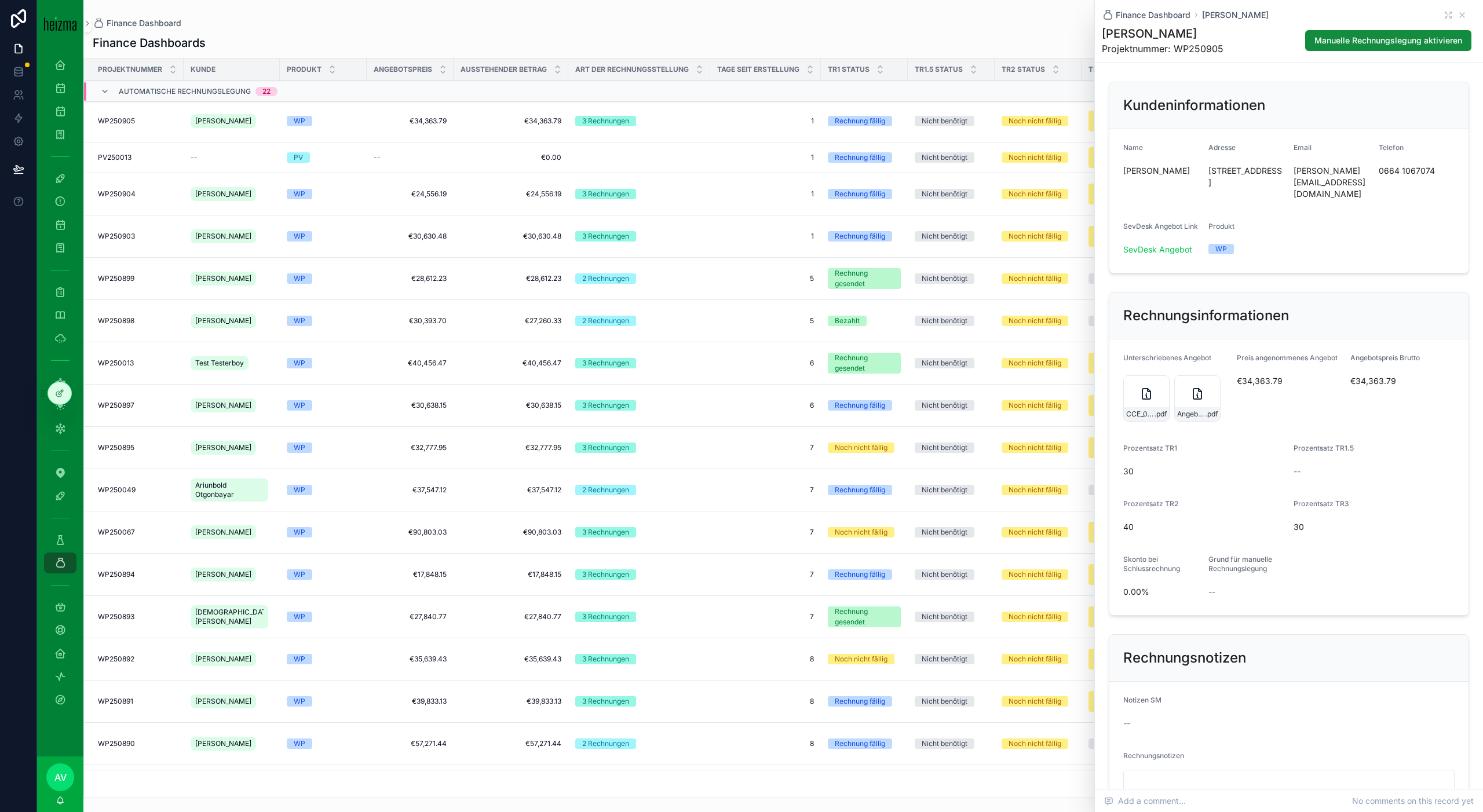
click at [1357, 375] on span "€34,363.79" at bounding box center [1388, 381] width 76 height 11
copy span "€34,363.79"
click at [1048, 29] on div "Finance Dashboards Projektnummer Kunde Produkt Angebotspreis Ausstehender Betra…" at bounding box center [783, 412] width 1400 height 770
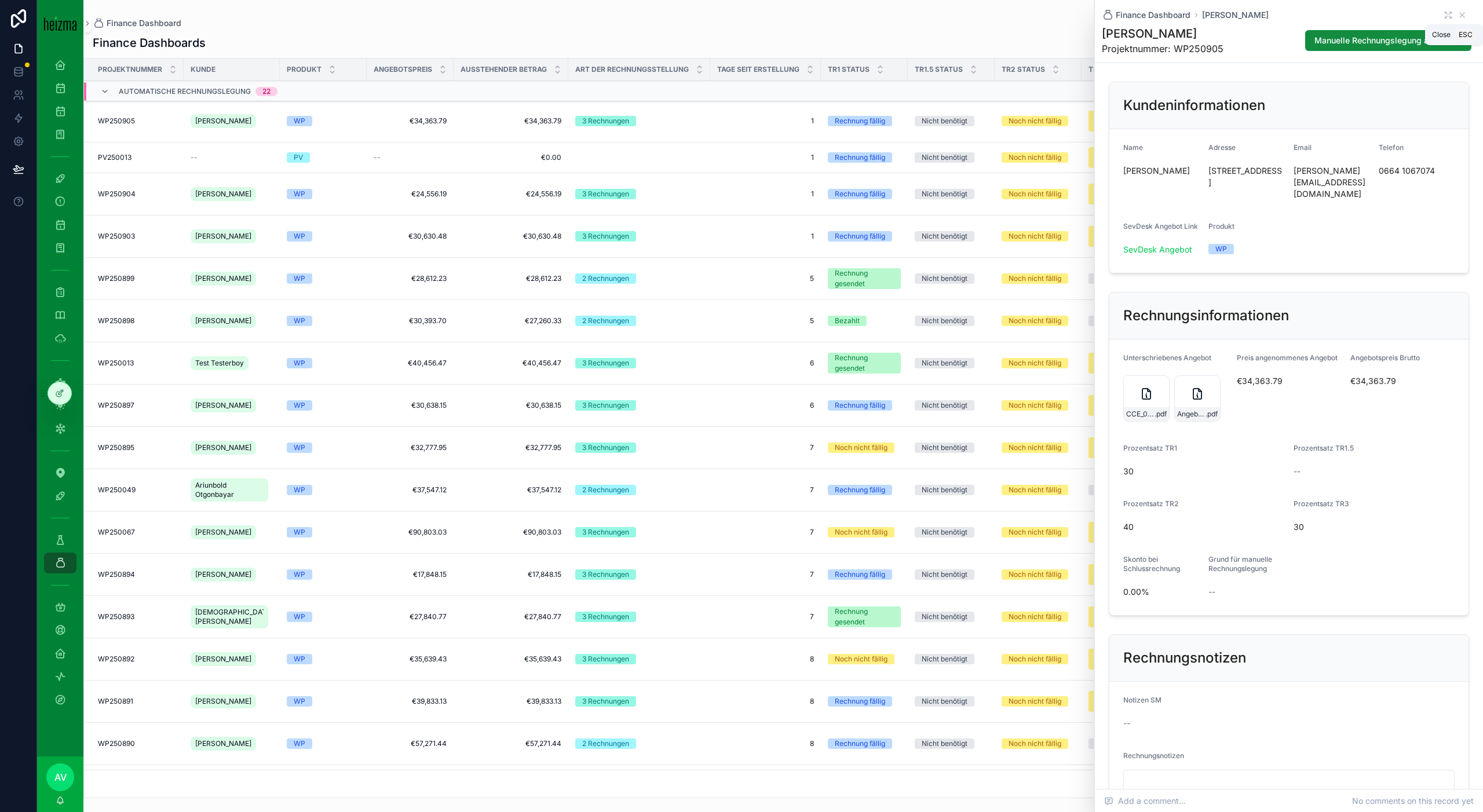
click at [1463, 19] on icon "scrollable content" at bounding box center [1462, 15] width 9 height 9
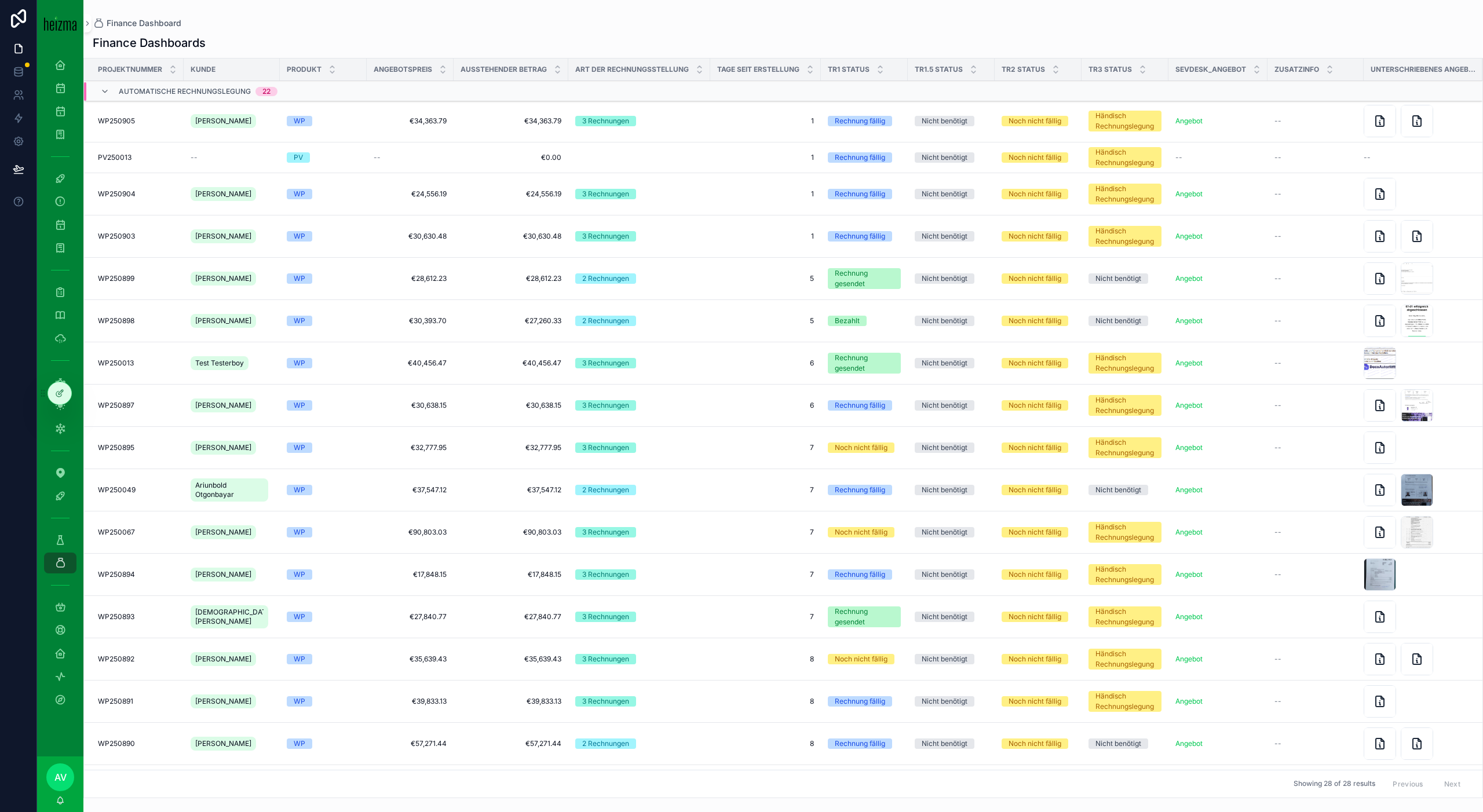
click at [710, 183] on td "1 1" at bounding box center [765, 194] width 111 height 42
click at [710, 193] on td "1 1" at bounding box center [765, 194] width 111 height 42
click at [233, 183] on td "[PERSON_NAME]" at bounding box center [231, 194] width 96 height 42
click at [205, 196] on span "[PERSON_NAME]" at bounding box center [223, 193] width 56 height 9
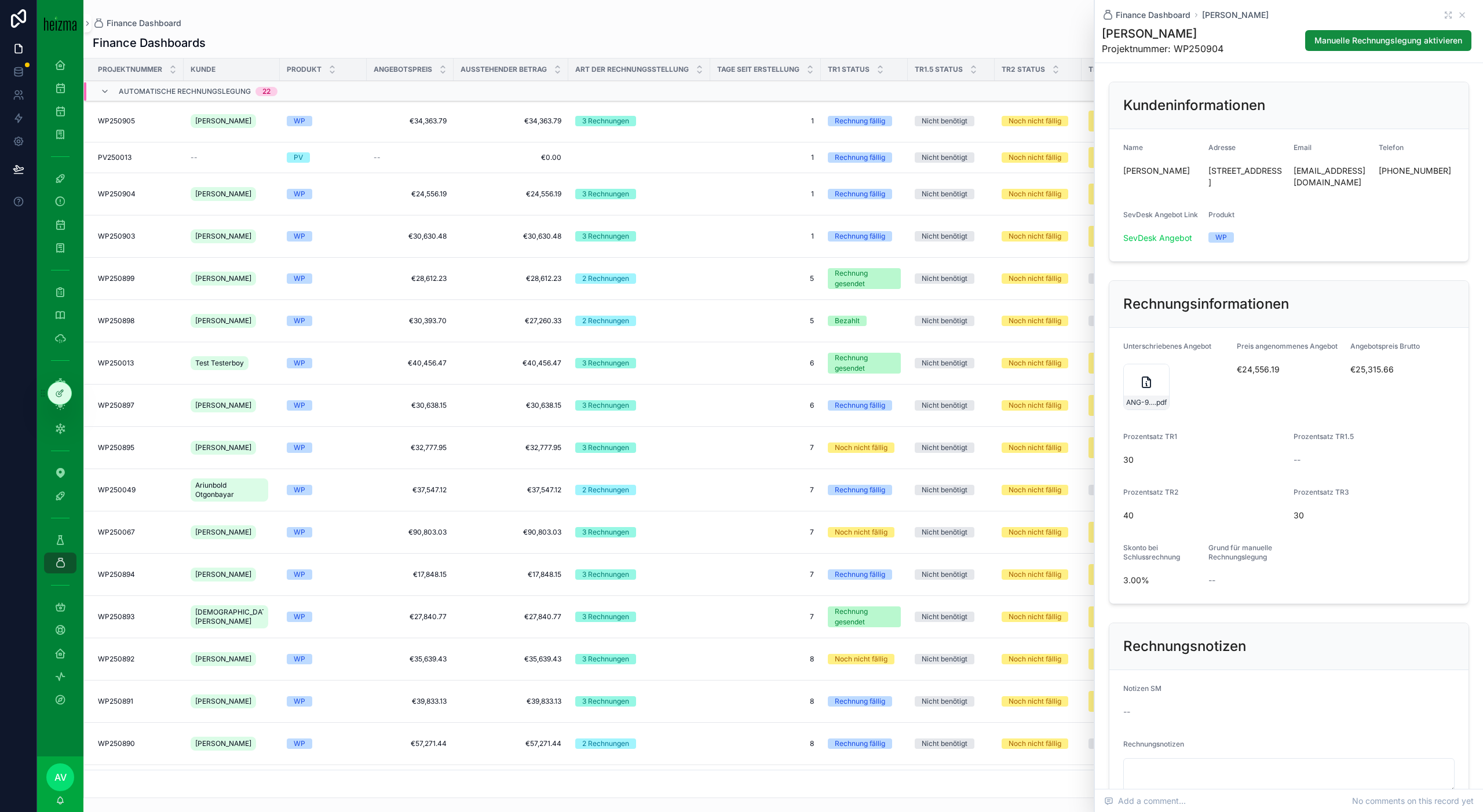
click at [1138, 397] on div "ANG-9723-Wagner--2025-03-27_SIG .pdf" at bounding box center [1146, 387] width 46 height 46
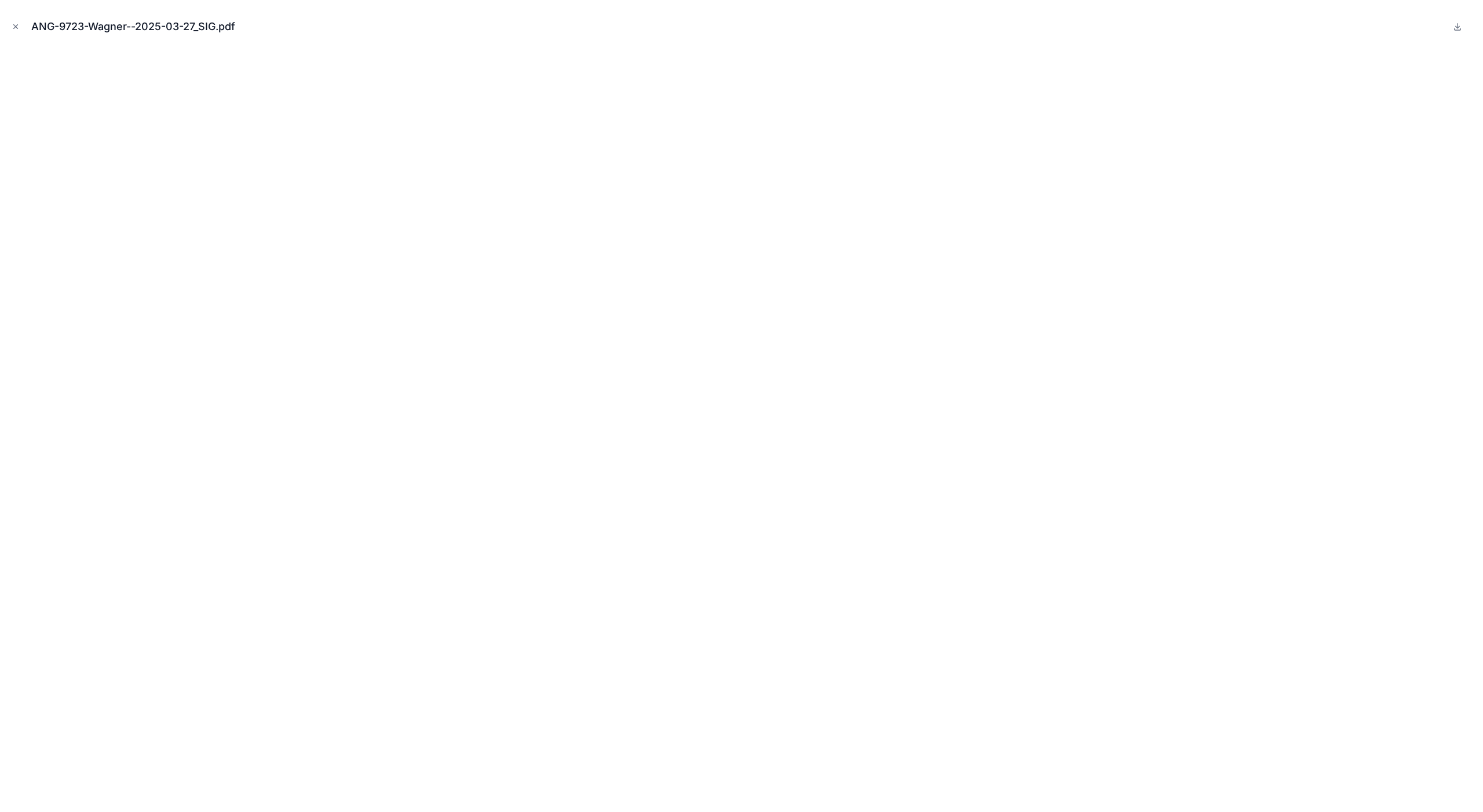
click at [8, 23] on div "ANG-9723-Wagner--2025-03-27_SIG.pdf" at bounding box center [742, 406] width 1483 height 812
click at [16, 26] on icon "Close modal" at bounding box center [16, 27] width 4 height 4
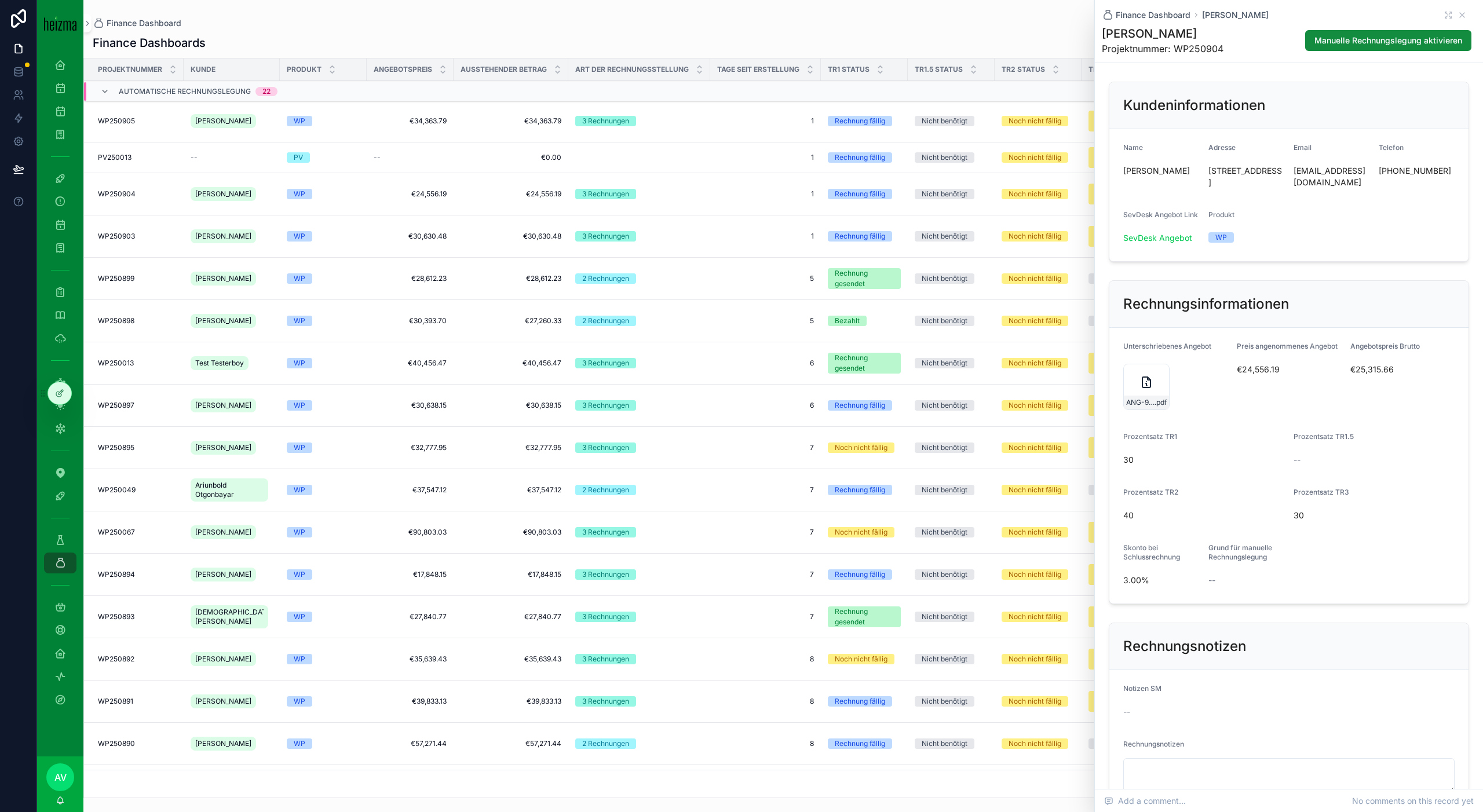
click at [1133, 396] on div "ANG-9723-Wagner--2025-03-27_SIG .pdf" at bounding box center [1146, 387] width 46 height 46
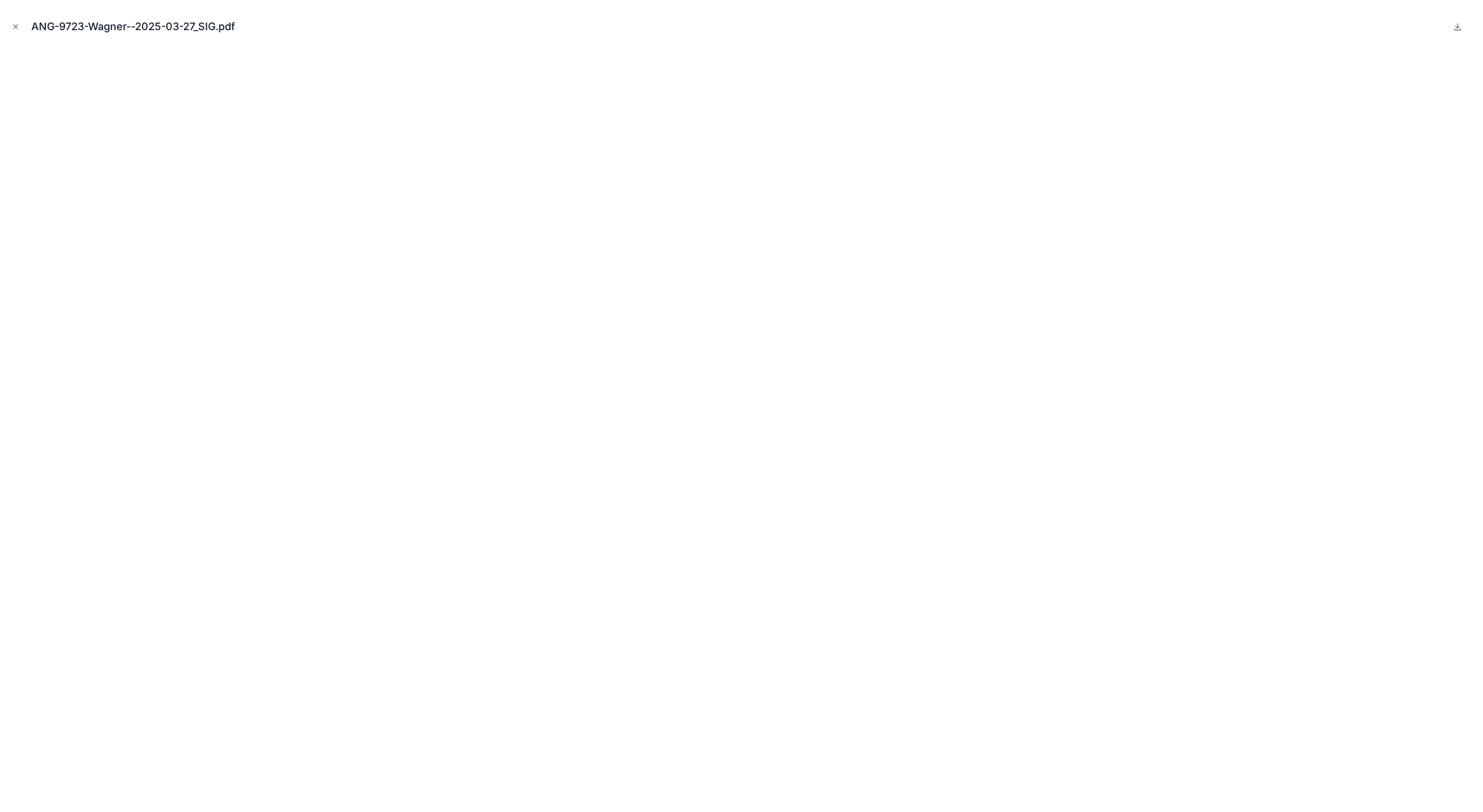
click at [14, 20] on button "Close modal" at bounding box center [16, 26] width 13 height 13
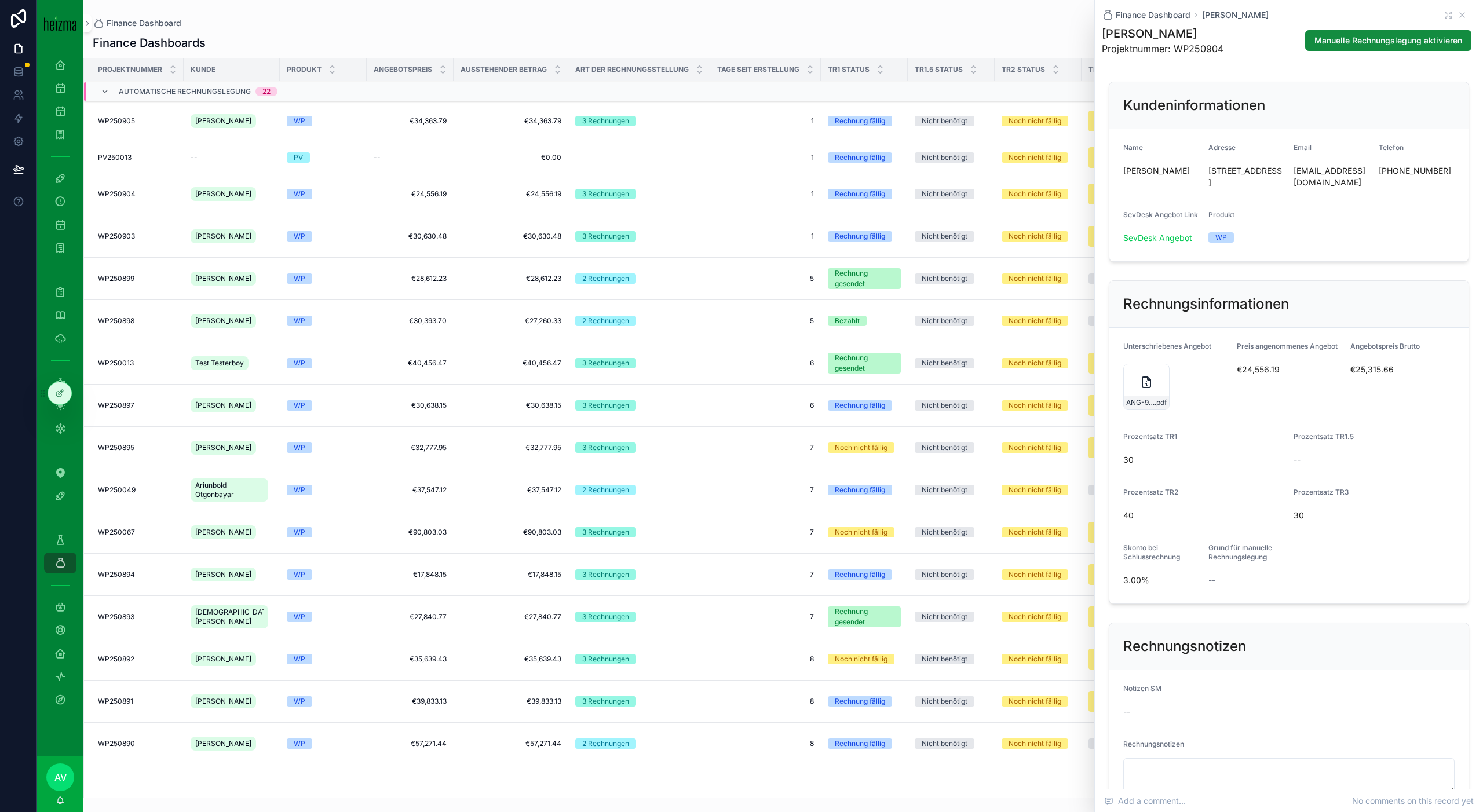
click at [1136, 397] on div "ANG-9723-Wagner--2025-03-27_SIG .pdf" at bounding box center [1146, 387] width 46 height 46
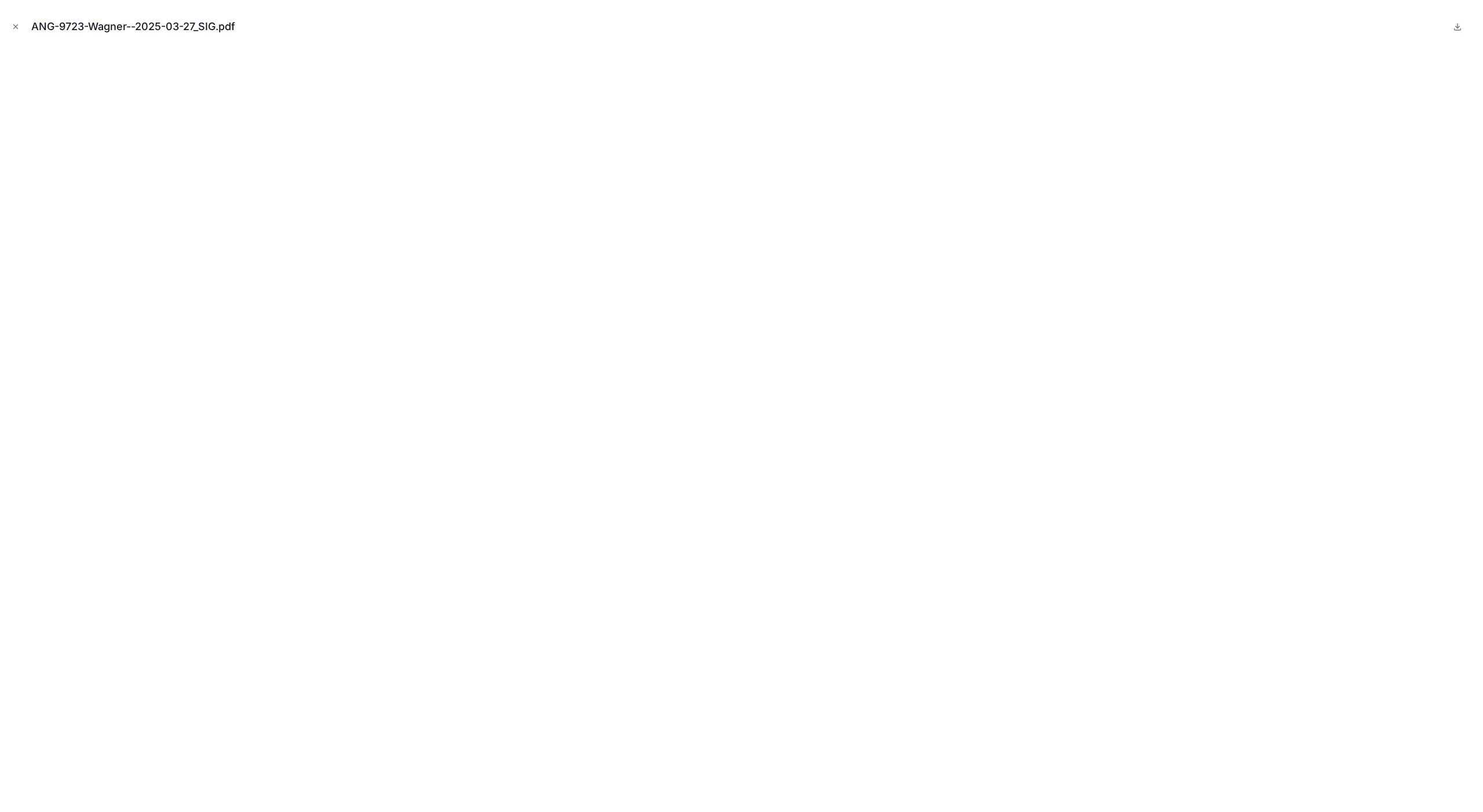
click at [17, 29] on icon "Close modal" at bounding box center [15, 26] width 8 height 8
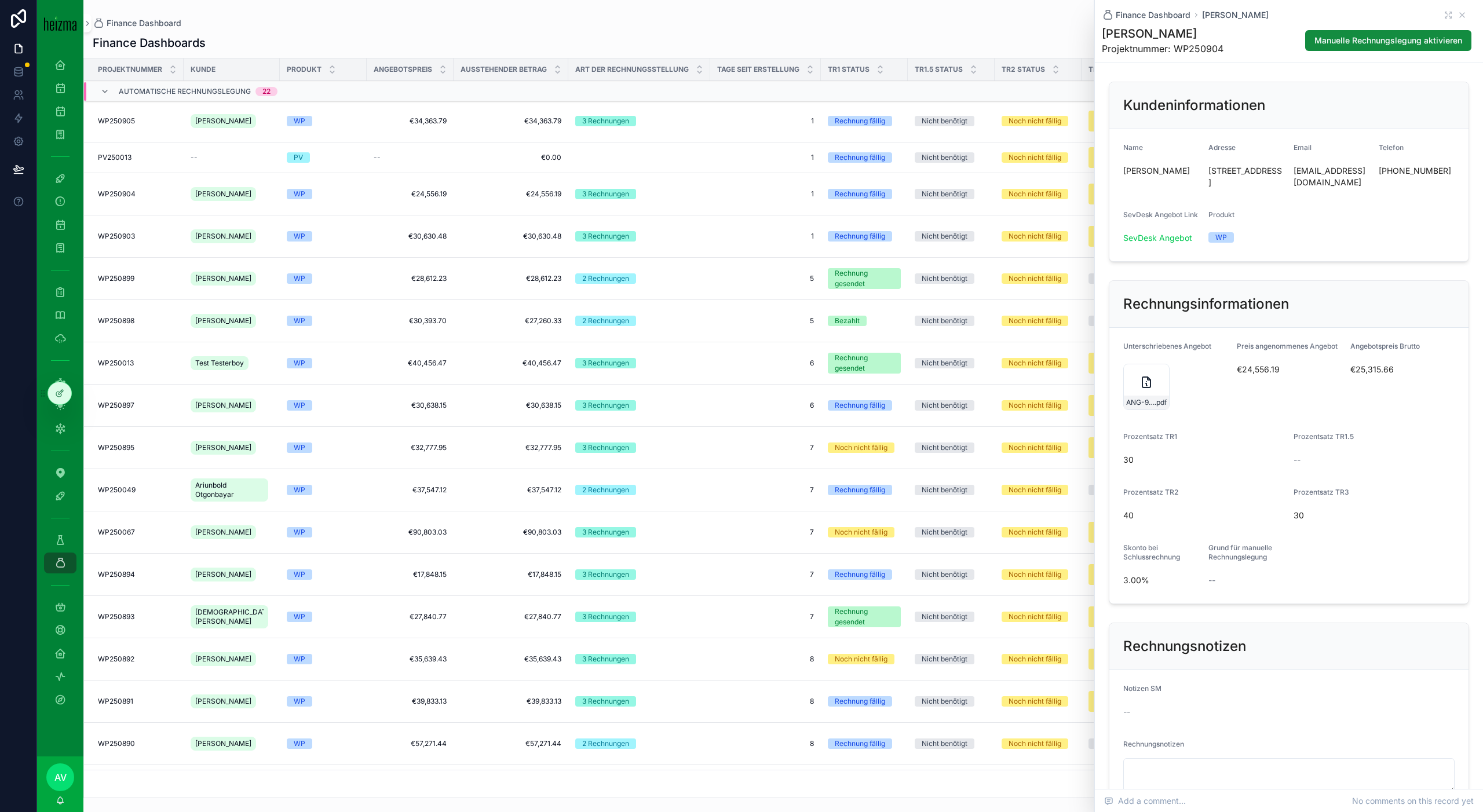
click at [1155, 26] on h1 "[PERSON_NAME]" at bounding box center [1163, 34] width 121 height 16
click at [1136, 396] on div "ANG-9723-Wagner--2025-03-27_SIG .pdf" at bounding box center [1146, 387] width 46 height 46
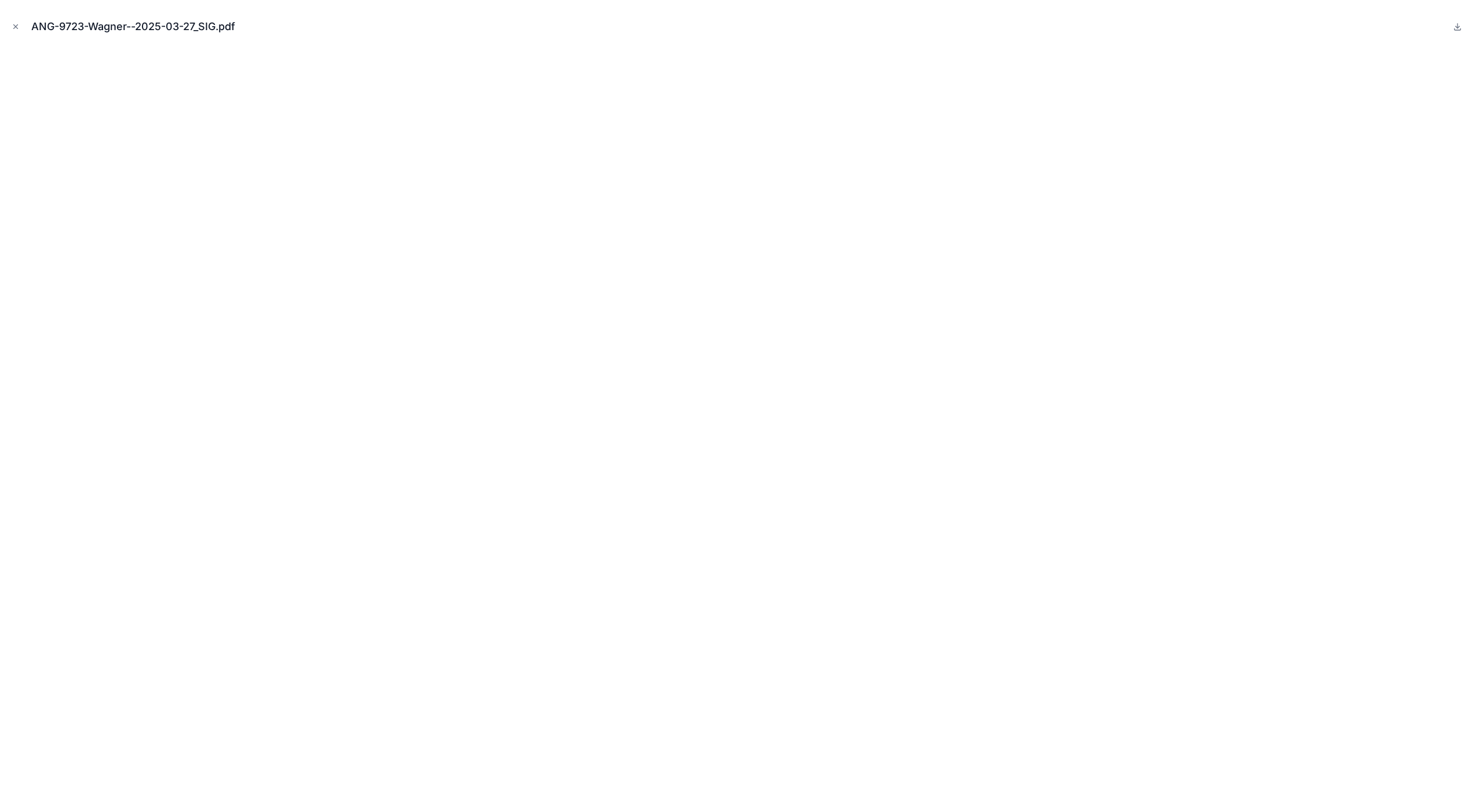
click at [10, 26] on button "Close modal" at bounding box center [16, 26] width 13 height 13
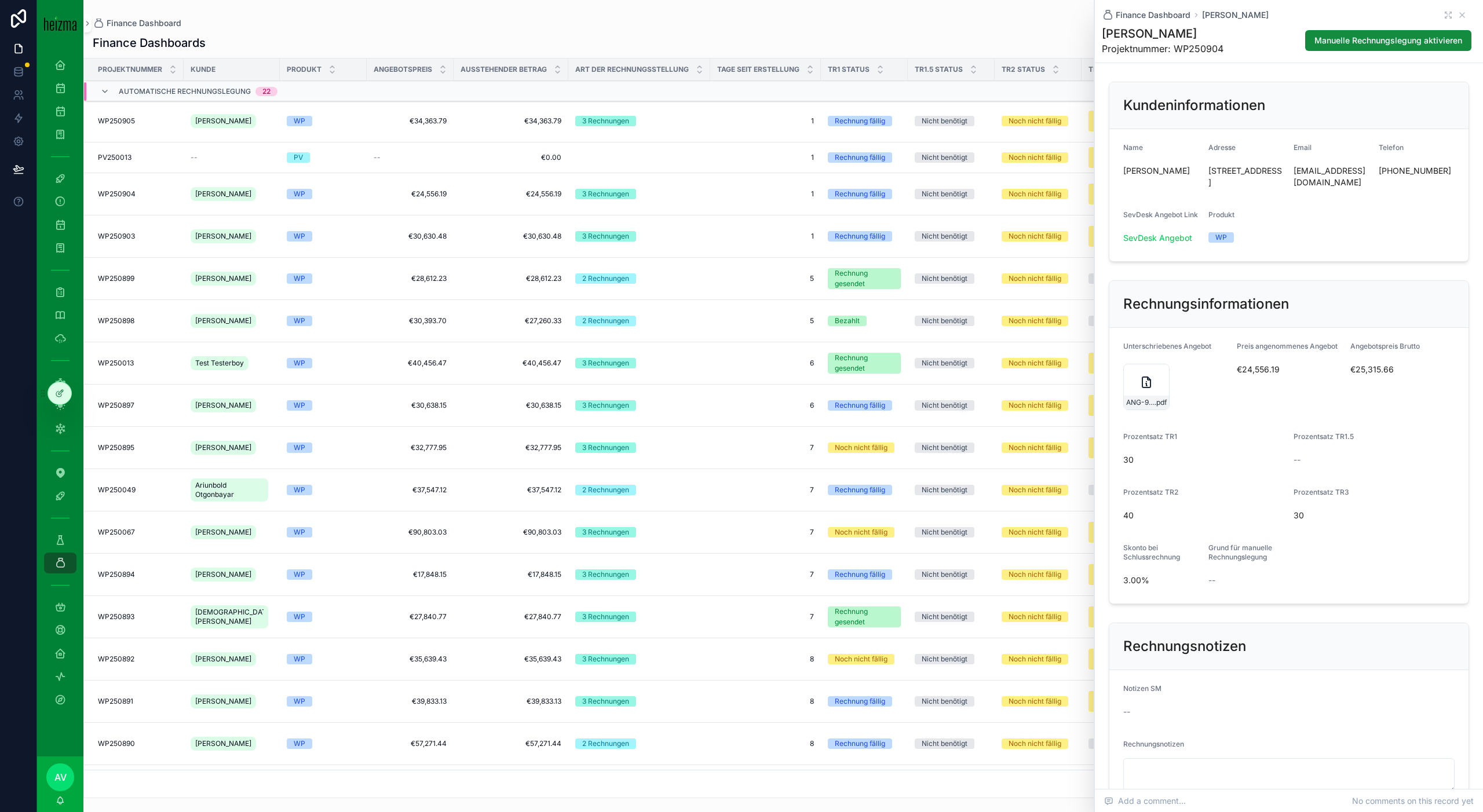
click at [1180, 29] on h1 "[PERSON_NAME]" at bounding box center [1163, 34] width 121 height 16
copy h1 "[PERSON_NAME]"
click at [1132, 391] on div "ANG-9723-Wagner--2025-03-27_SIG .pdf" at bounding box center [1146, 387] width 46 height 46
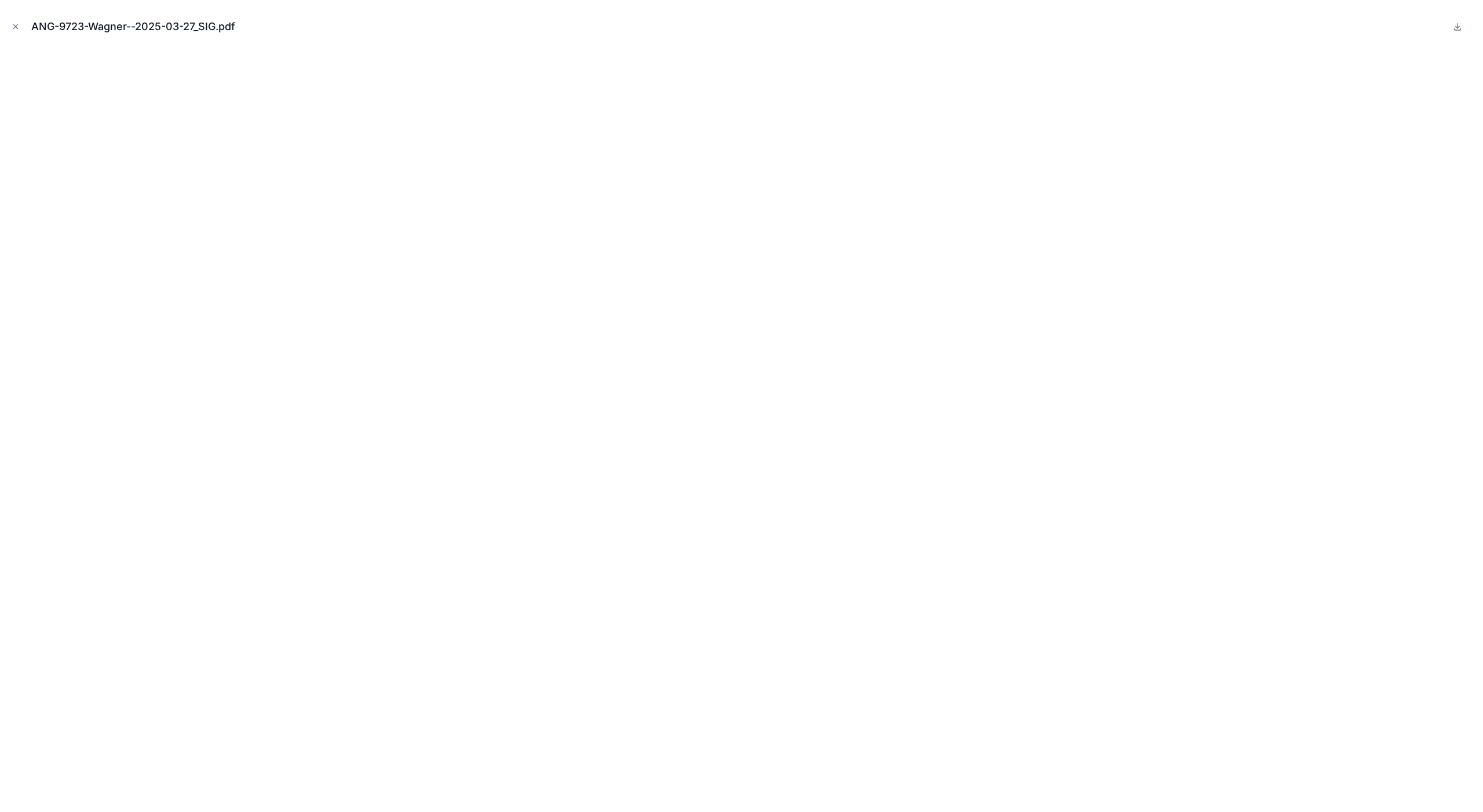
click at [0, 455] on div "ANG-9723-Wagner--2025-03-27_SIG.pdf" at bounding box center [742, 406] width 1483 height 812
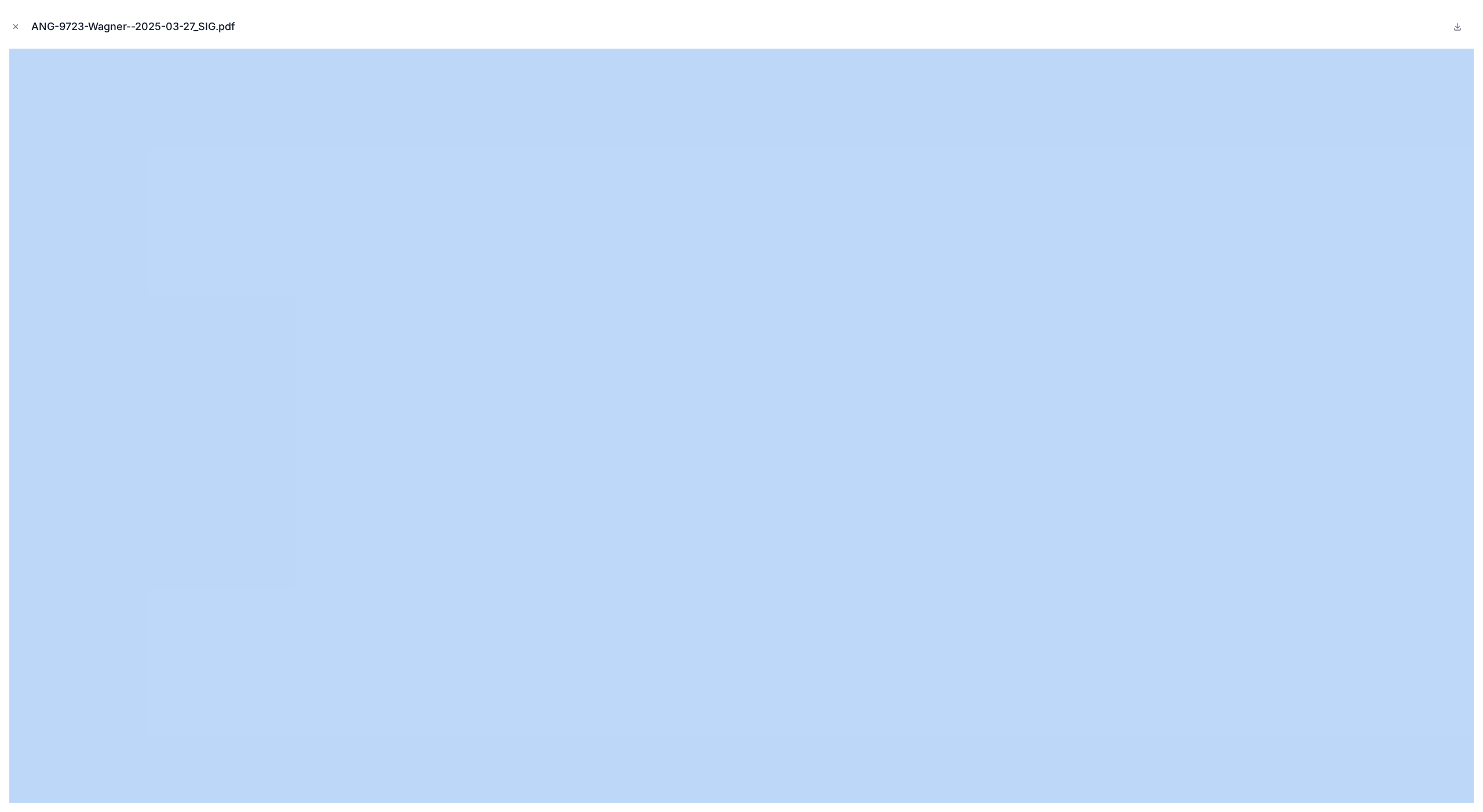
click at [0, 455] on div "ANG-9723-Wagner--2025-03-27_SIG.pdf" at bounding box center [742, 406] width 1483 height 812
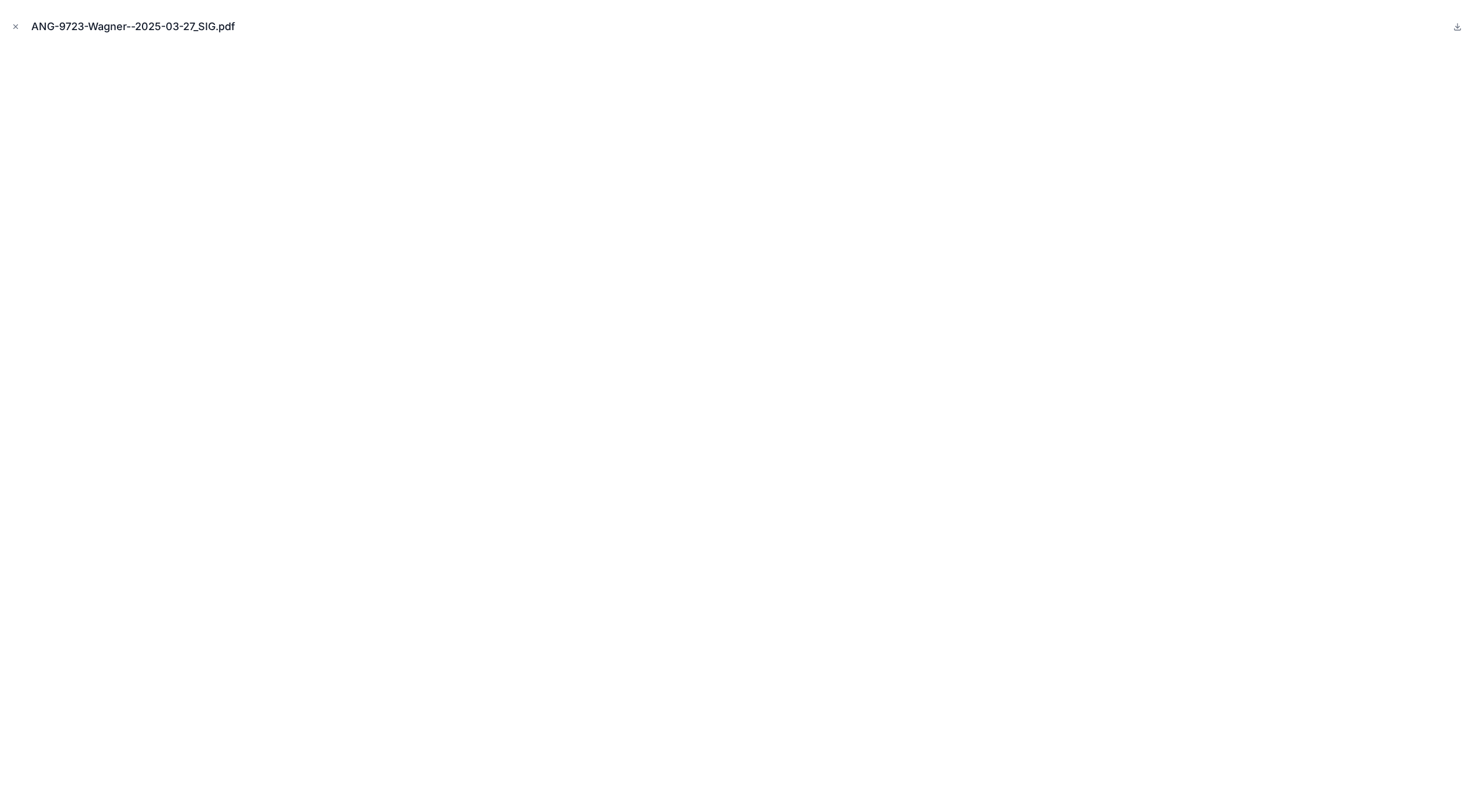
click at [14, 34] on div "ANG-9723-Wagner--2025-03-27_SIG.pdf" at bounding box center [742, 26] width 1464 height 35
click at [12, 29] on icon "Close modal" at bounding box center [15, 26] width 8 height 8
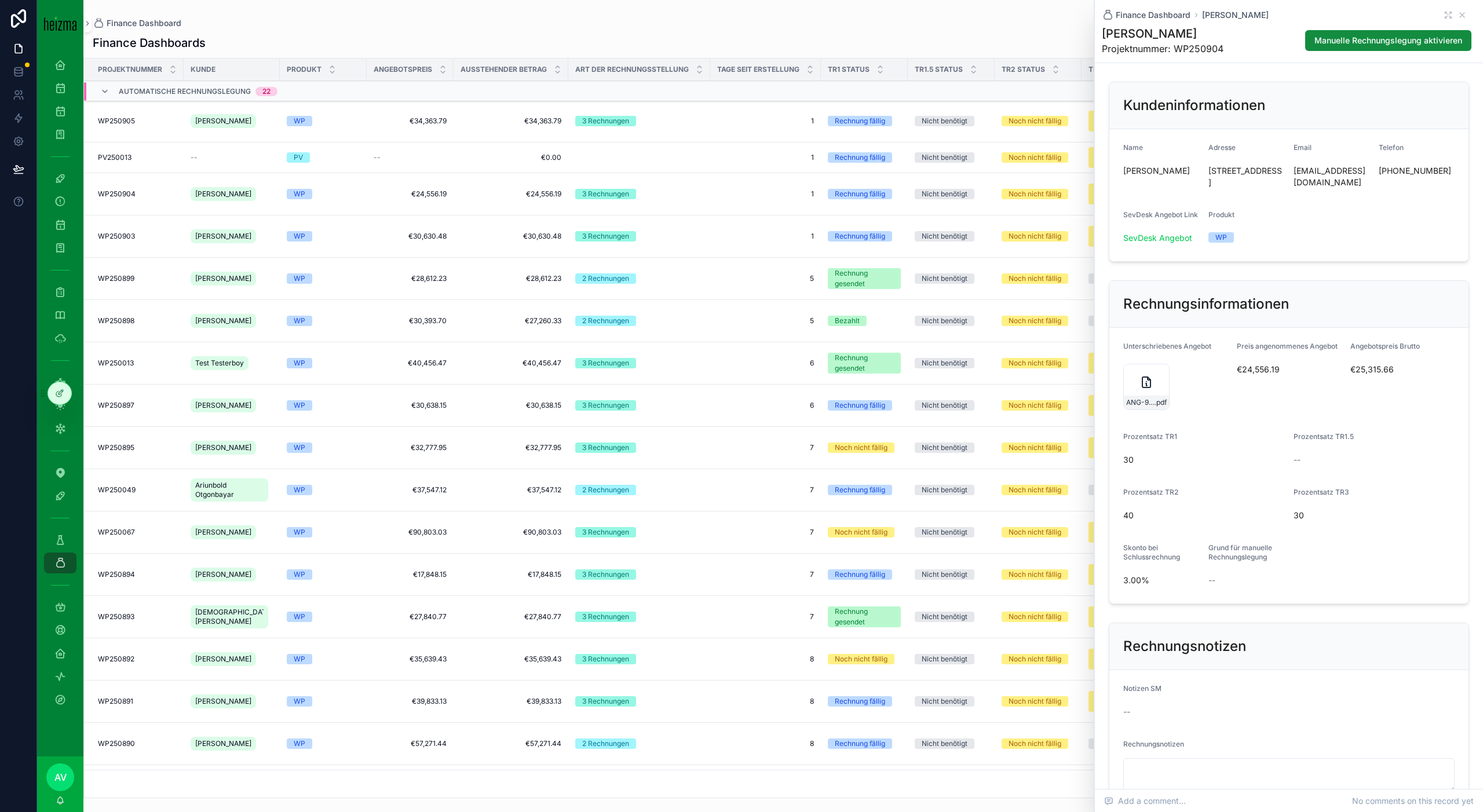
click at [1133, 408] on div "ANG-9723-Wagner--2025-03-27_SIG .pdf" at bounding box center [1146, 402] width 45 height 14
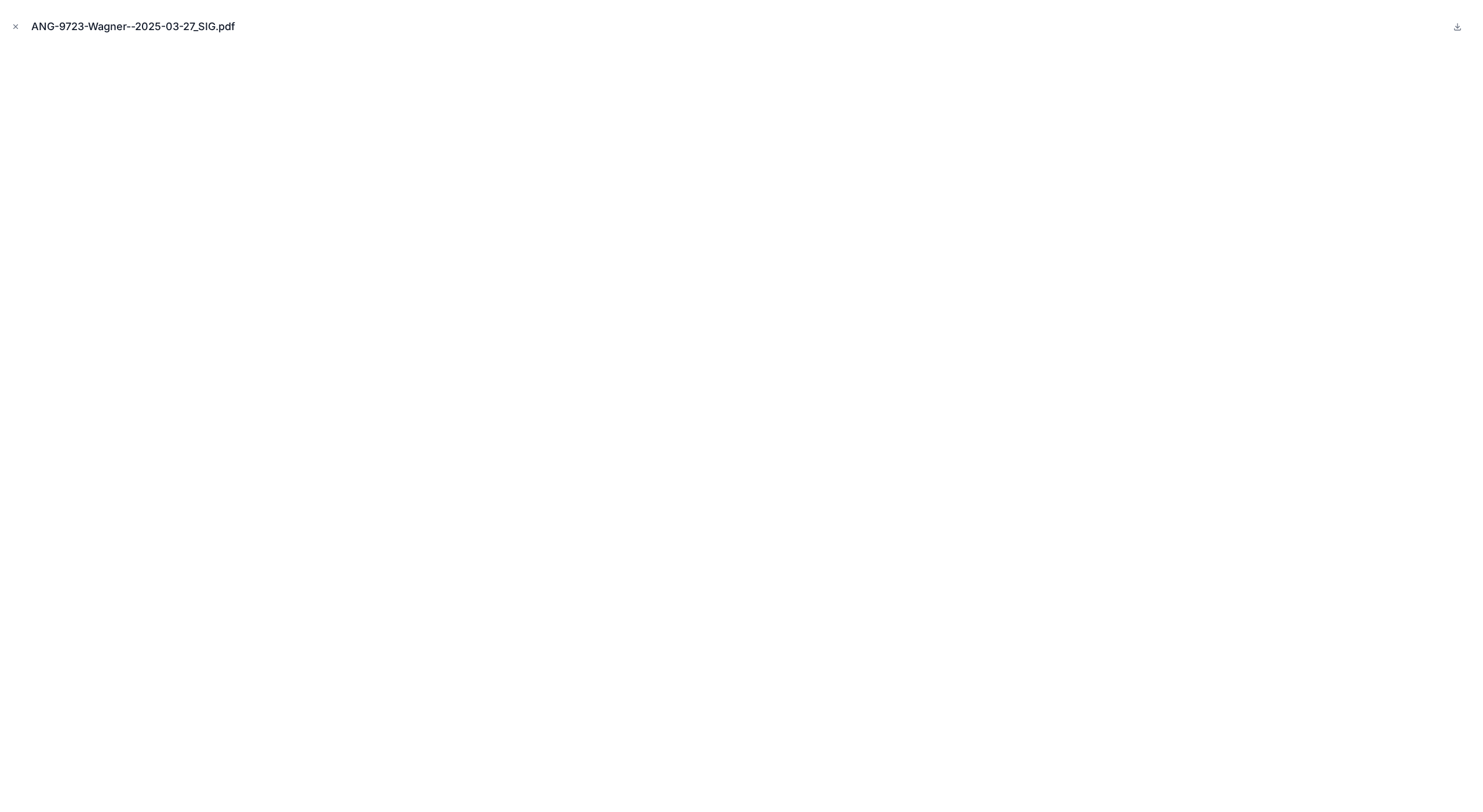
click at [16, 24] on icon "Close modal" at bounding box center [15, 26] width 8 height 8
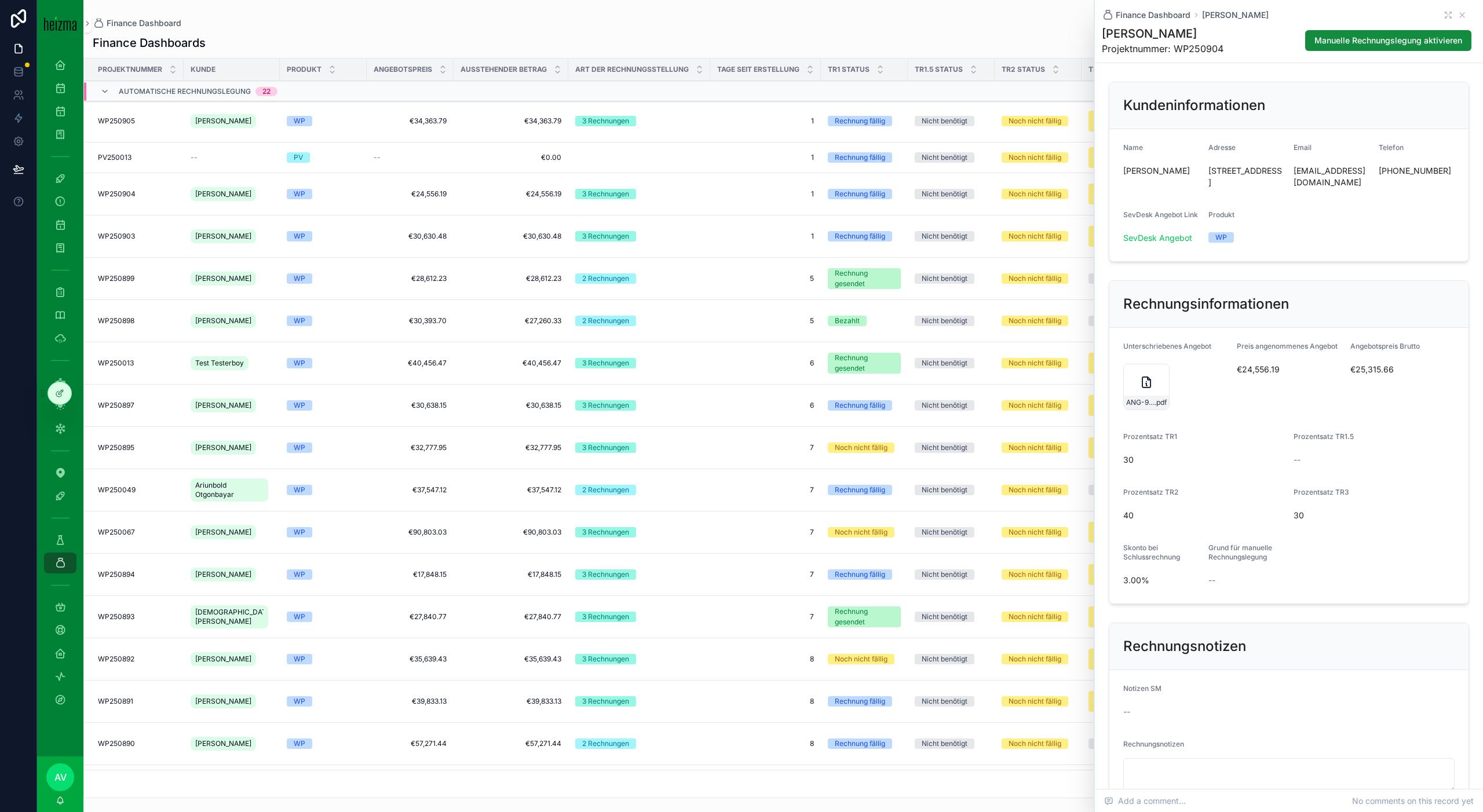
click at [1135, 395] on div "ANG-9723-Wagner--2025-03-27_SIG .pdf" at bounding box center [1146, 387] width 46 height 46
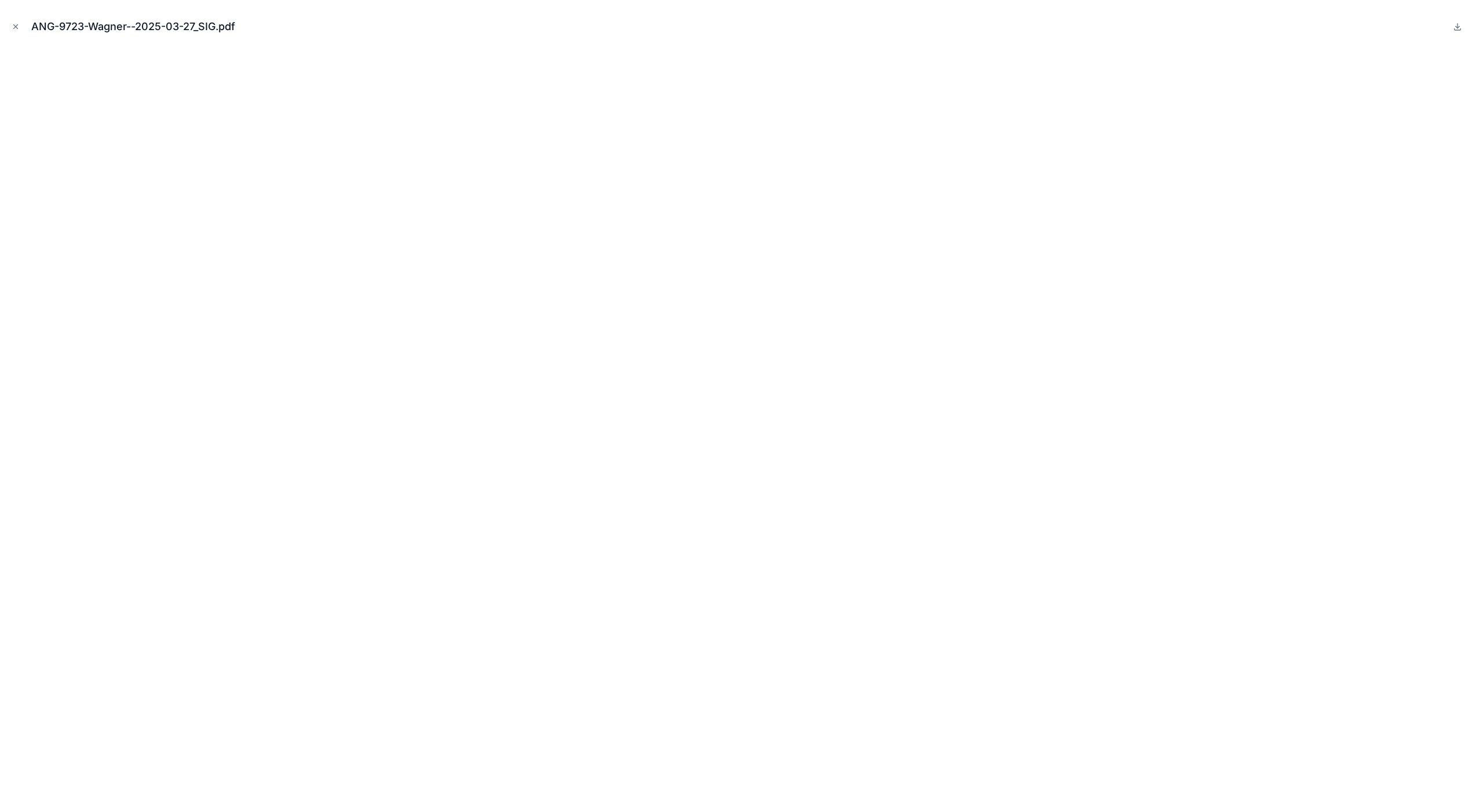
click at [17, 26] on icon "Close modal" at bounding box center [15, 26] width 8 height 8
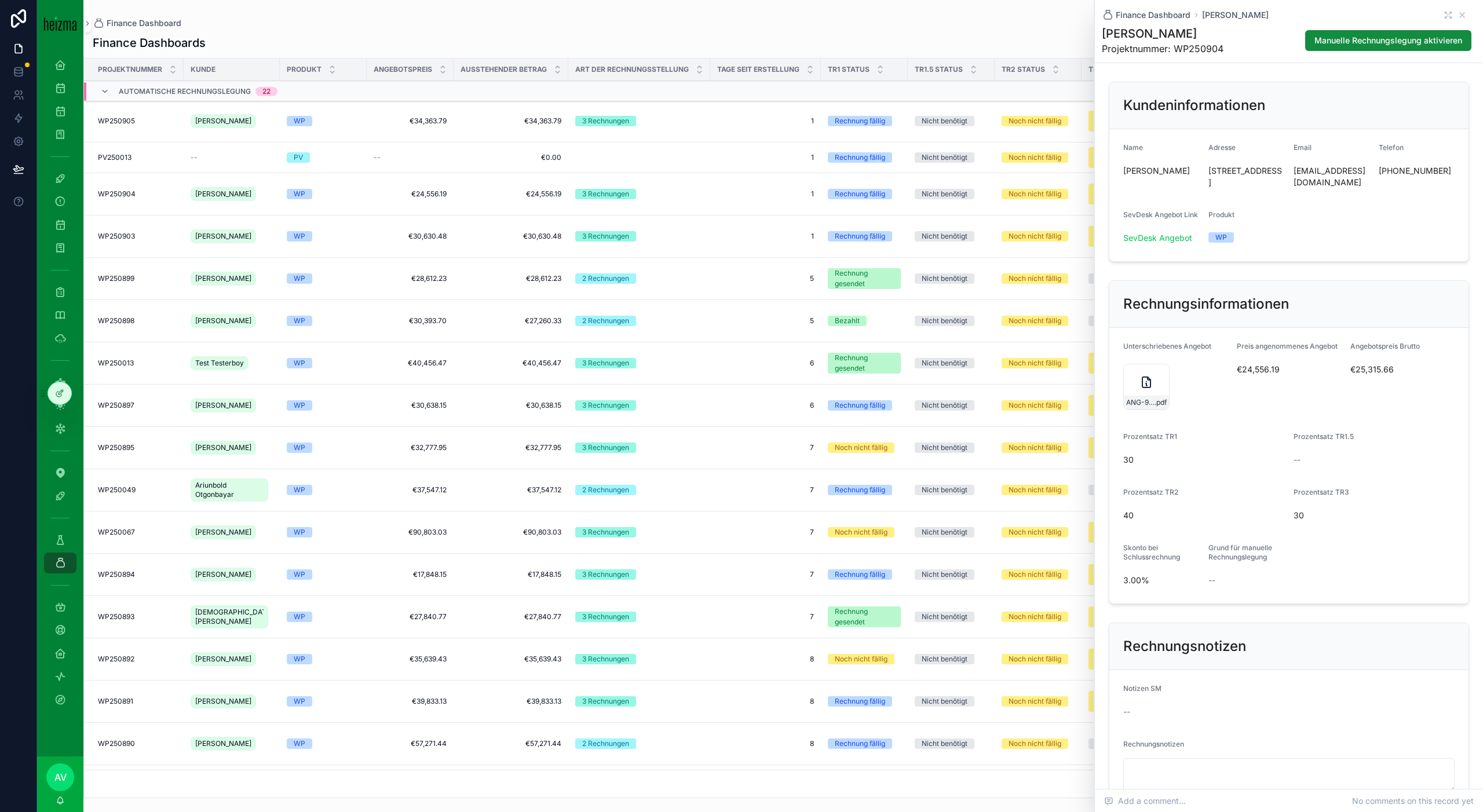
click at [171, 232] on div "WP250903 WP250903" at bounding box center [137, 236] width 79 height 9
click at [1143, 377] on icon "scrollable content" at bounding box center [1146, 382] width 8 height 11
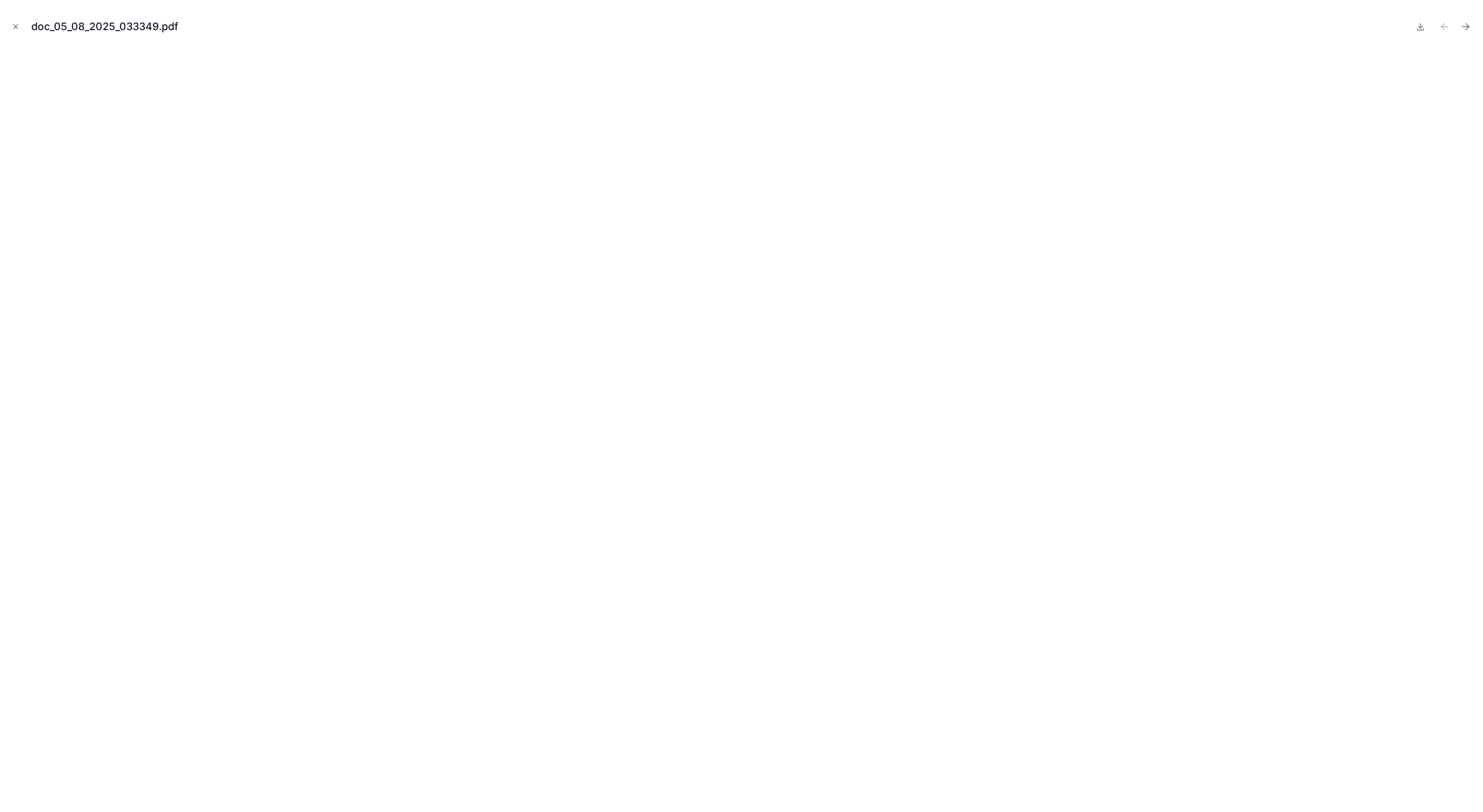
click at [11, 26] on icon "Close modal" at bounding box center [15, 26] width 8 height 8
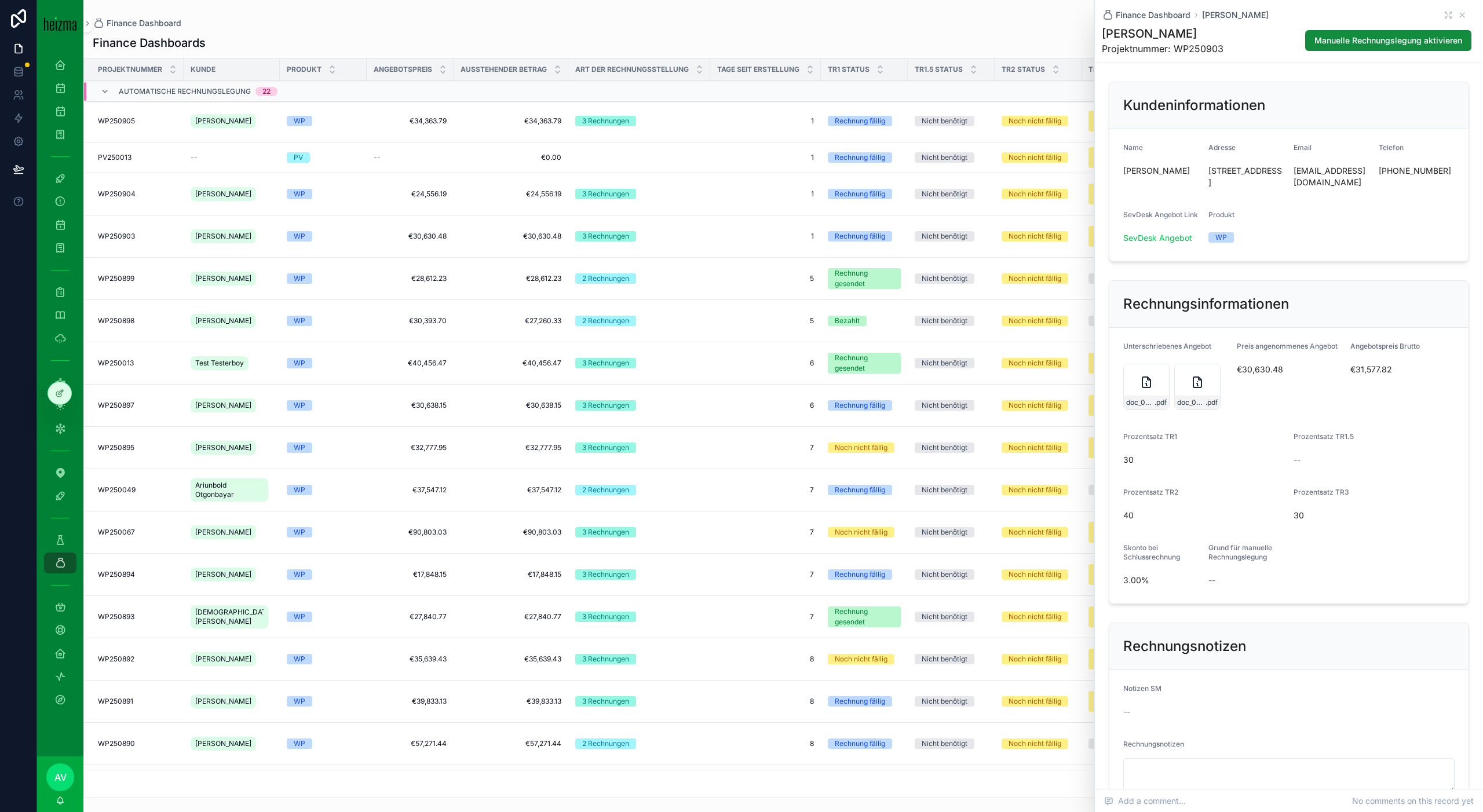
click at [1183, 392] on div "doc_05_08_2025_033349 .pdf" at bounding box center [1197, 387] width 46 height 46
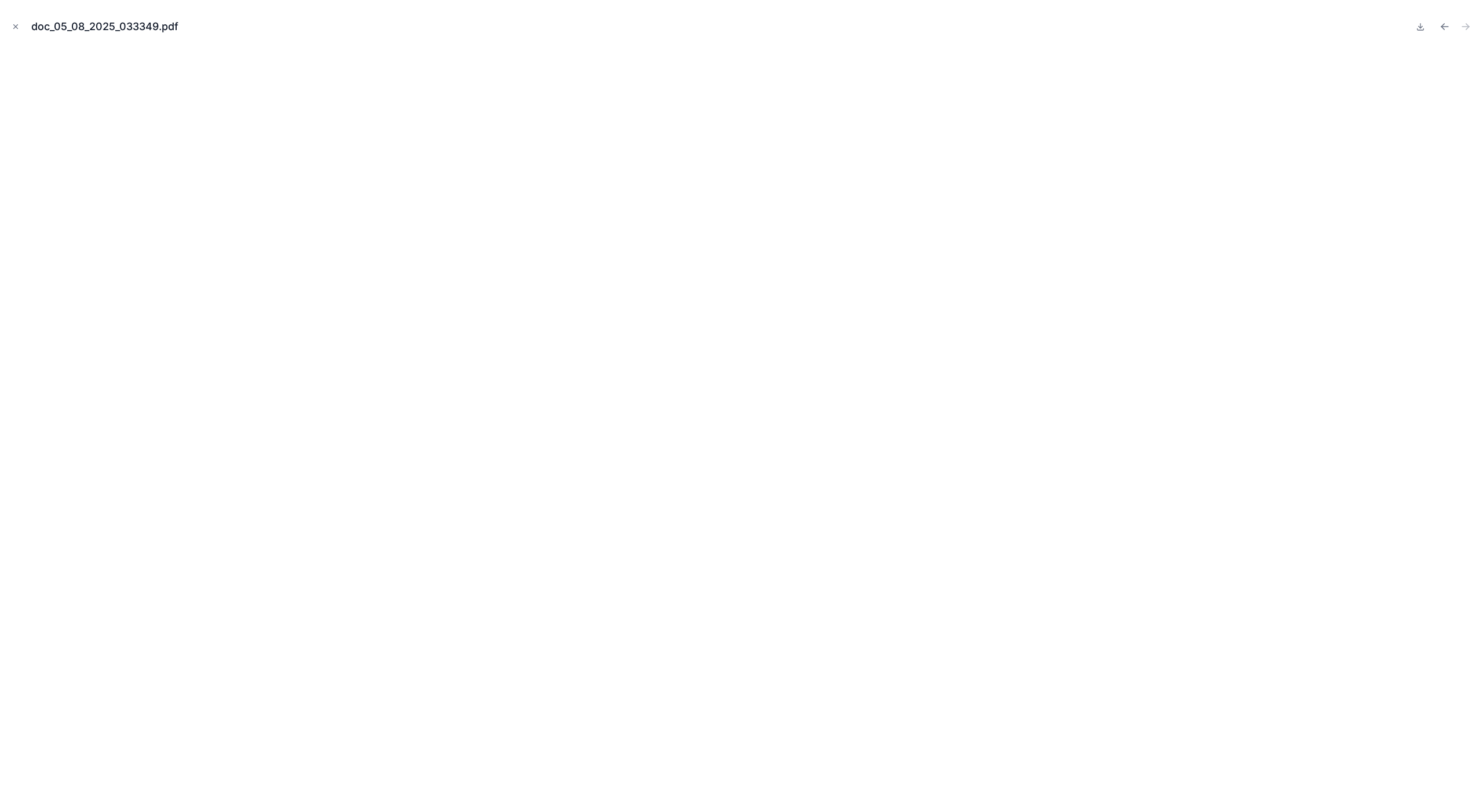
click at [17, 25] on icon "Close modal" at bounding box center [16, 27] width 4 height 4
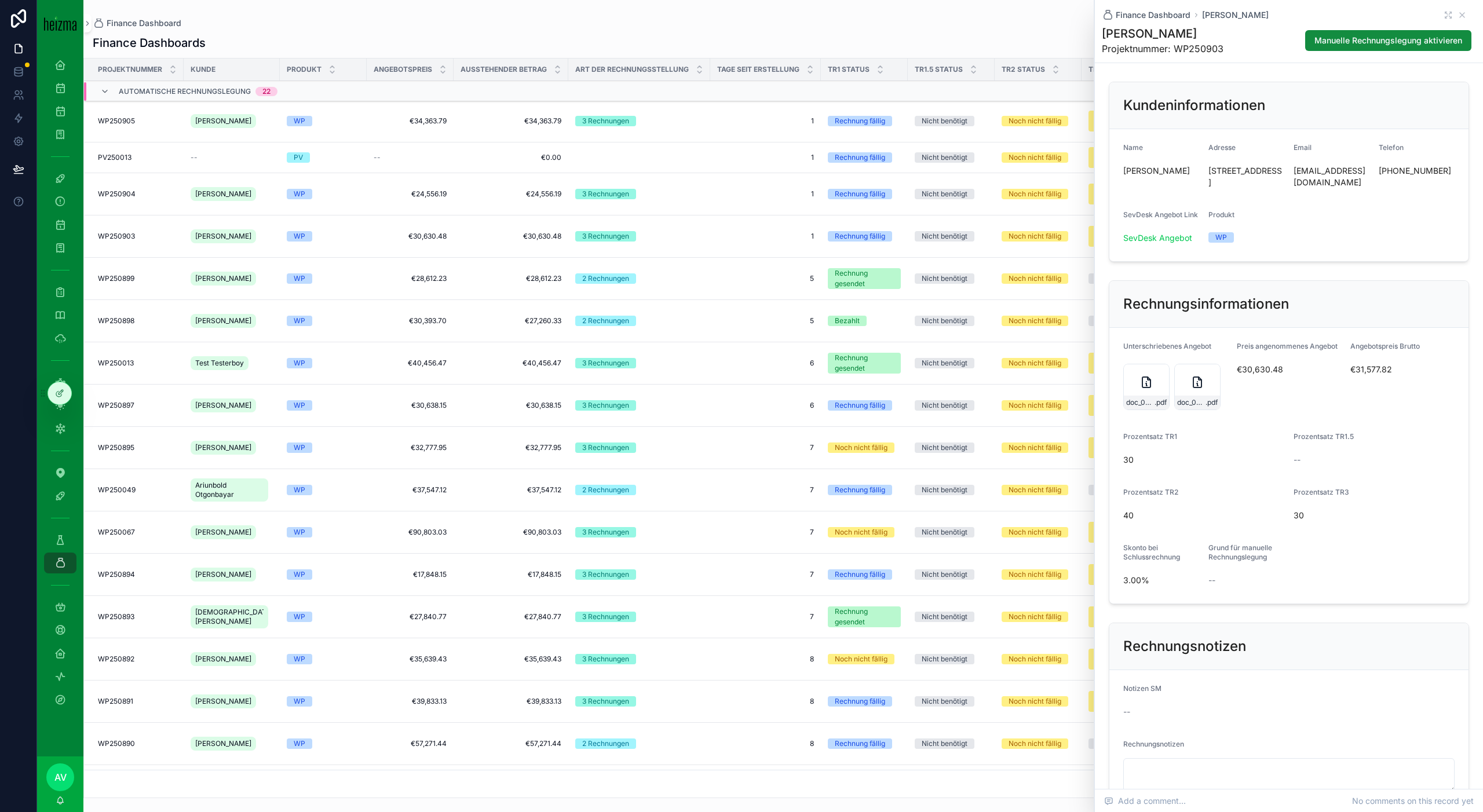
click at [1178, 176] on span "[PERSON_NAME]" at bounding box center [1161, 171] width 76 height 11
copy span "[PERSON_NAME]"
click at [314, 255] on td "WP" at bounding box center [323, 236] width 87 height 42
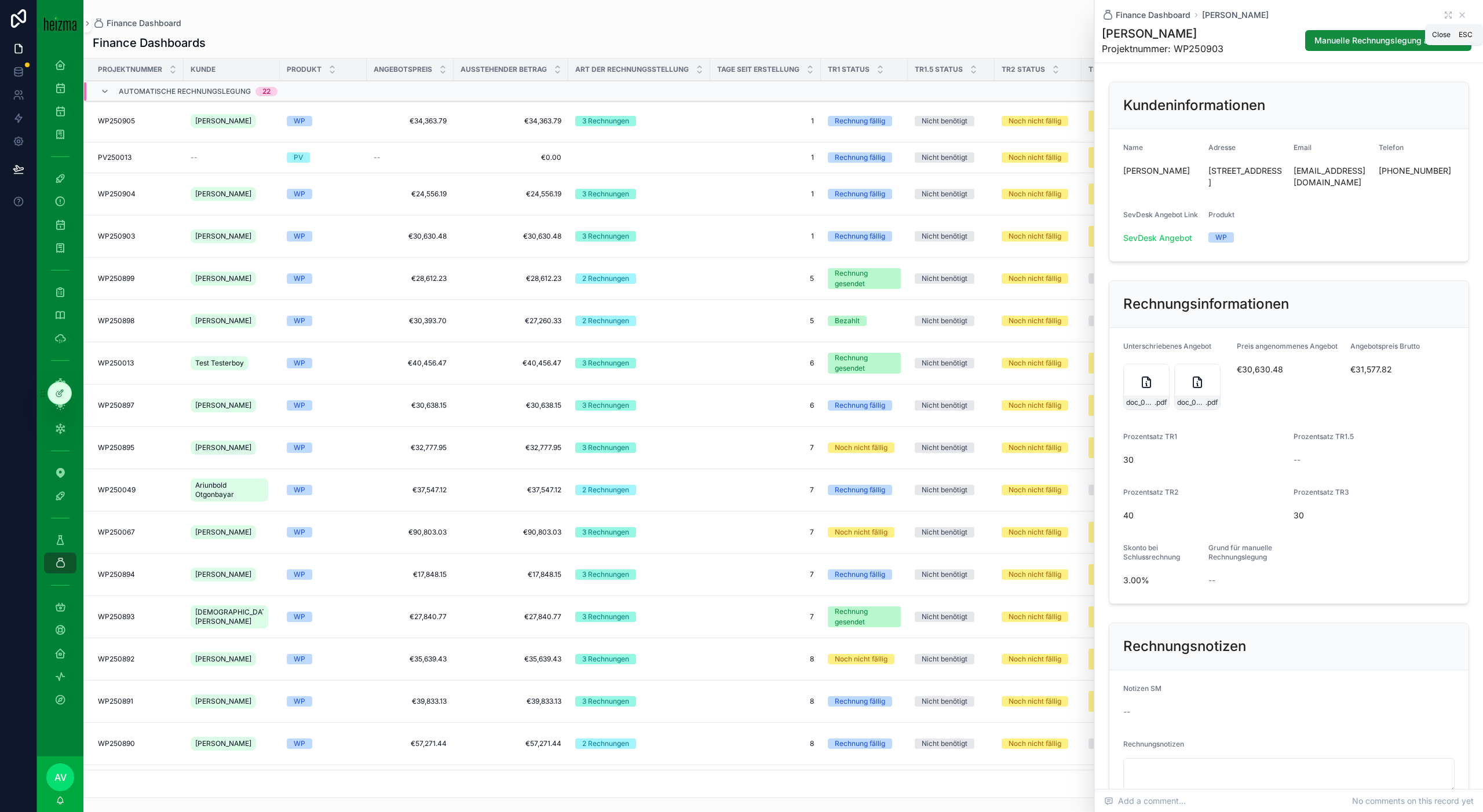
click at [1462, 14] on icon "scrollable content" at bounding box center [1462, 15] width 9 height 9
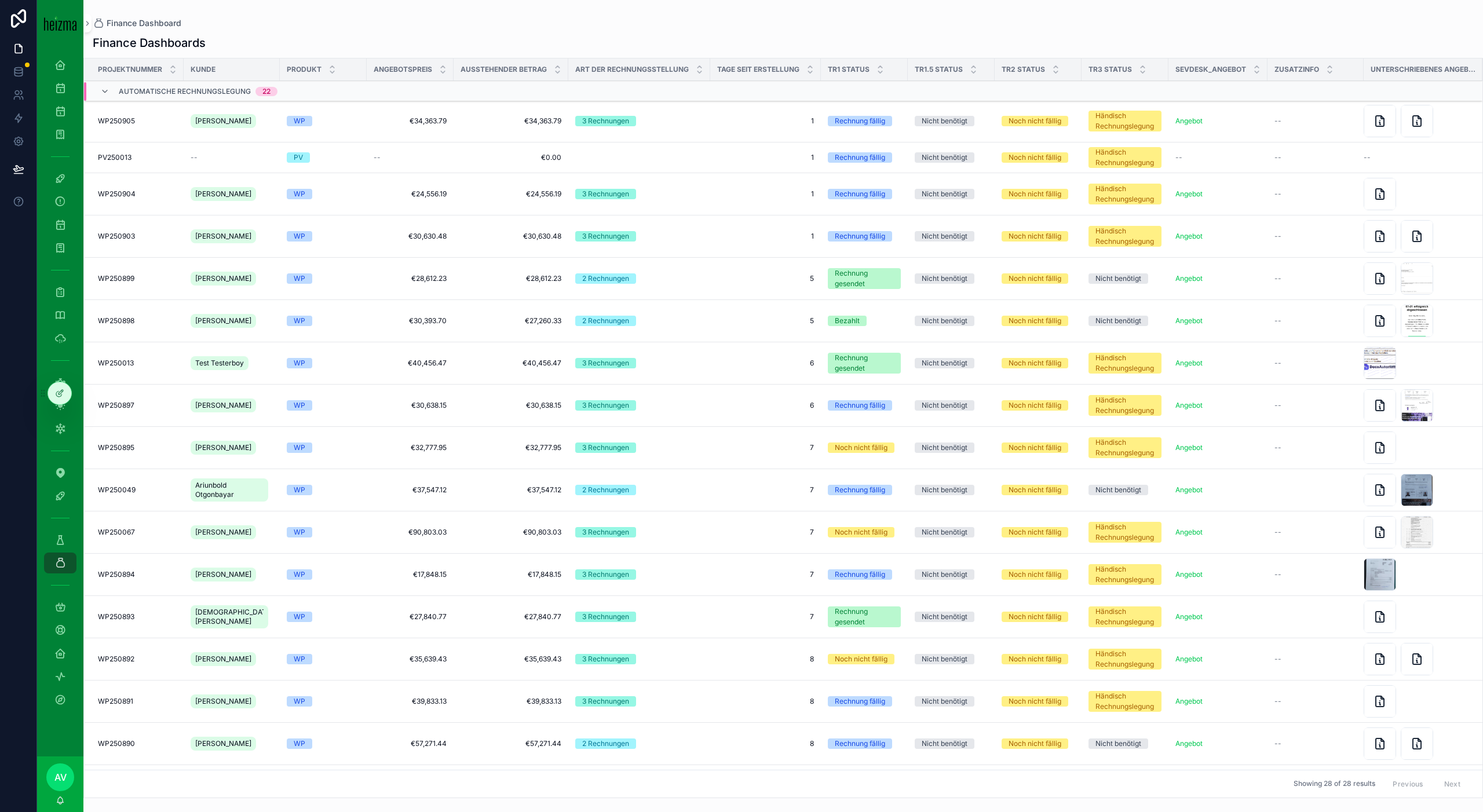
click at [743, 216] on td "1 1" at bounding box center [765, 236] width 111 height 42
click at [710, 244] on td "1 1" at bounding box center [765, 236] width 111 height 42
click at [140, 240] on div "WP250903 WP250903" at bounding box center [137, 236] width 79 height 9
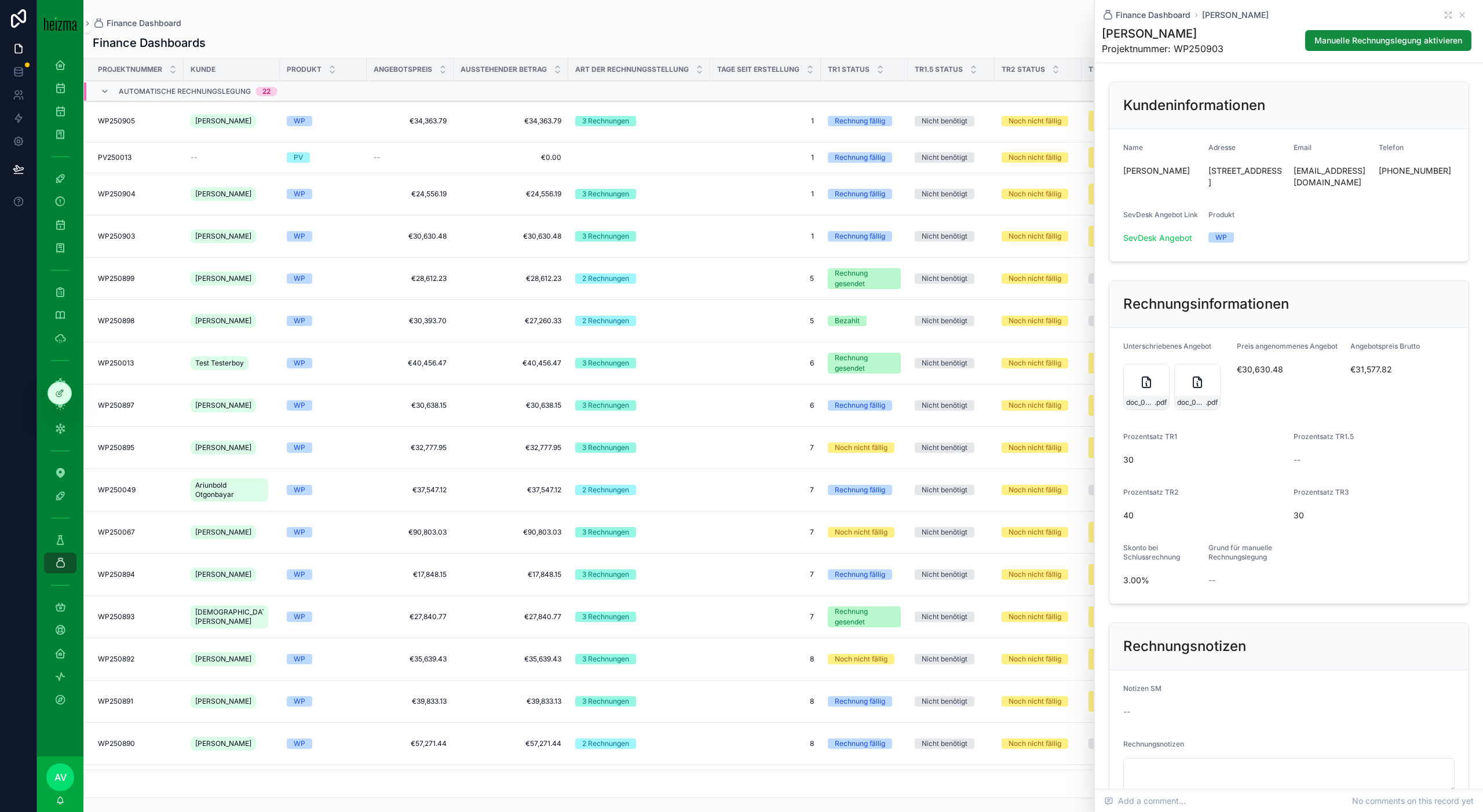
click at [1139, 390] on div "doc_05_08_2025_033349 .pdf" at bounding box center [1146, 387] width 46 height 46
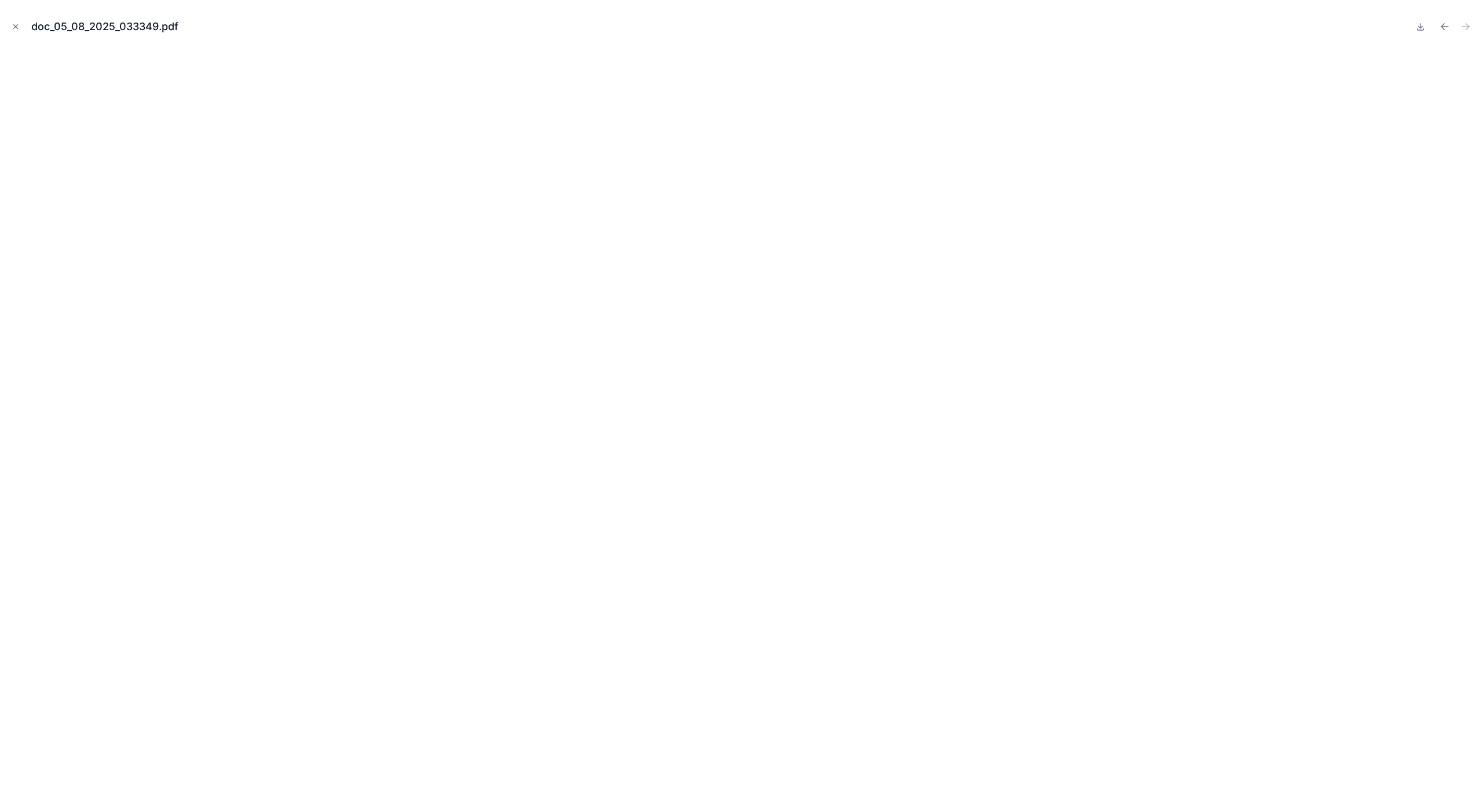
click at [13, 29] on icon "Close modal" at bounding box center [15, 26] width 8 height 8
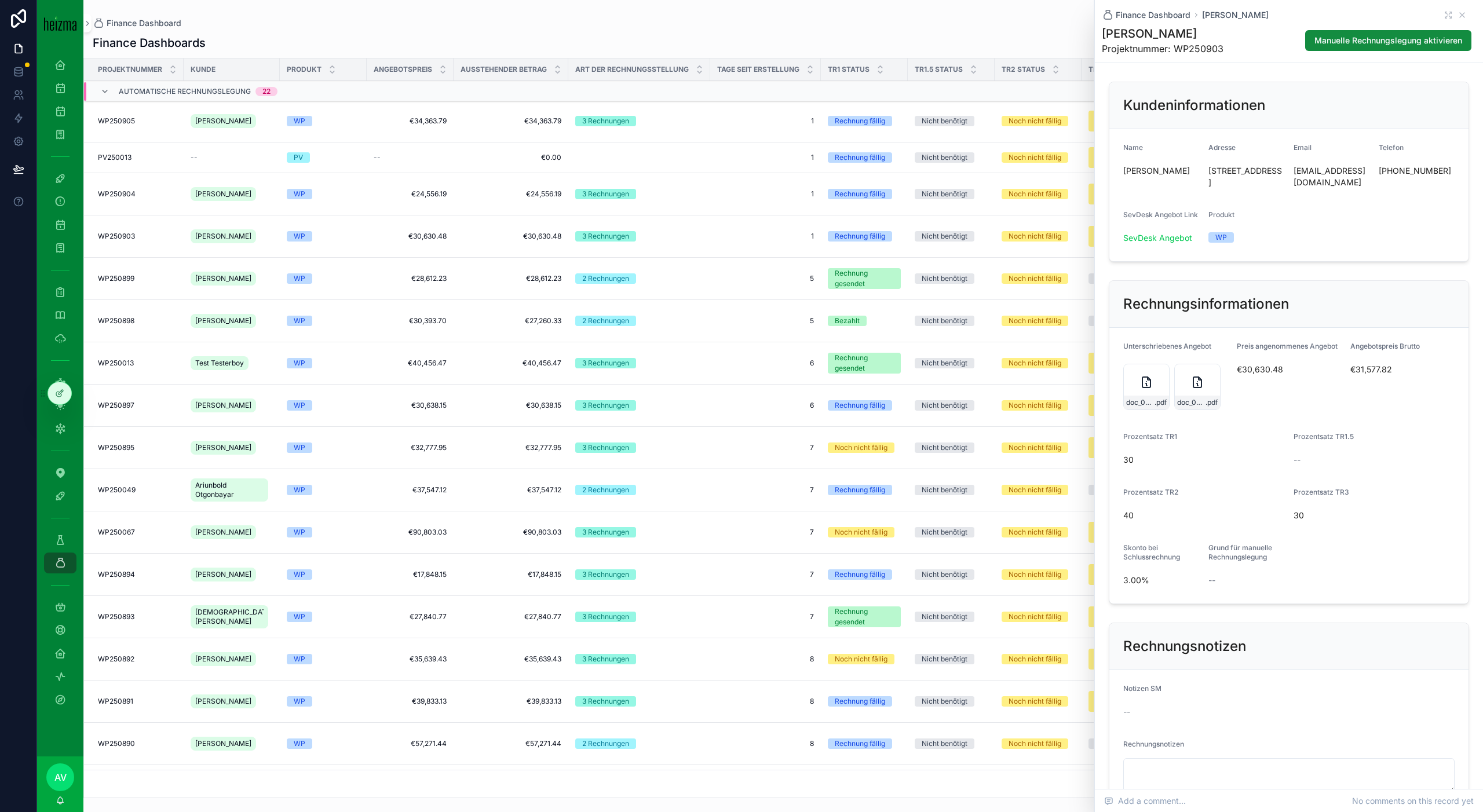
click at [710, 197] on td "1 1" at bounding box center [765, 194] width 111 height 42
click at [912, 183] on td "Nicht benötigt" at bounding box center [951, 194] width 87 height 42
click at [1465, 14] on icon "scrollable content" at bounding box center [1462, 15] width 9 height 9
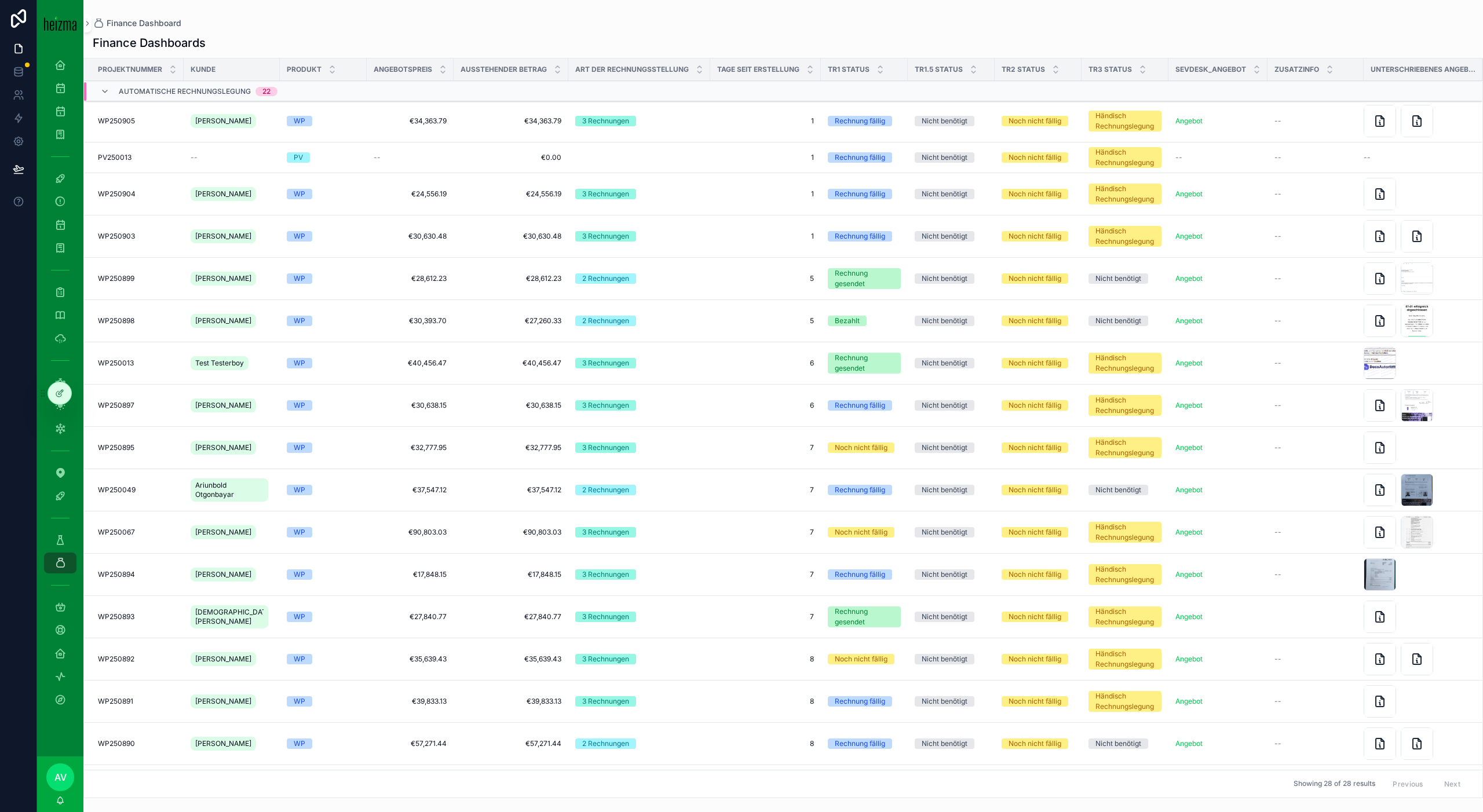
click at [325, 189] on div "WP" at bounding box center [323, 194] width 73 height 11
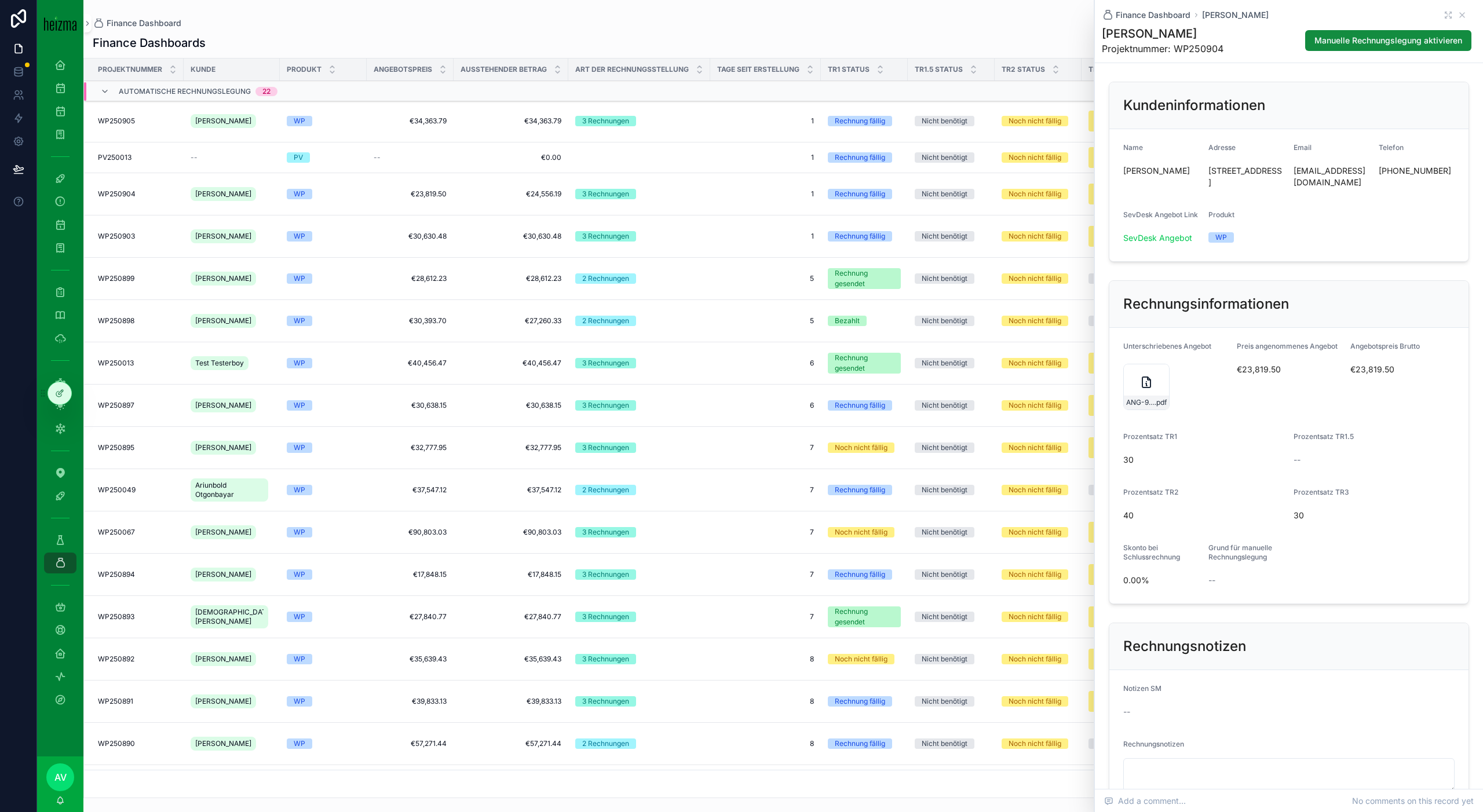
click at [1464, 14] on icon "scrollable content" at bounding box center [1462, 15] width 9 height 9
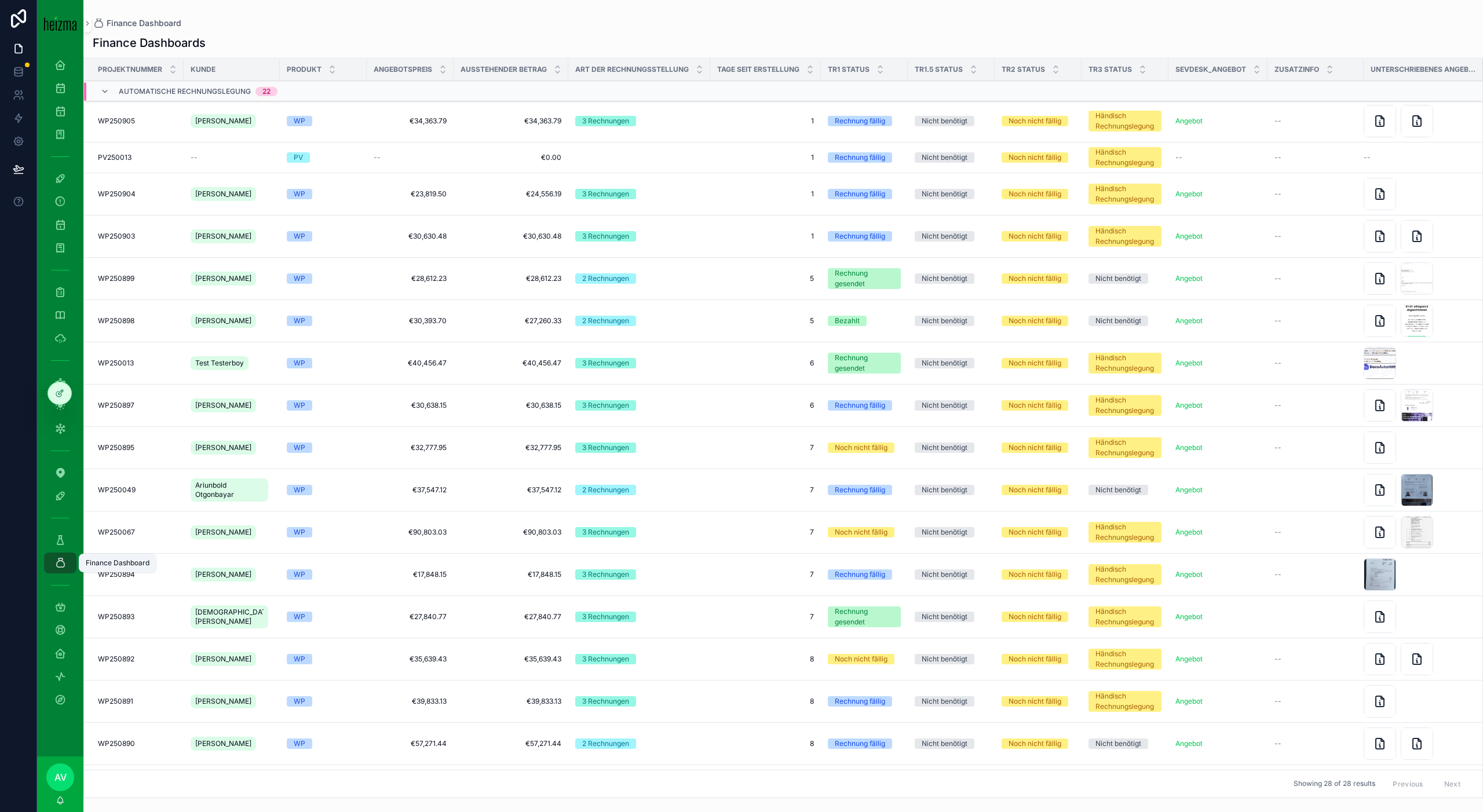
click at [64, 550] on div "Förderung" at bounding box center [60, 539] width 46 height 23
click at [64, 544] on icon "scrollable content" at bounding box center [60, 539] width 11 height 11
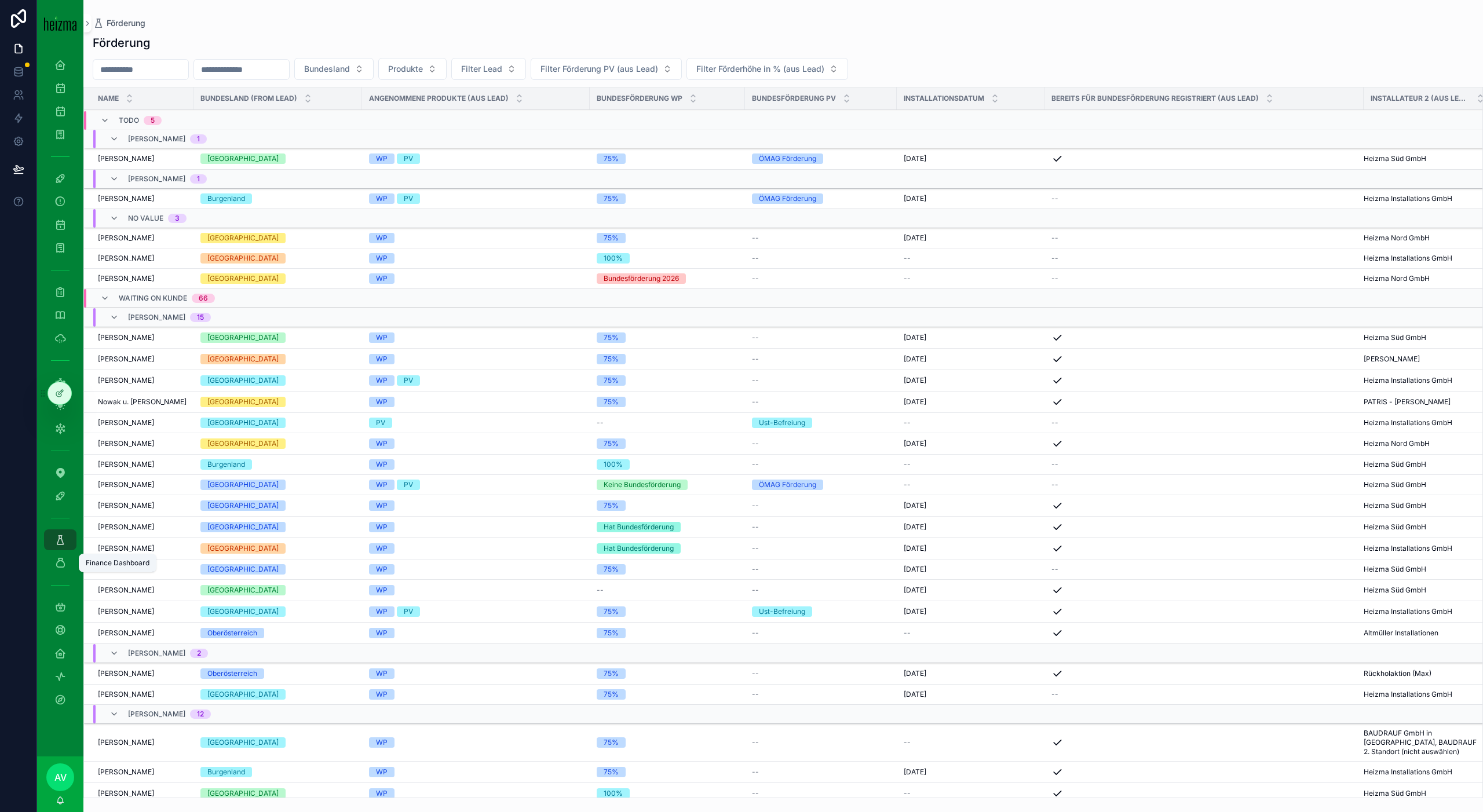
click at [61, 564] on icon "scrollable content" at bounding box center [60, 563] width 11 height 11
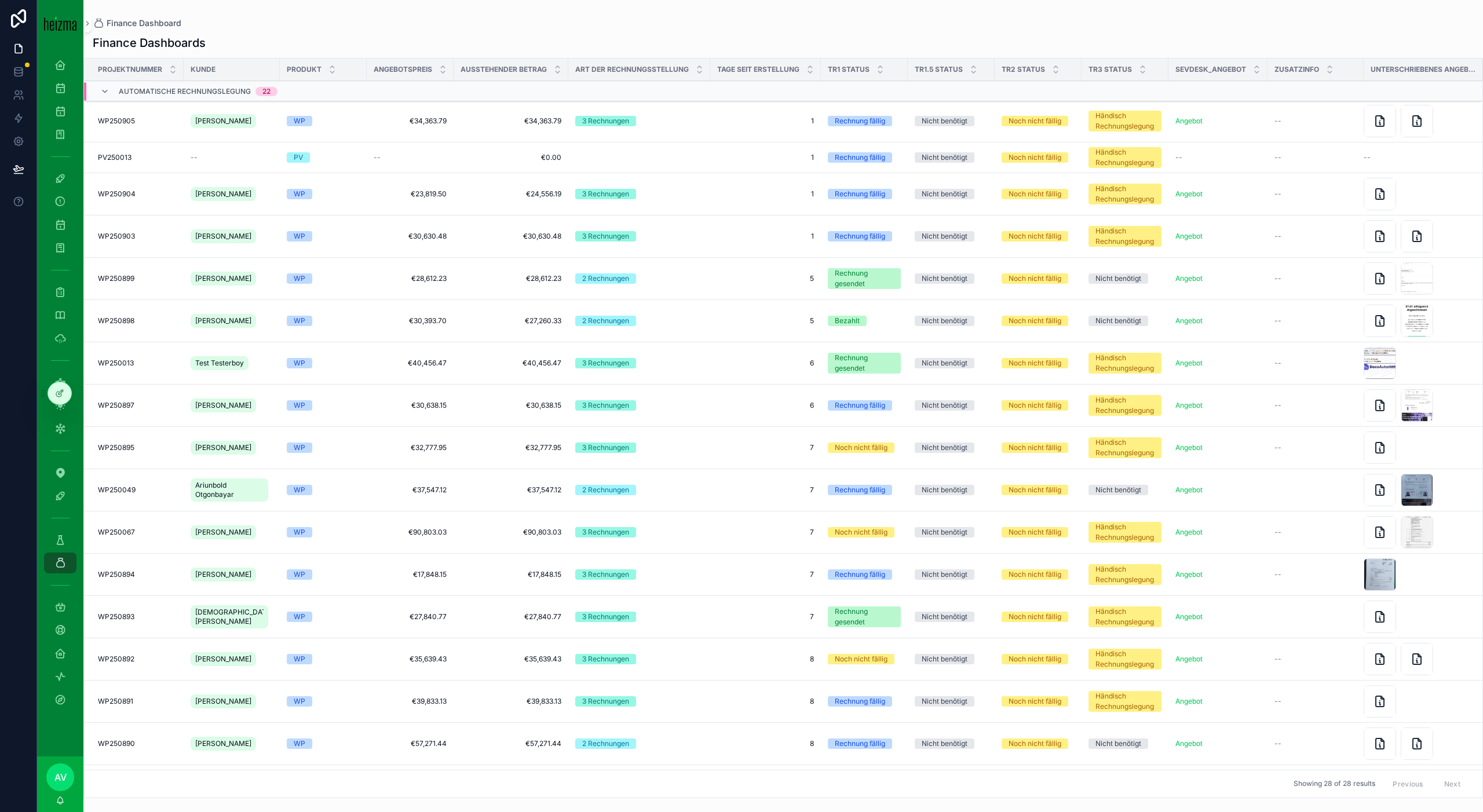
click at [253, 194] on div "[PERSON_NAME]" at bounding box center [231, 194] width 82 height 19
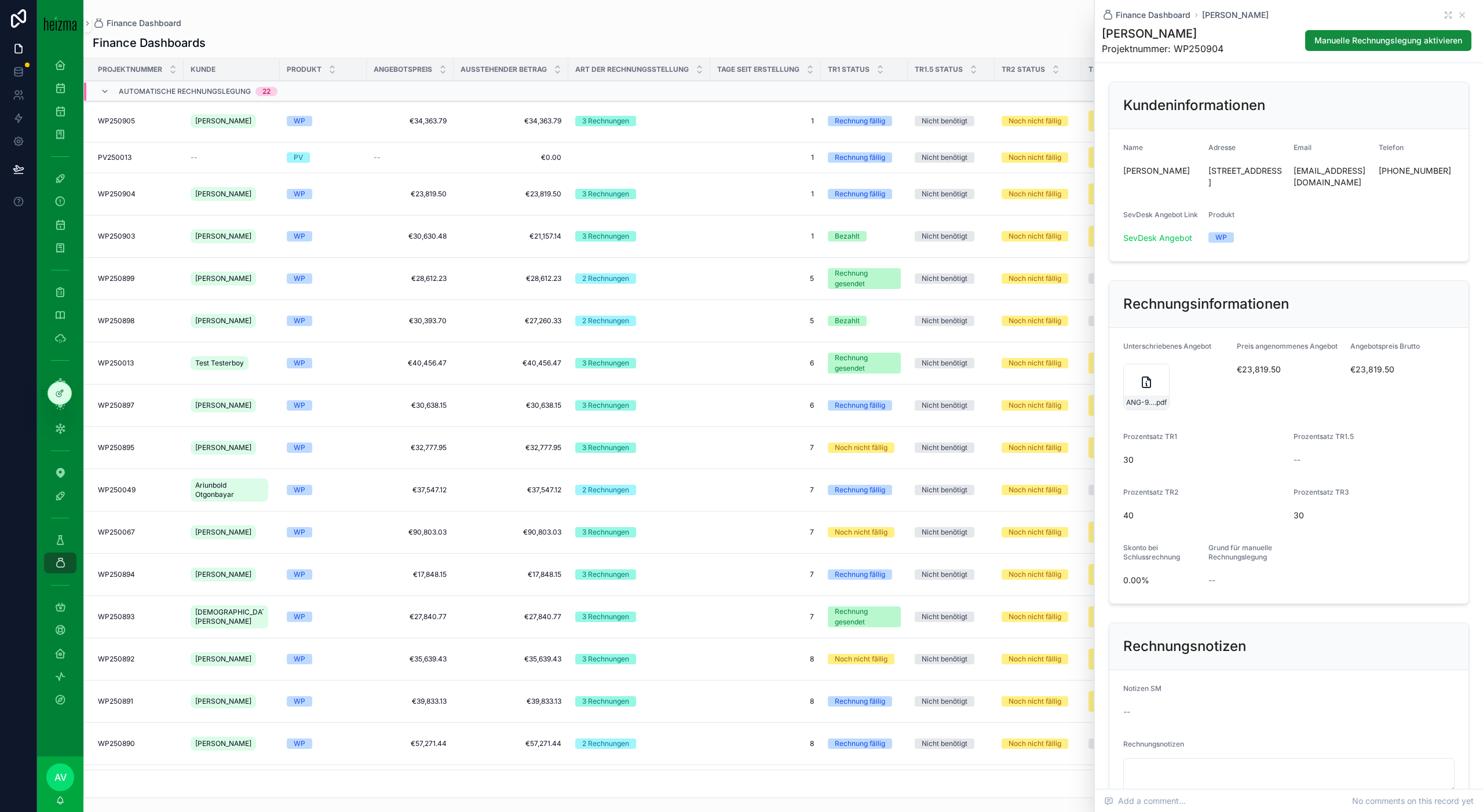
click at [1148, 389] on icon "scrollable content" at bounding box center [1145, 382] width 14 height 14
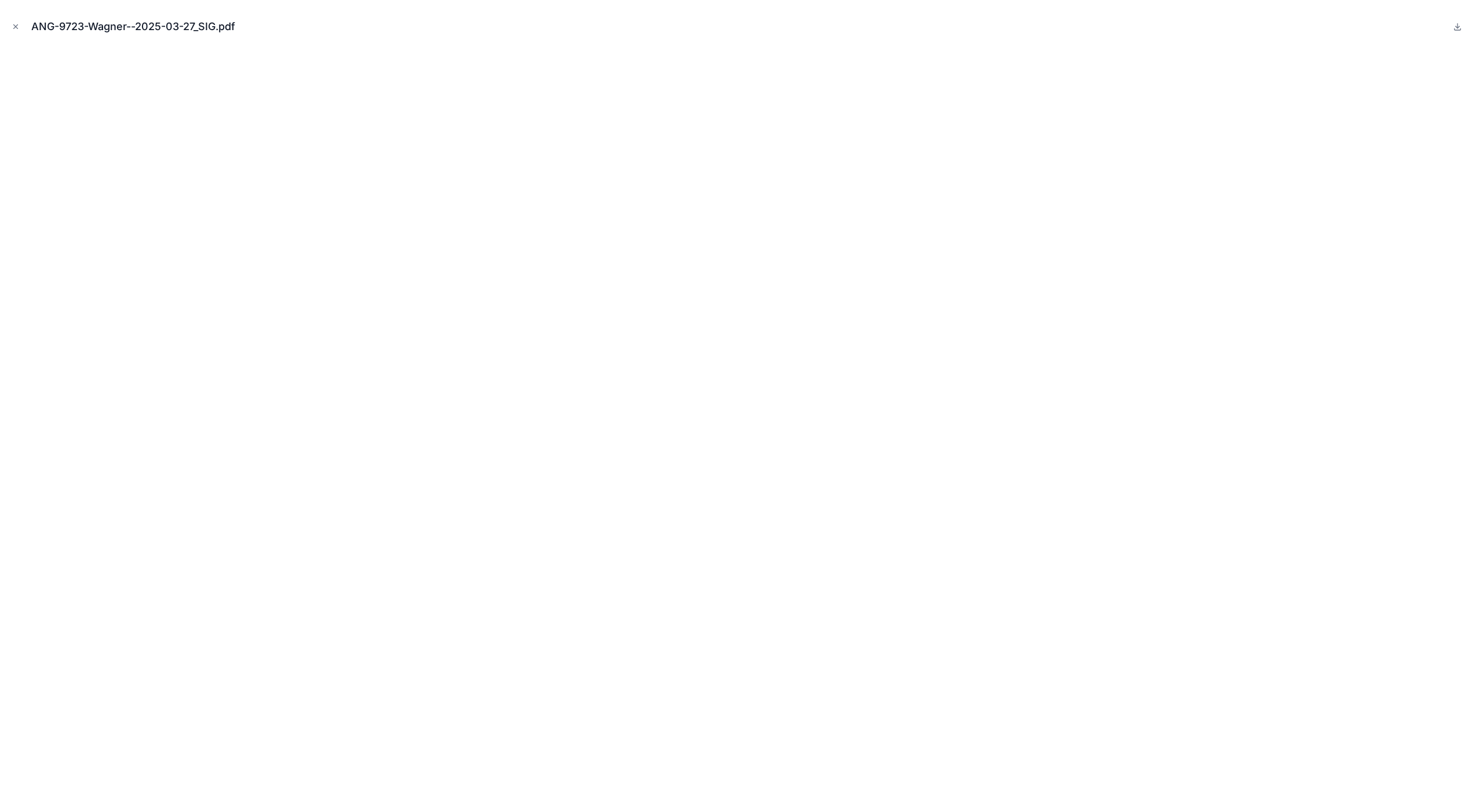
click at [11, 29] on icon "Close modal" at bounding box center [15, 26] width 8 height 8
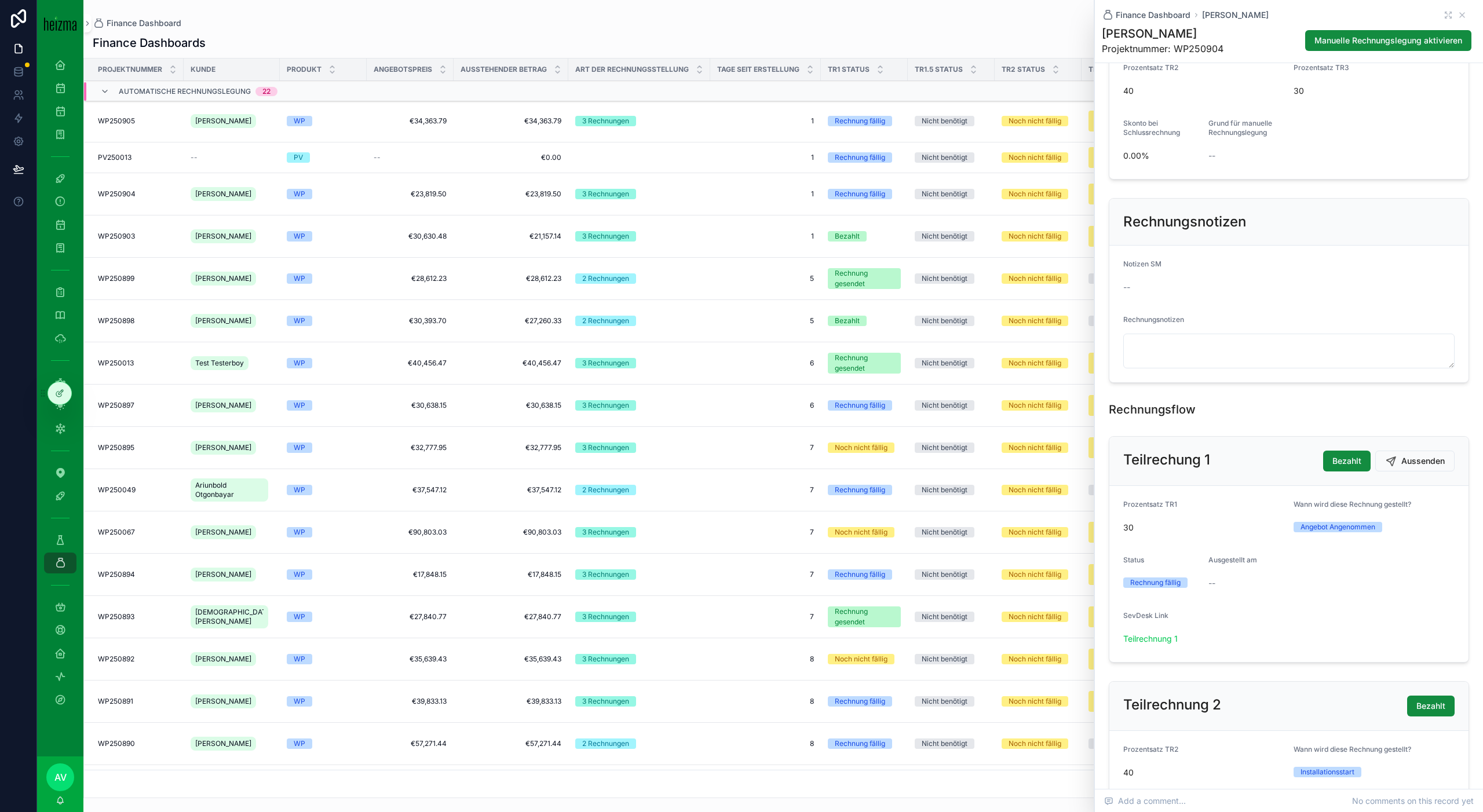
scroll to position [499, 0]
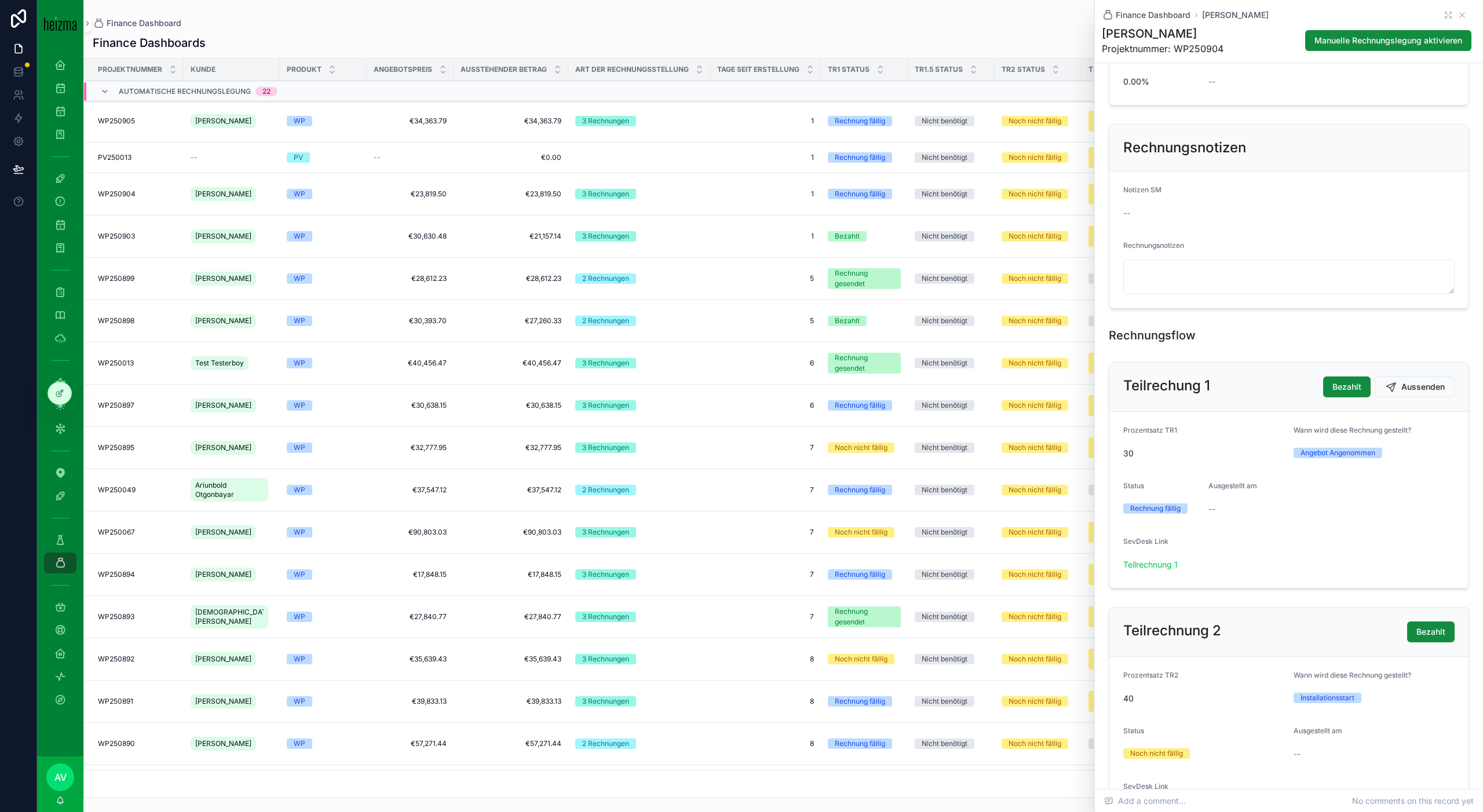
click at [1433, 392] on span "Aussenden" at bounding box center [1422, 387] width 44 height 11
